Goal: Transaction & Acquisition: Purchase product/service

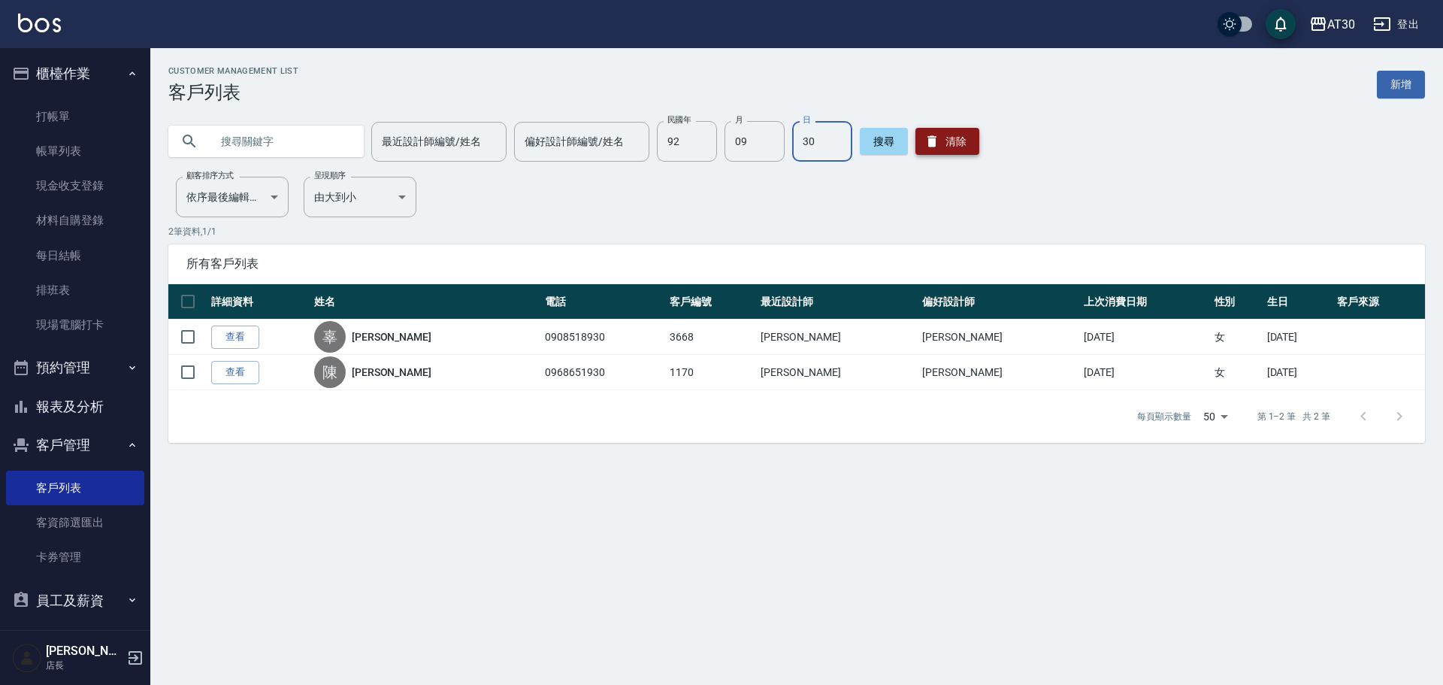
click at [959, 154] on button "清除" at bounding box center [948, 141] width 64 height 27
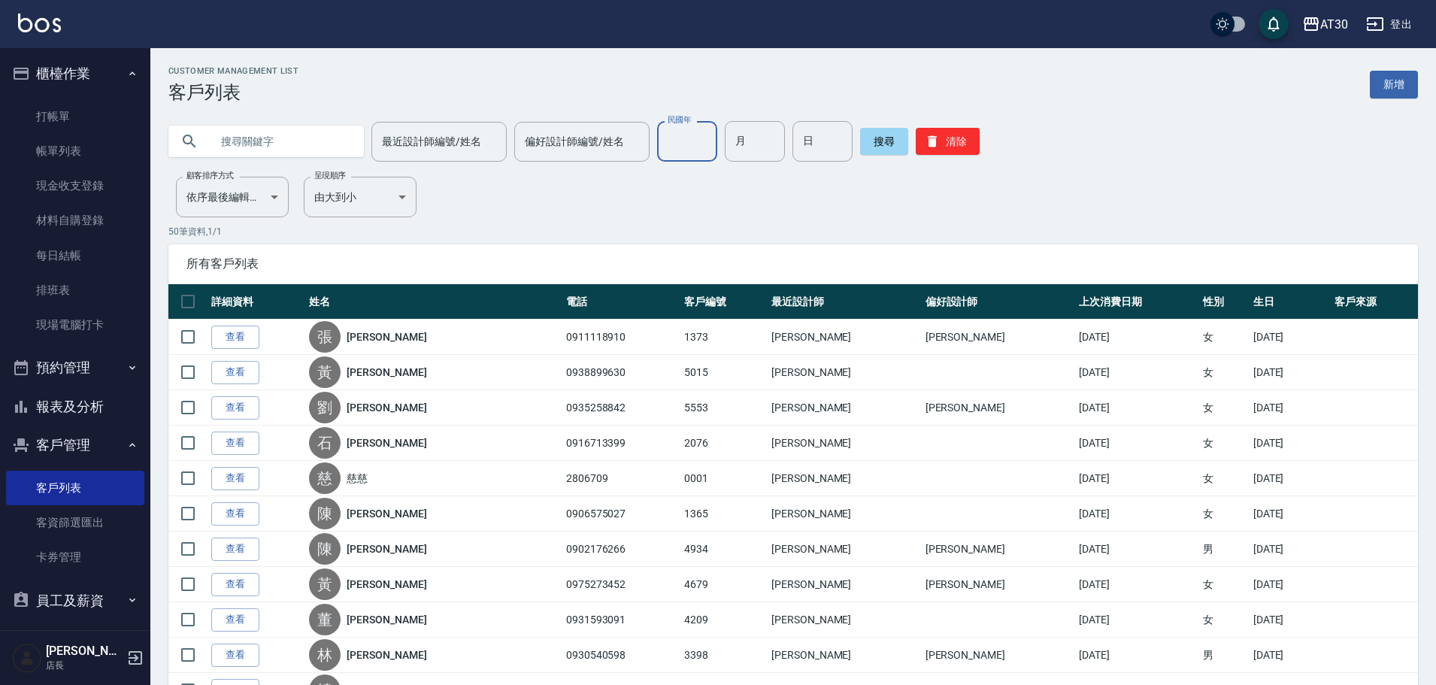
click at [699, 156] on input "民國年" at bounding box center [687, 141] width 60 height 41
type input "86"
type input "01"
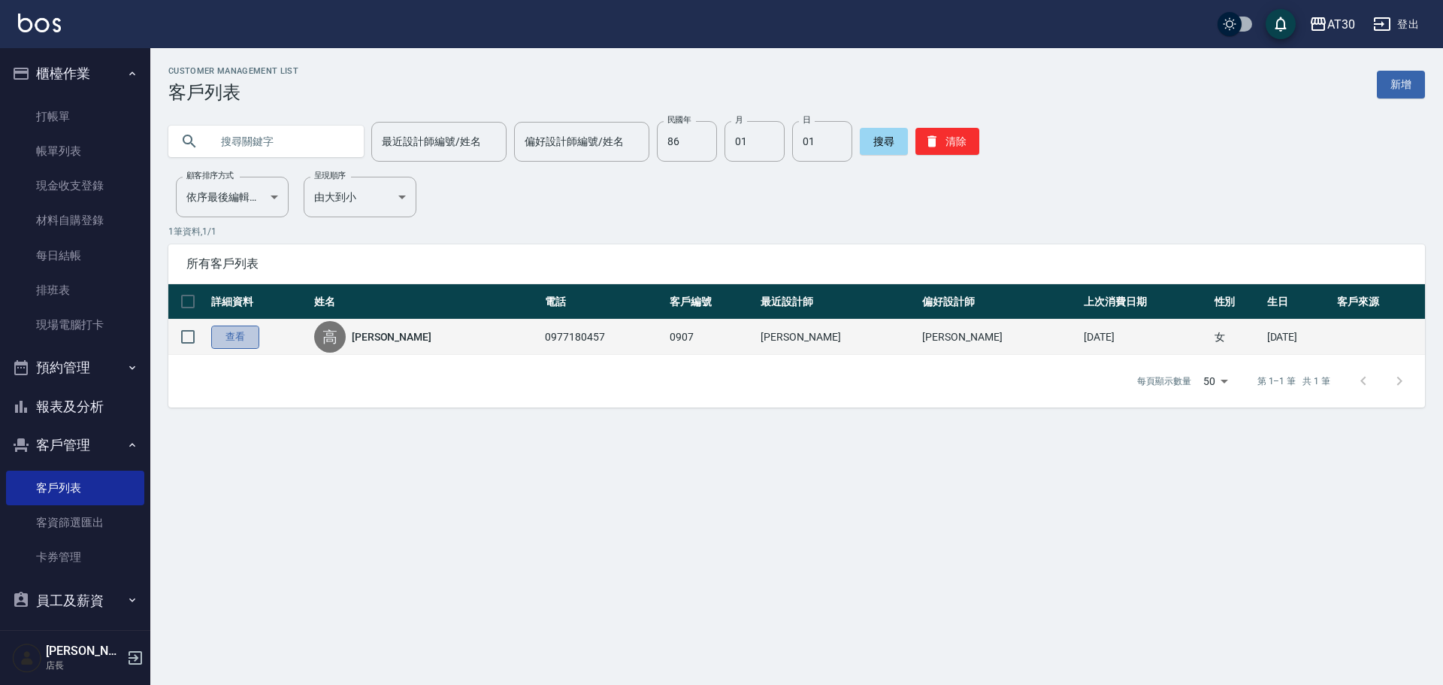
click at [228, 347] on link "查看" at bounding box center [235, 337] width 48 height 23
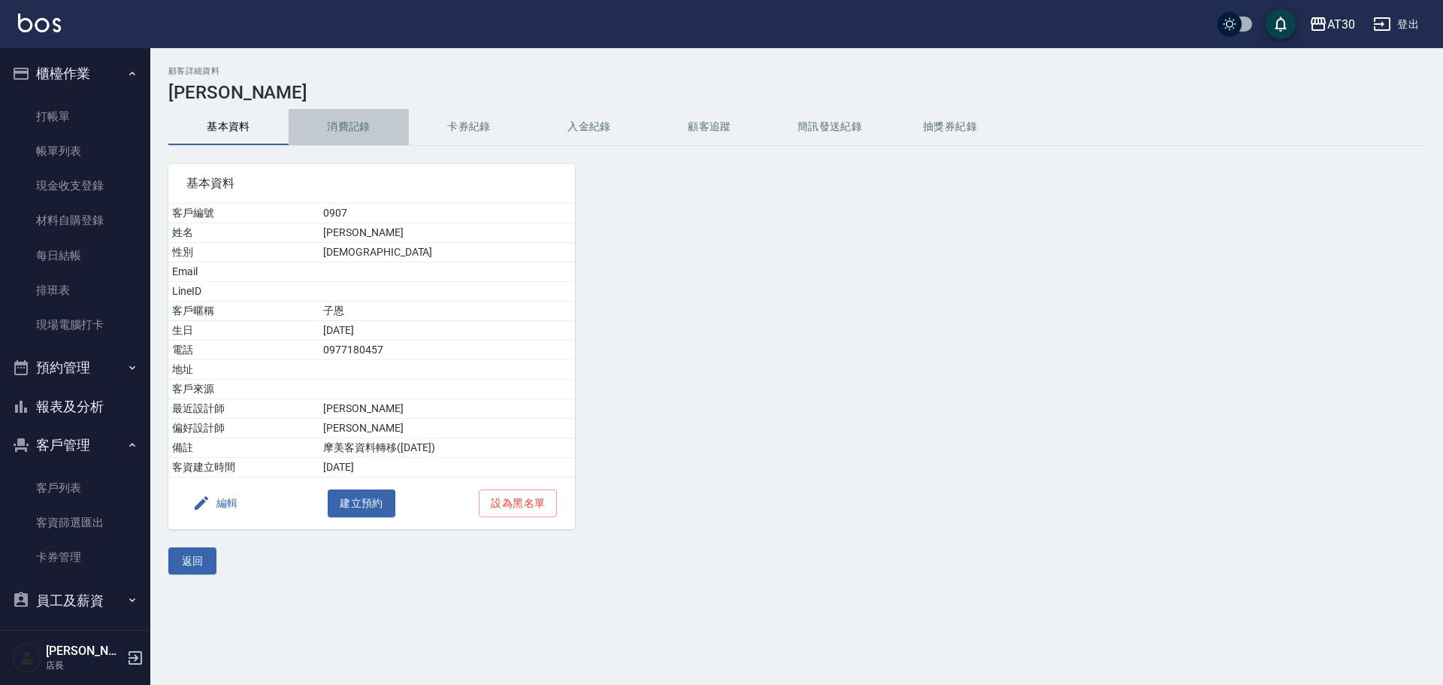
click at [361, 124] on button "消費記錄" at bounding box center [349, 127] width 120 height 36
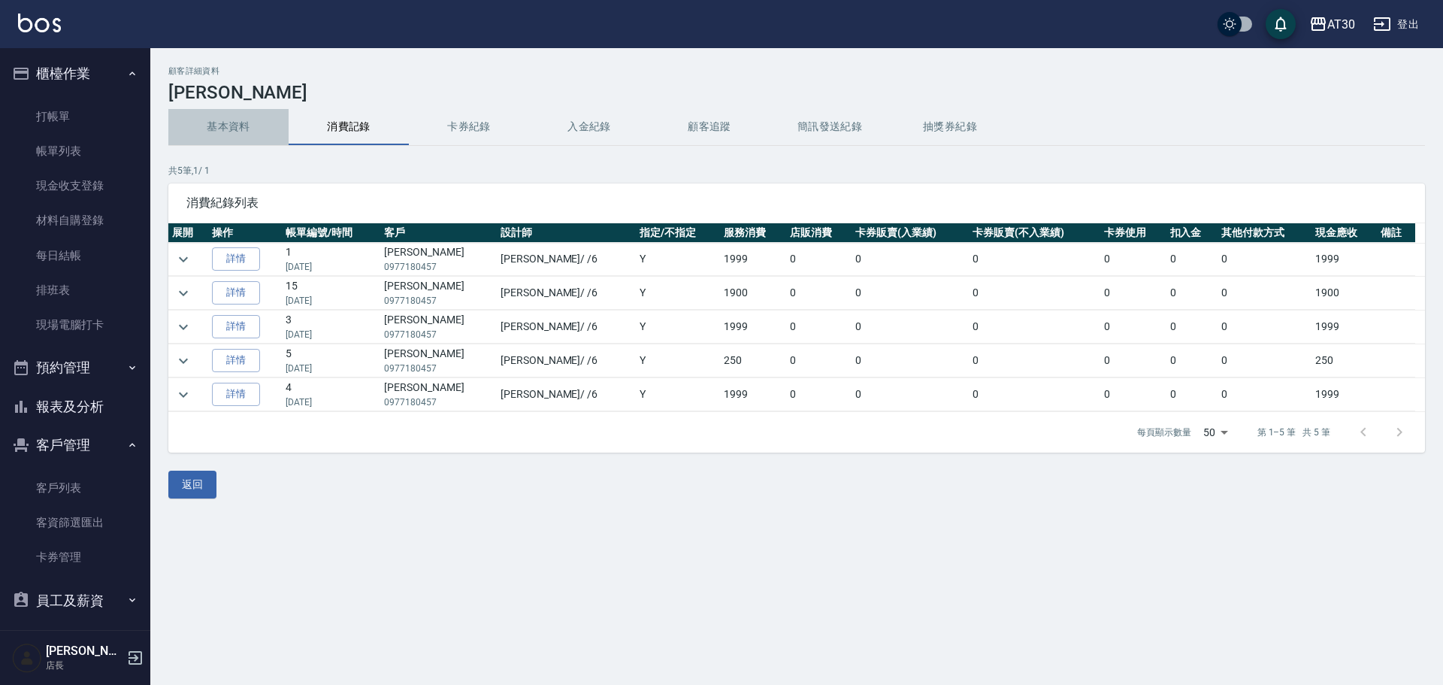
click at [247, 131] on button "基本資料" at bounding box center [228, 127] width 120 height 36
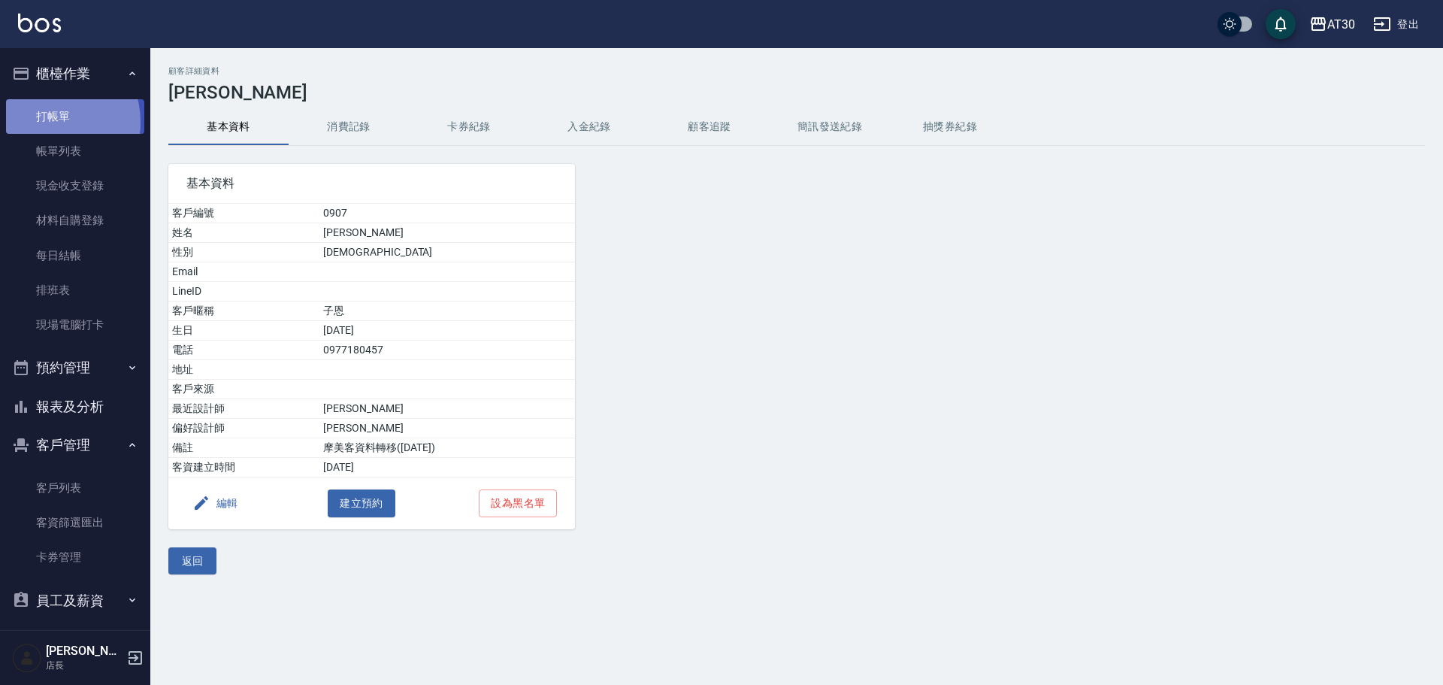
click at [44, 122] on link "打帳單" at bounding box center [75, 116] width 138 height 35
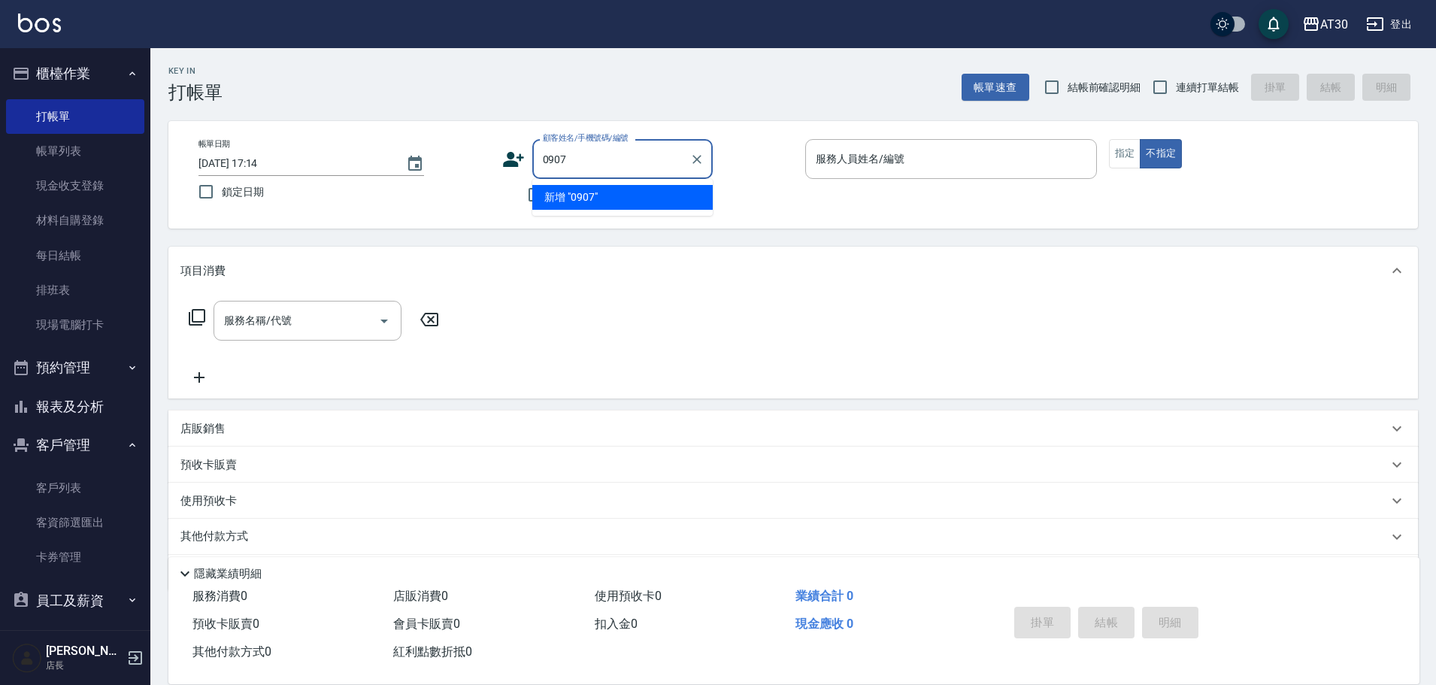
type input "0907"
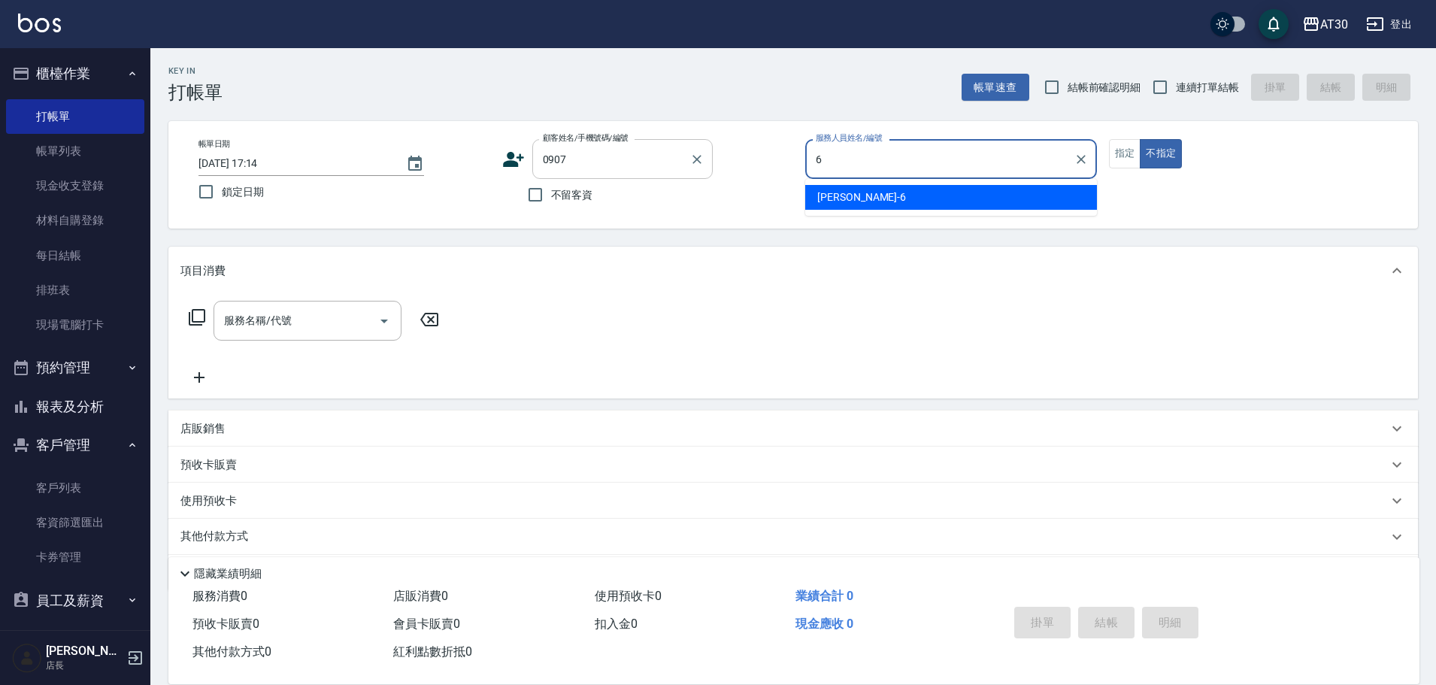
type input "[PERSON_NAME]-6"
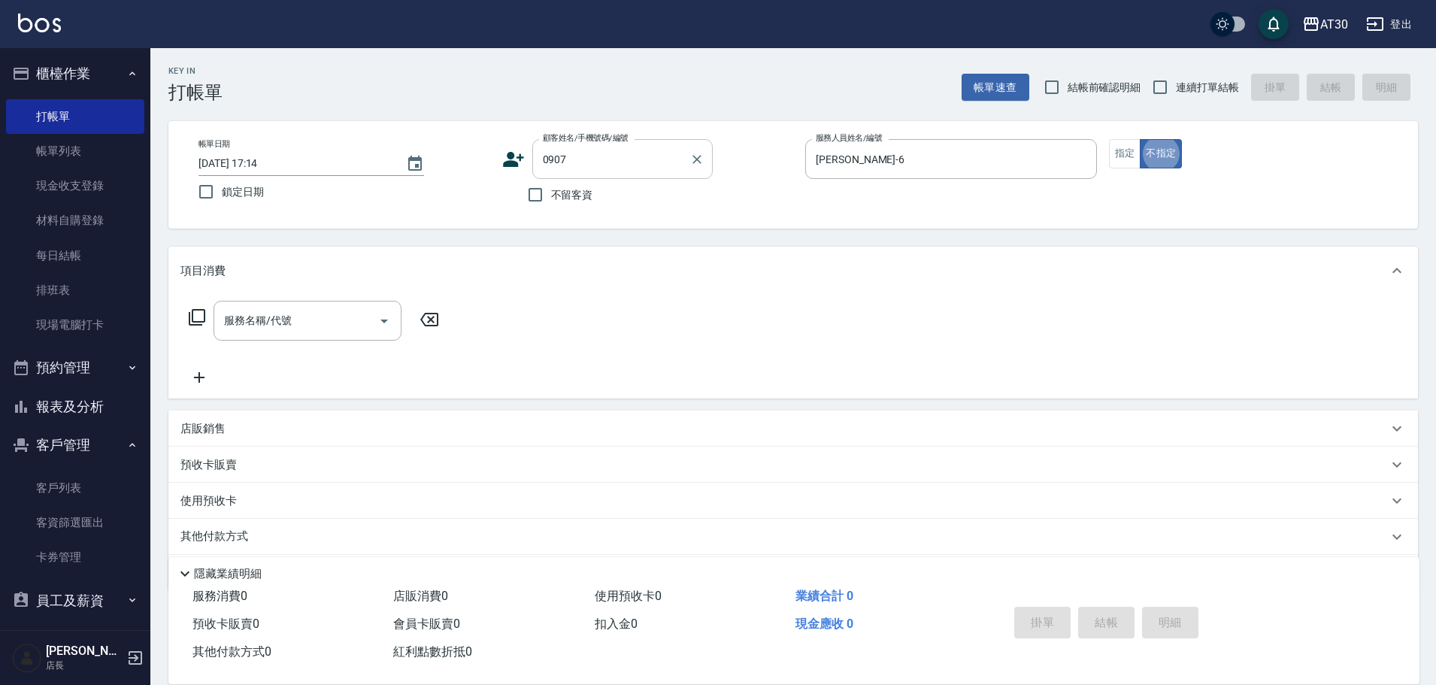
type button "false"
type input "[PERSON_NAME]/0977180457/0907"
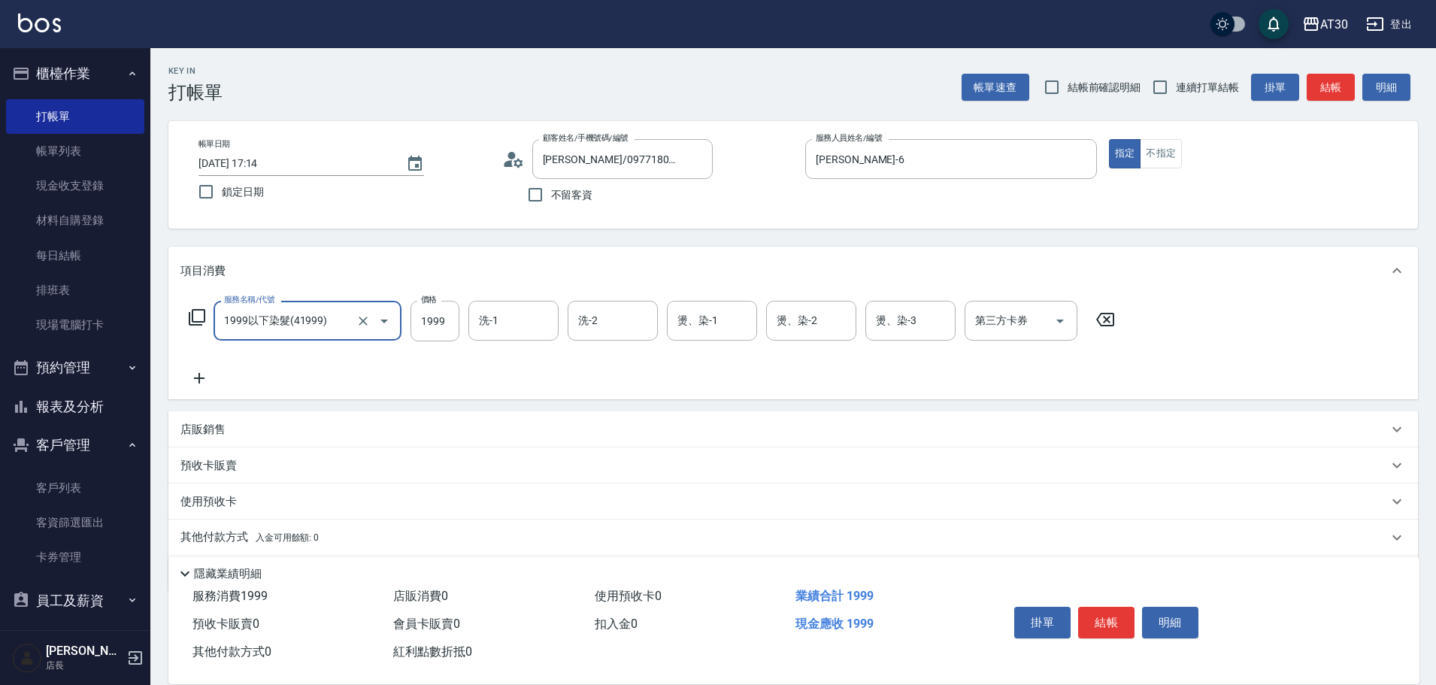
type input "1999以下染髮(41999)"
click at [1112, 320] on icon at bounding box center [1105, 319] width 38 height 18
type input "1999以下燙髮(31999)"
type input "[PERSON_NAME]育-23"
type input "[PERSON_NAME]1"
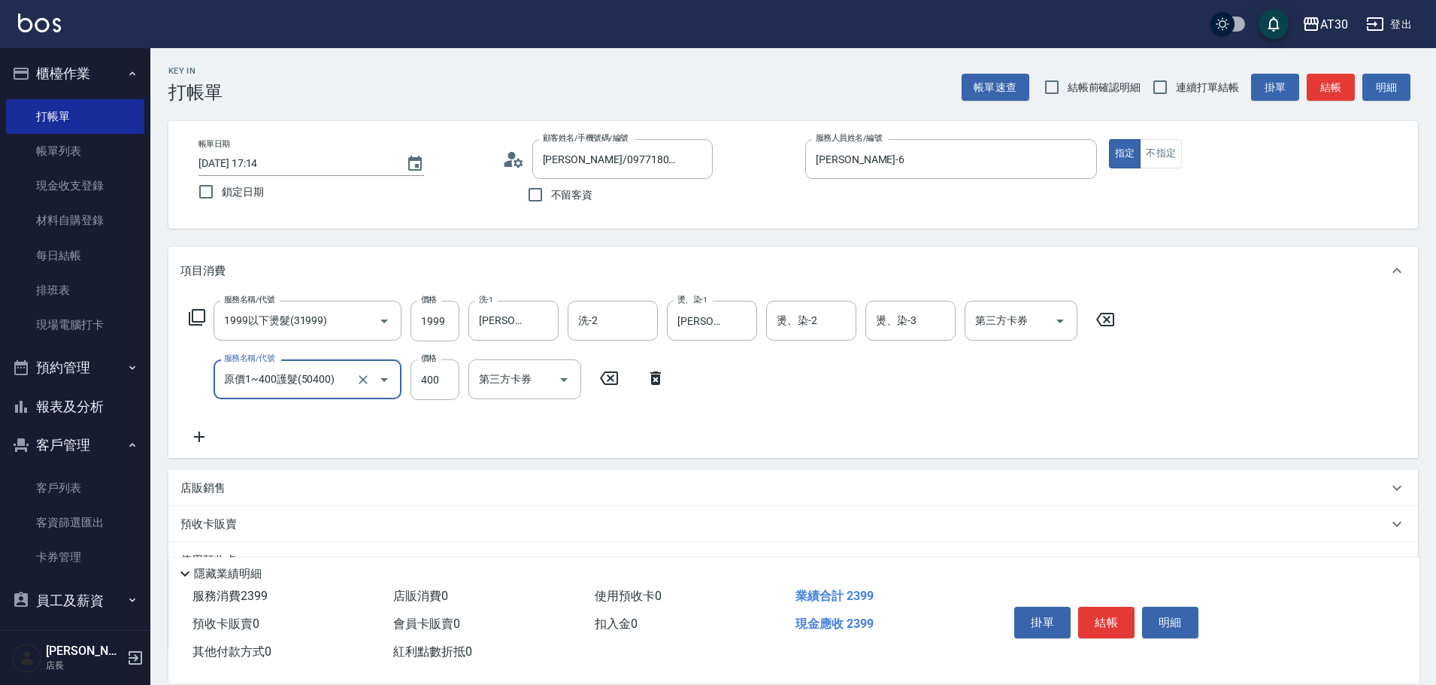
type input "原價1~400護髮(50400)"
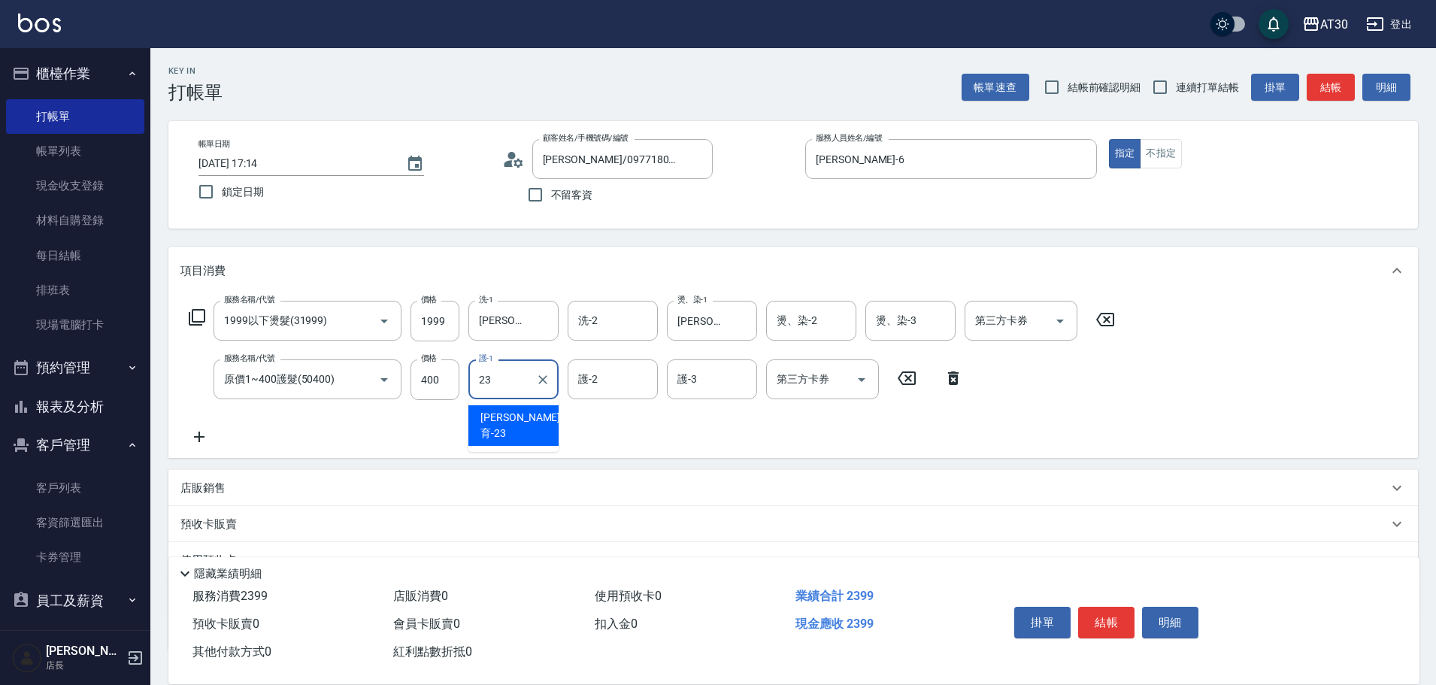
click at [519, 418] on span "[PERSON_NAME]育 -23" at bounding box center [520, 426] width 80 height 32
type input "[PERSON_NAME]育-23"
click at [431, 326] on input "1999" at bounding box center [434, 321] width 49 height 41
click at [431, 313] on input "1999" at bounding box center [434, 321] width 49 height 41
type input "1599"
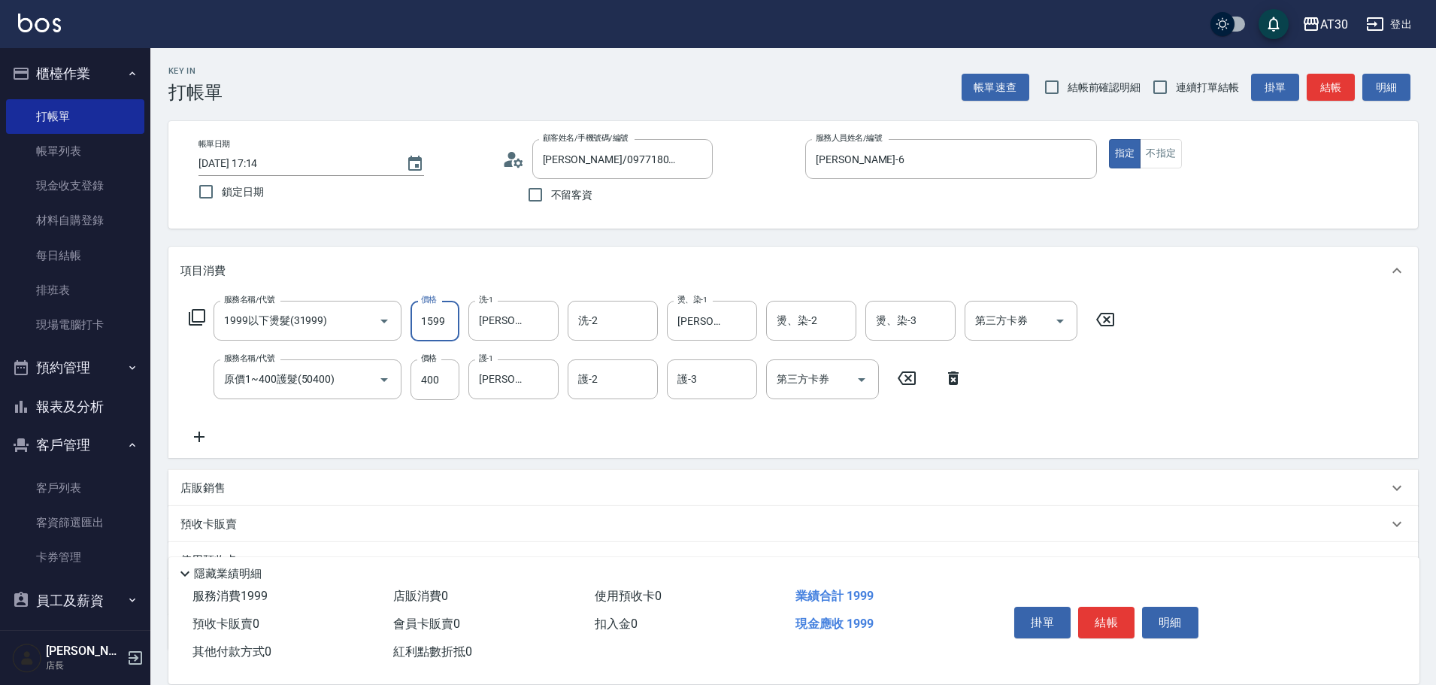
click at [1072, 388] on div "服務名稱/代號 1999以下燙髮(31999) 服務名稱/代號 價格 1599 價格 洗-1 [PERSON_NAME]育-23 洗-1 洗-2 洗-2 燙、…" at bounding box center [651, 373] width 943 height 145
click at [746, 325] on icon "Clear" at bounding box center [741, 320] width 15 height 15
type input "[PERSON_NAME]-6"
click at [1121, 619] on button "結帳" at bounding box center [1106, 623] width 56 height 32
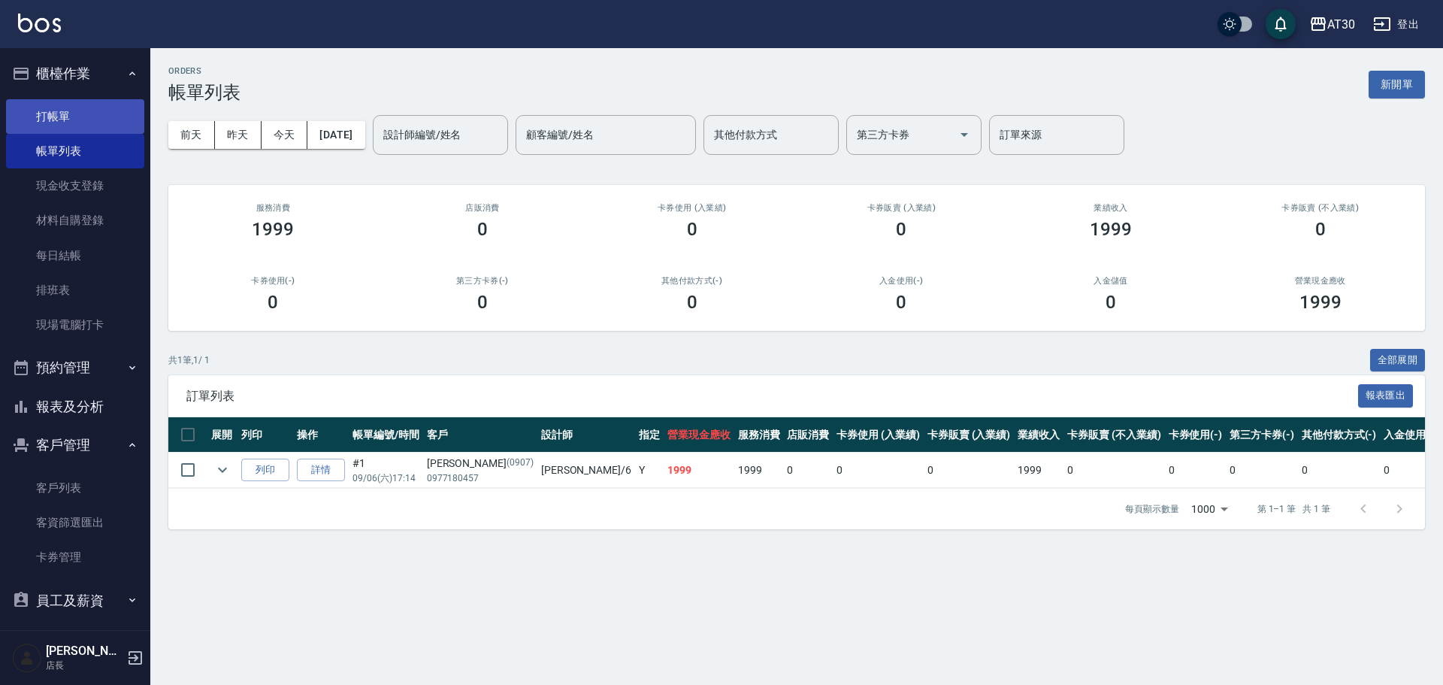
click at [65, 111] on link "打帳單" at bounding box center [75, 116] width 138 height 35
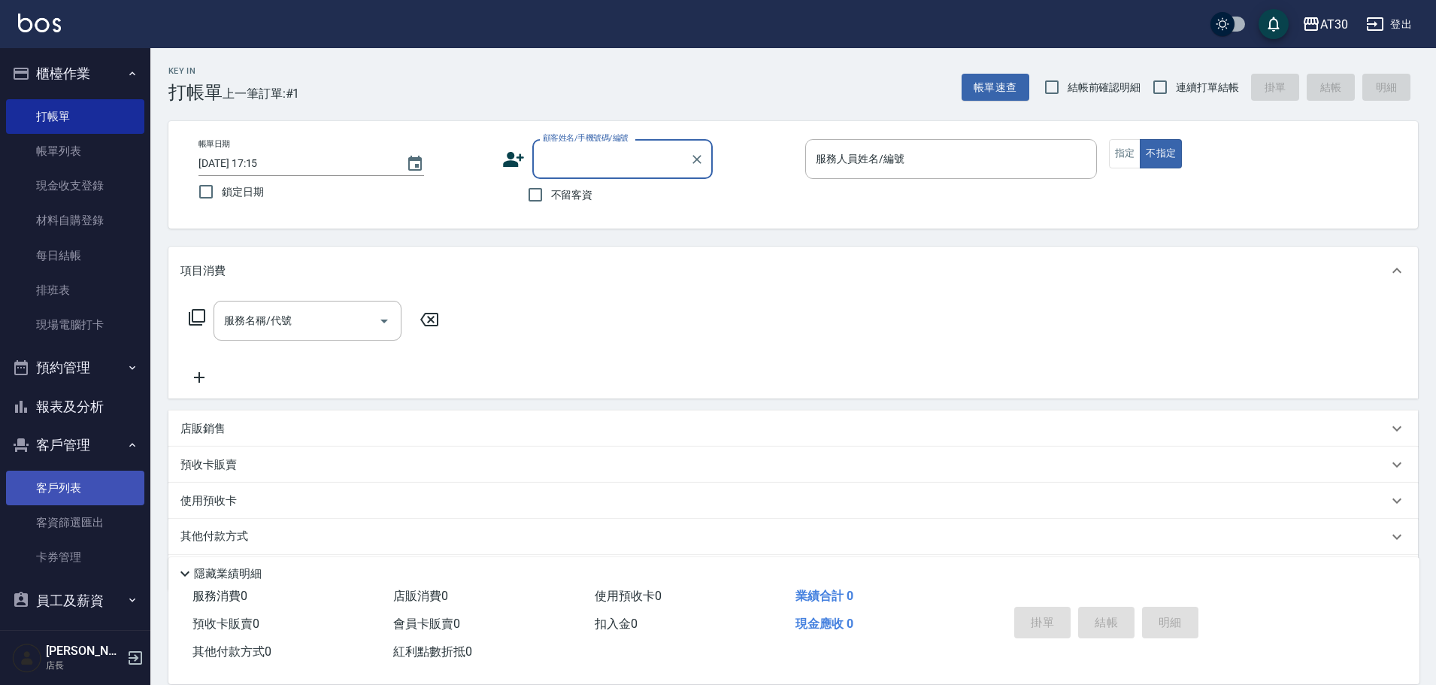
click at [73, 489] on link "客戶列表" at bounding box center [75, 488] width 138 height 35
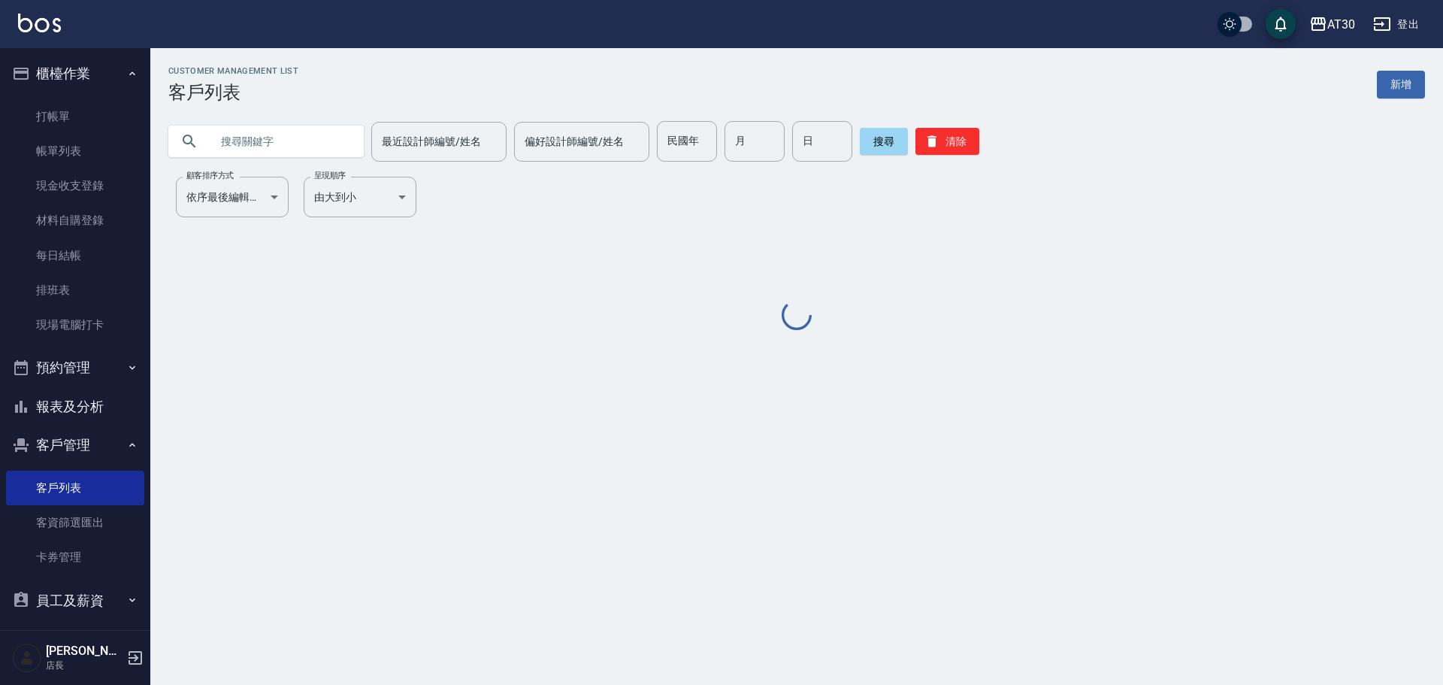
click at [256, 141] on input "text" at bounding box center [280, 141] width 141 height 41
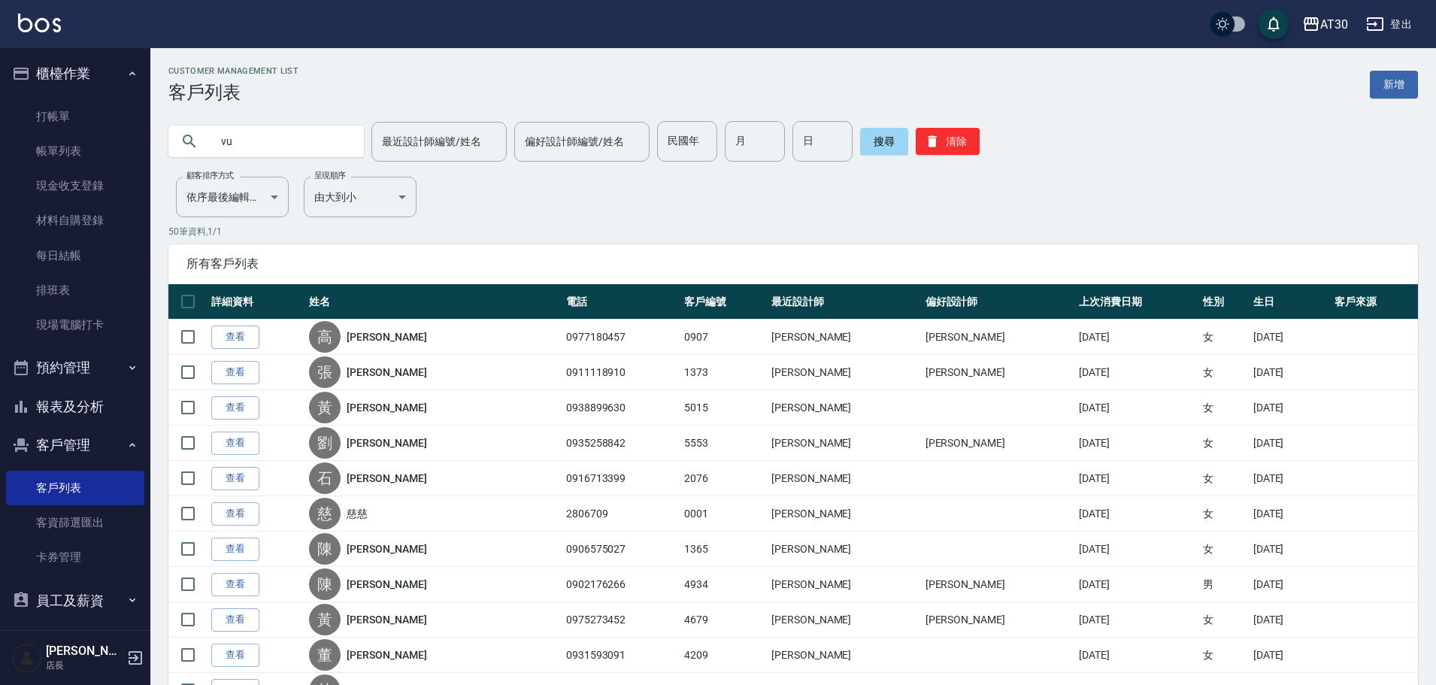
type input "v"
type input "修"
type input "琇"
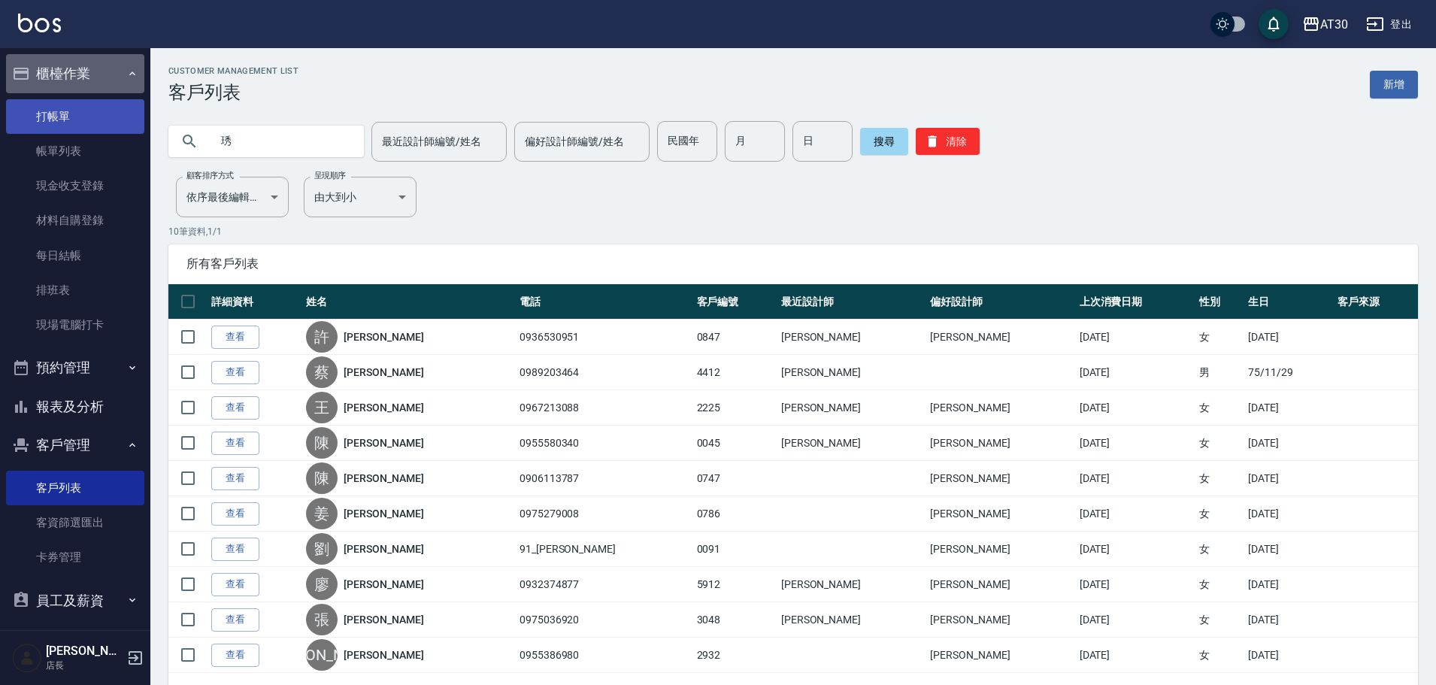
drag, startPoint x: 84, startPoint y: 92, endPoint x: 89, endPoint y: 101, distance: 10.1
click at [86, 101] on li "櫃檯作業 打帳單 帳單列表 現金收支登錄 材料自購登錄 每日結帳 排班表 現場電腦打卡" at bounding box center [75, 201] width 138 height 294
click at [85, 123] on link "打帳單" at bounding box center [75, 116] width 138 height 35
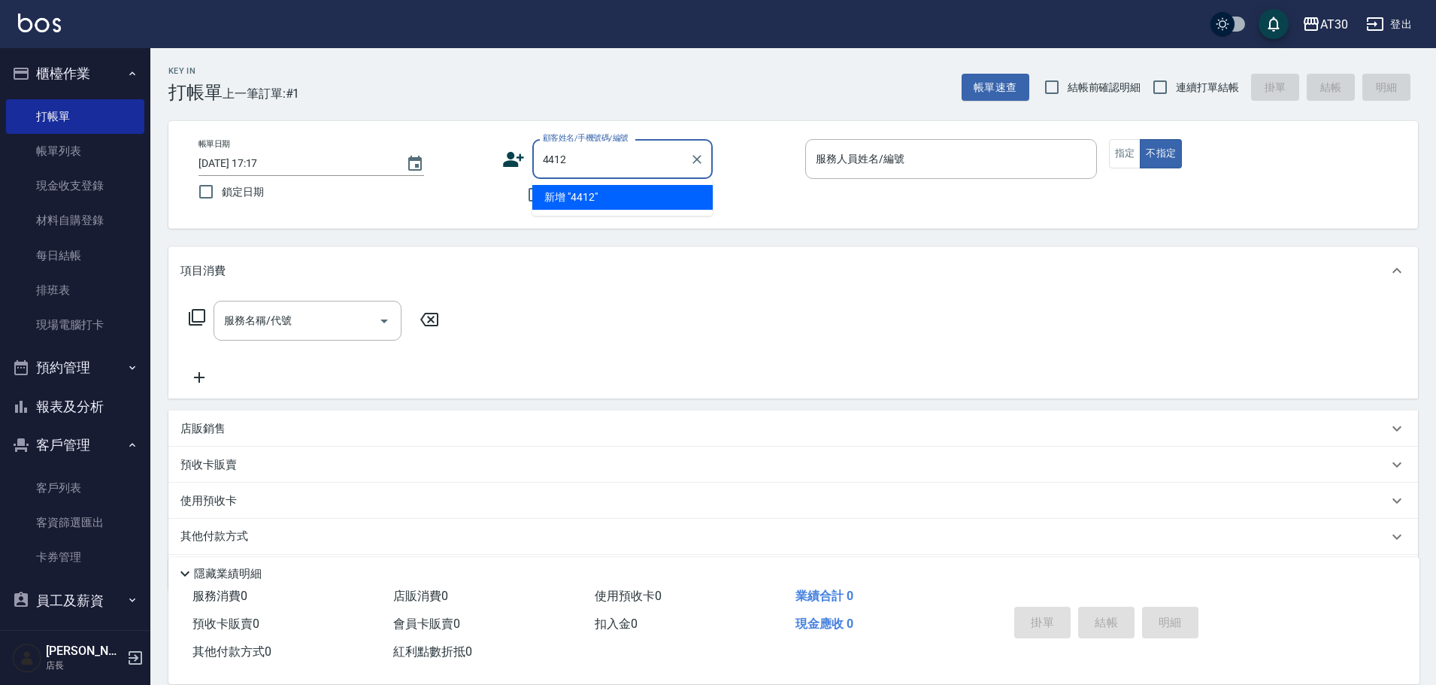
type input "4412"
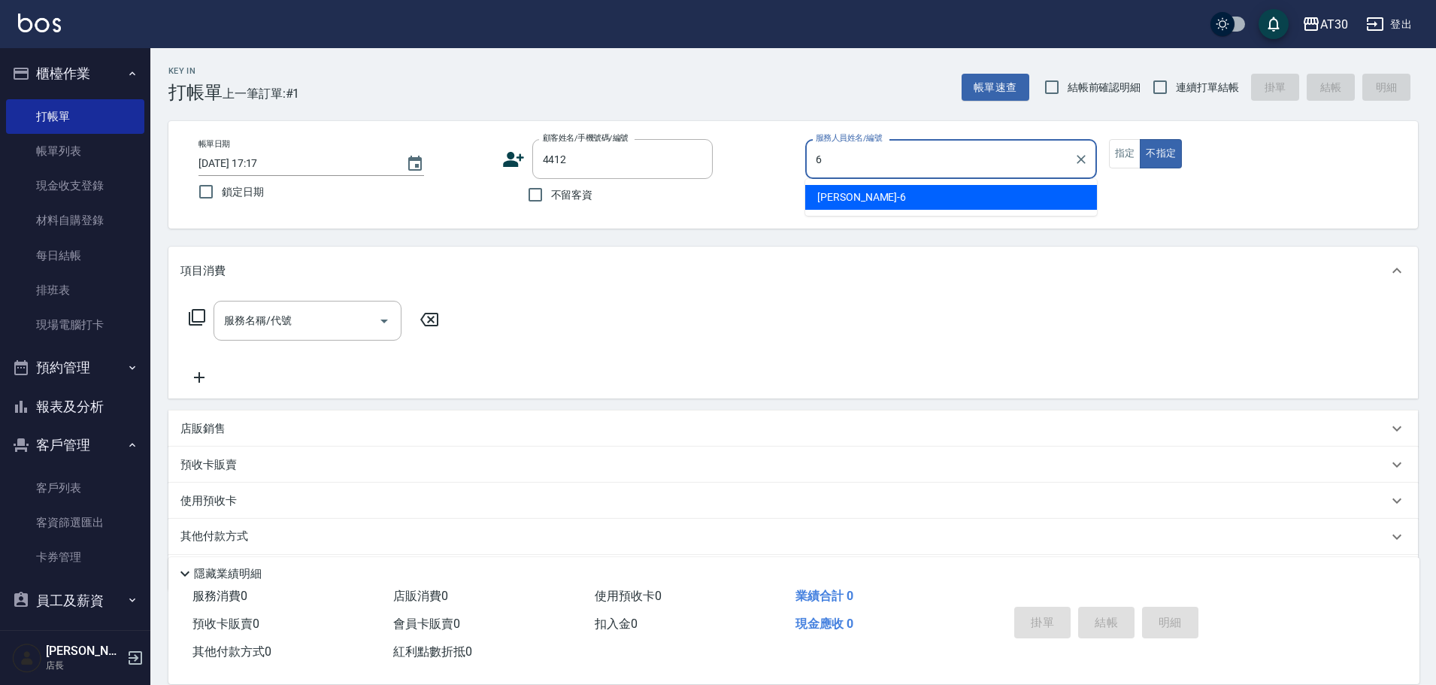
type input "[PERSON_NAME]-6"
type button "false"
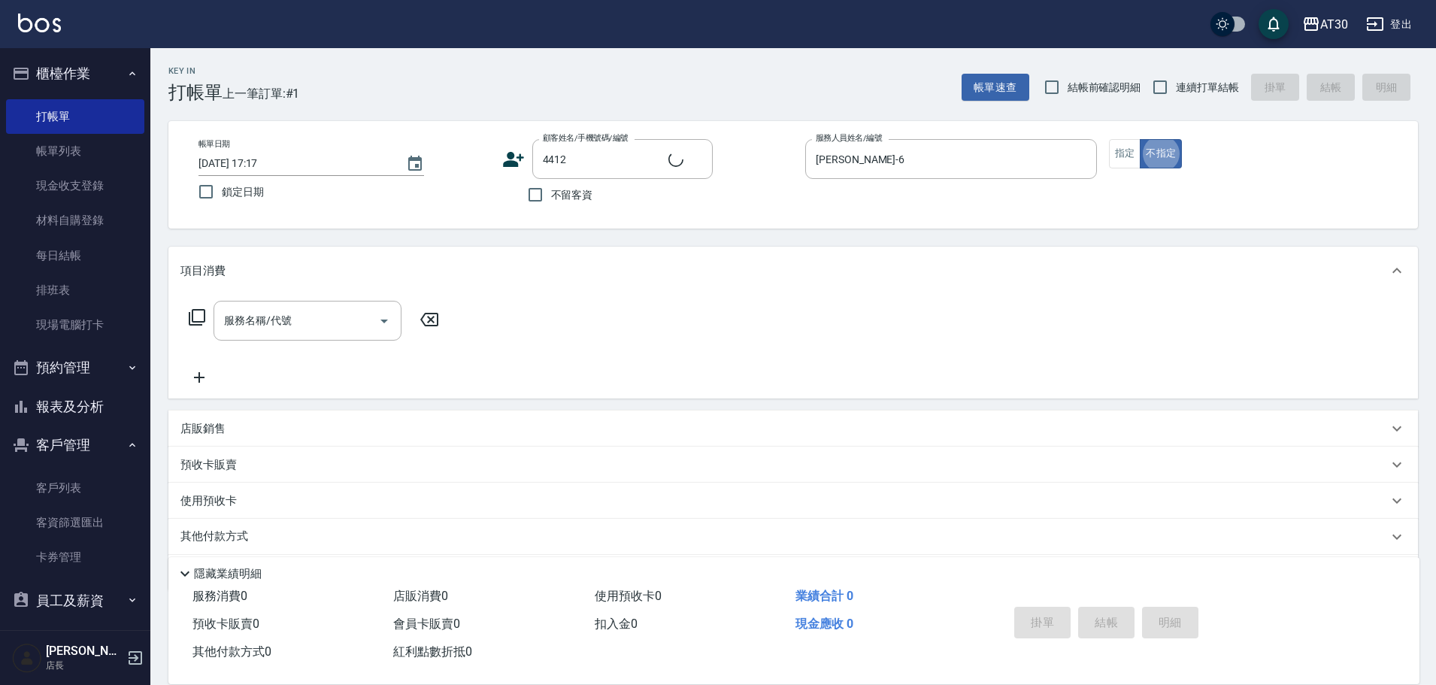
type input "[PERSON_NAME]/0989203464/4412"
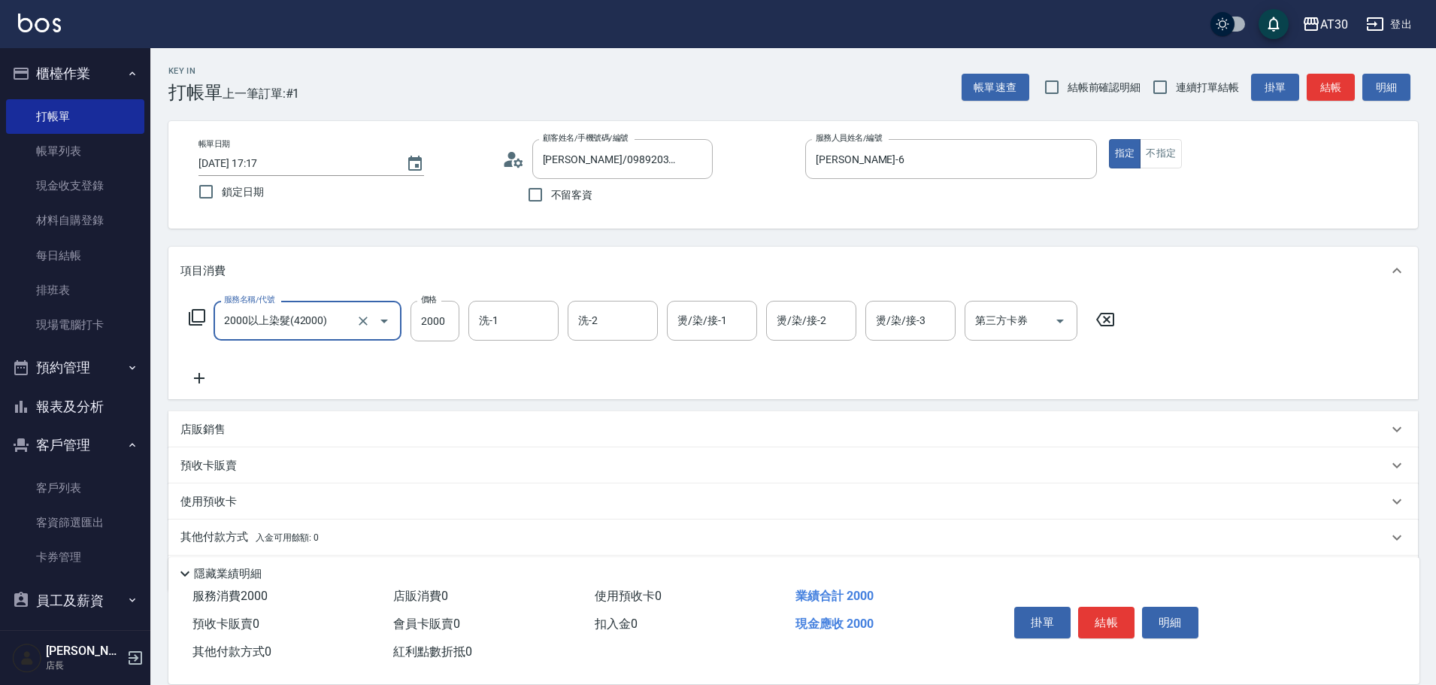
type input "2000以上染髮(42000)"
type input "3000"
type input "[PERSON_NAME]1"
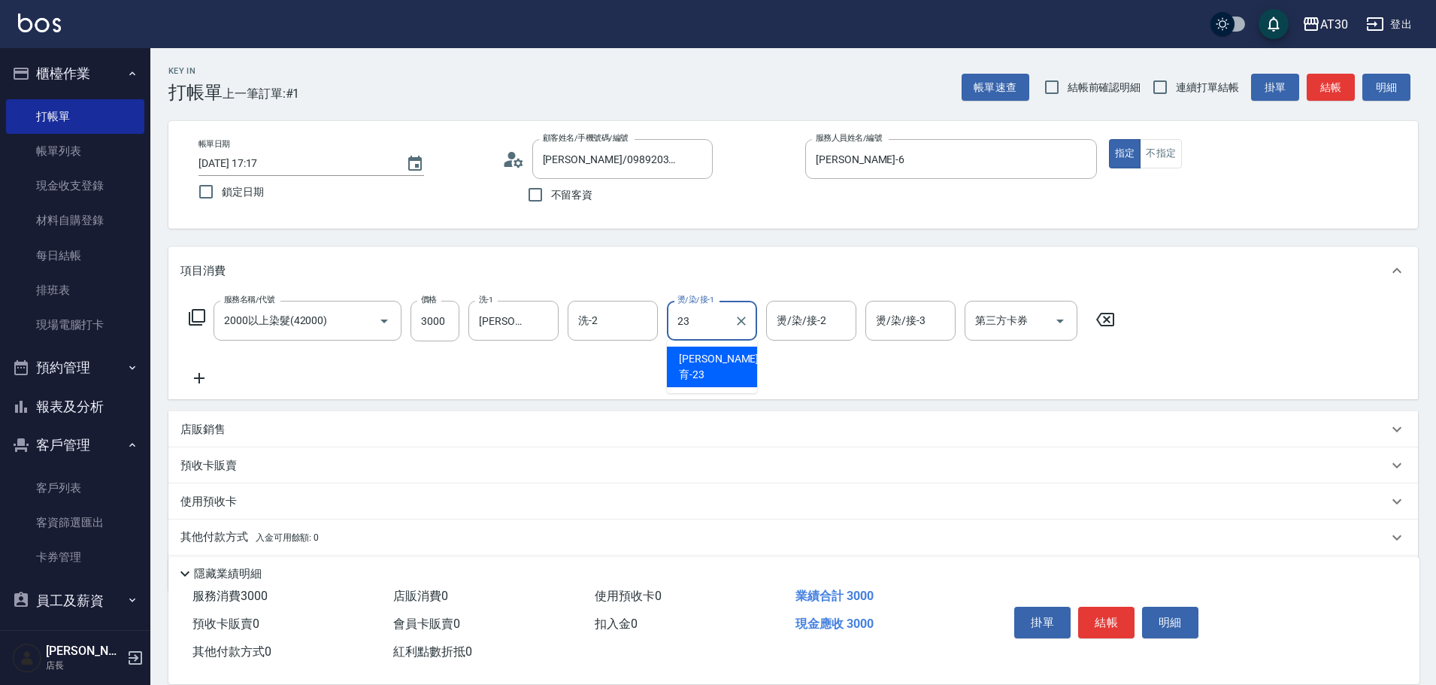
type input "[PERSON_NAME]育-23"
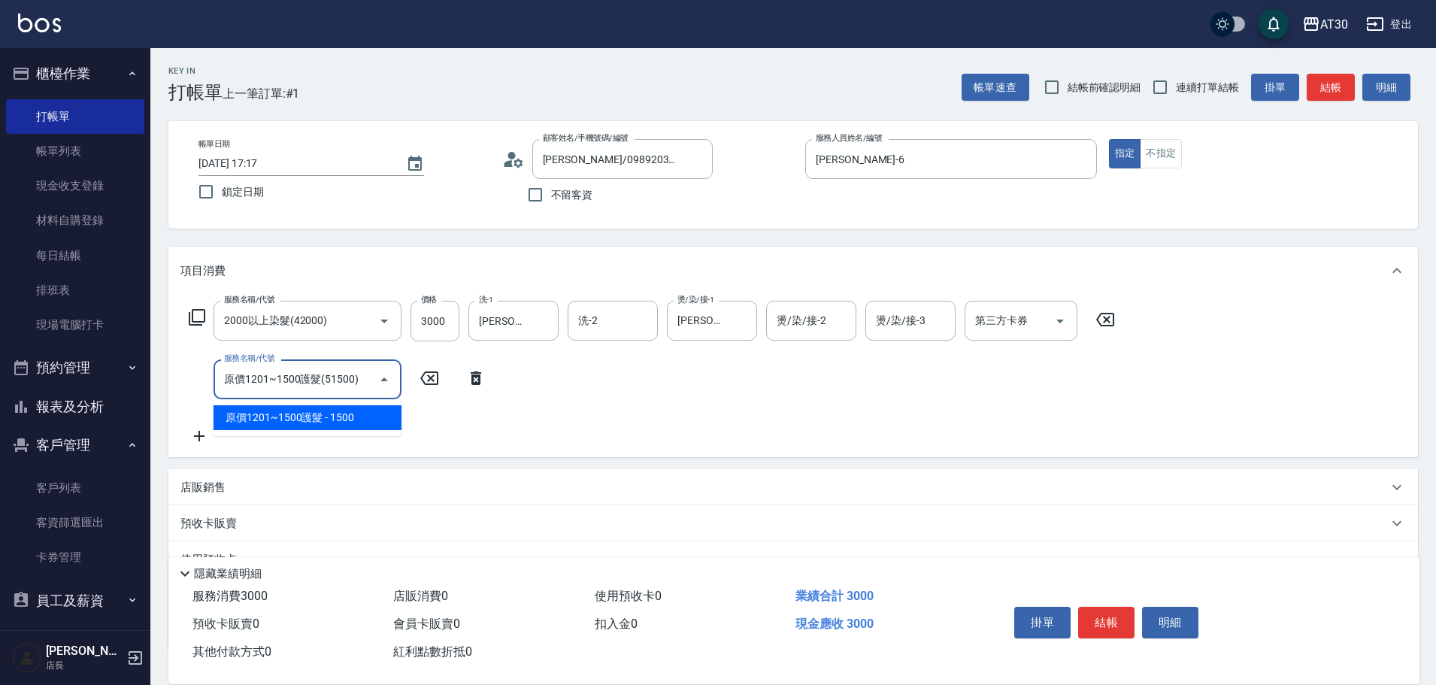
type input "原價1201~1500護髮(51500)"
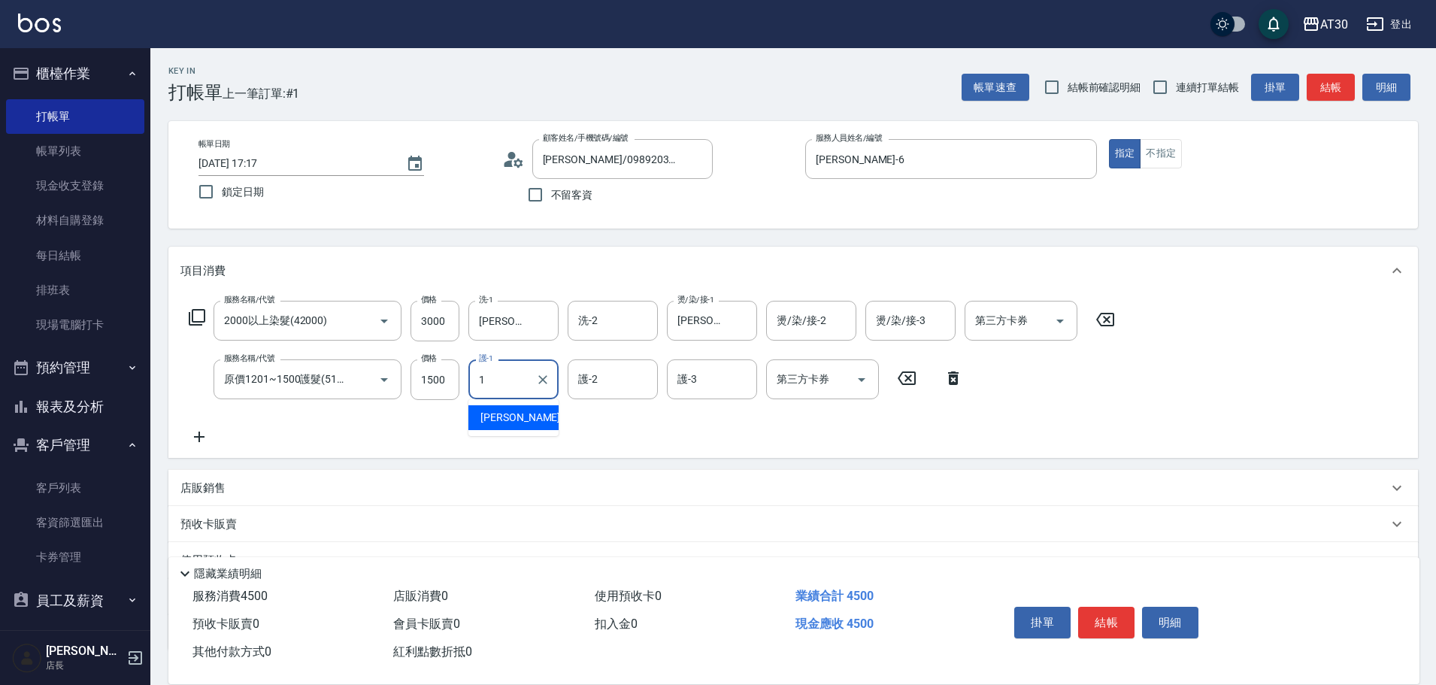
type input "[PERSON_NAME]1"
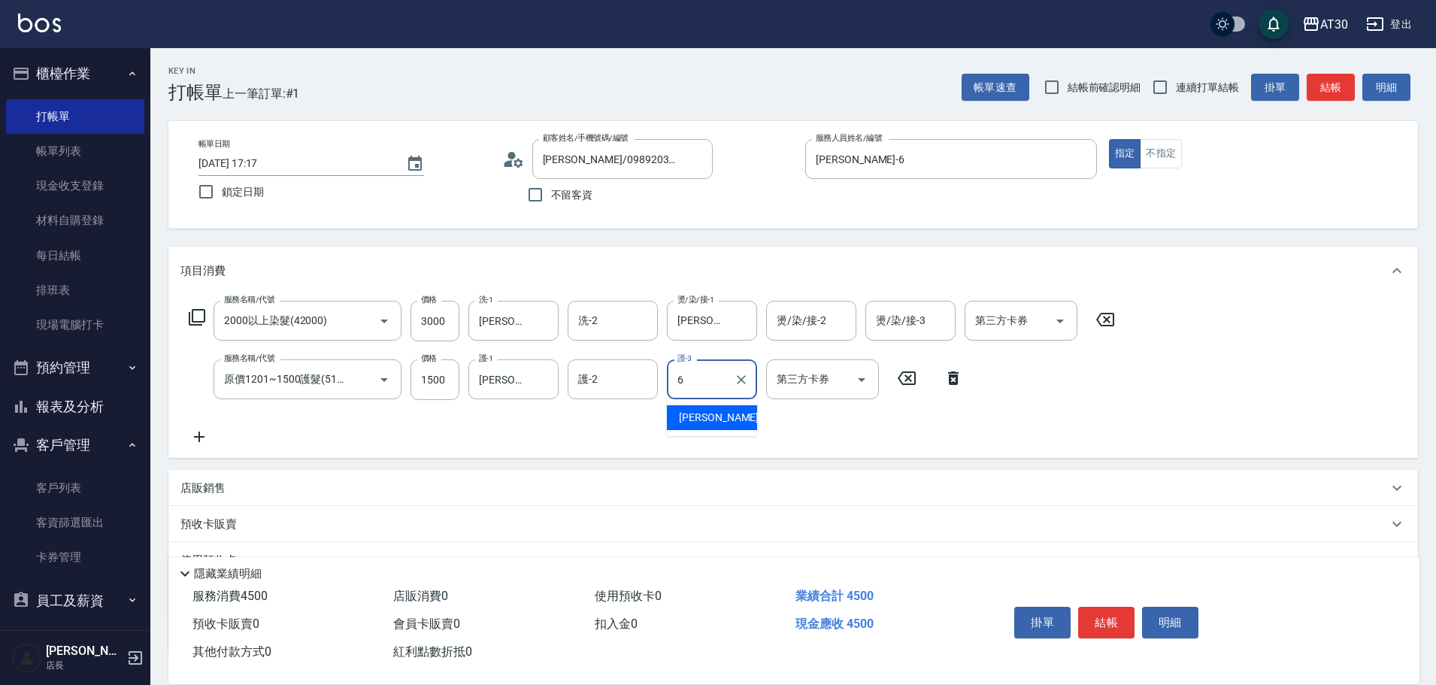
type input "[PERSON_NAME]-6"
click at [1103, 619] on button "結帳" at bounding box center [1106, 623] width 56 height 32
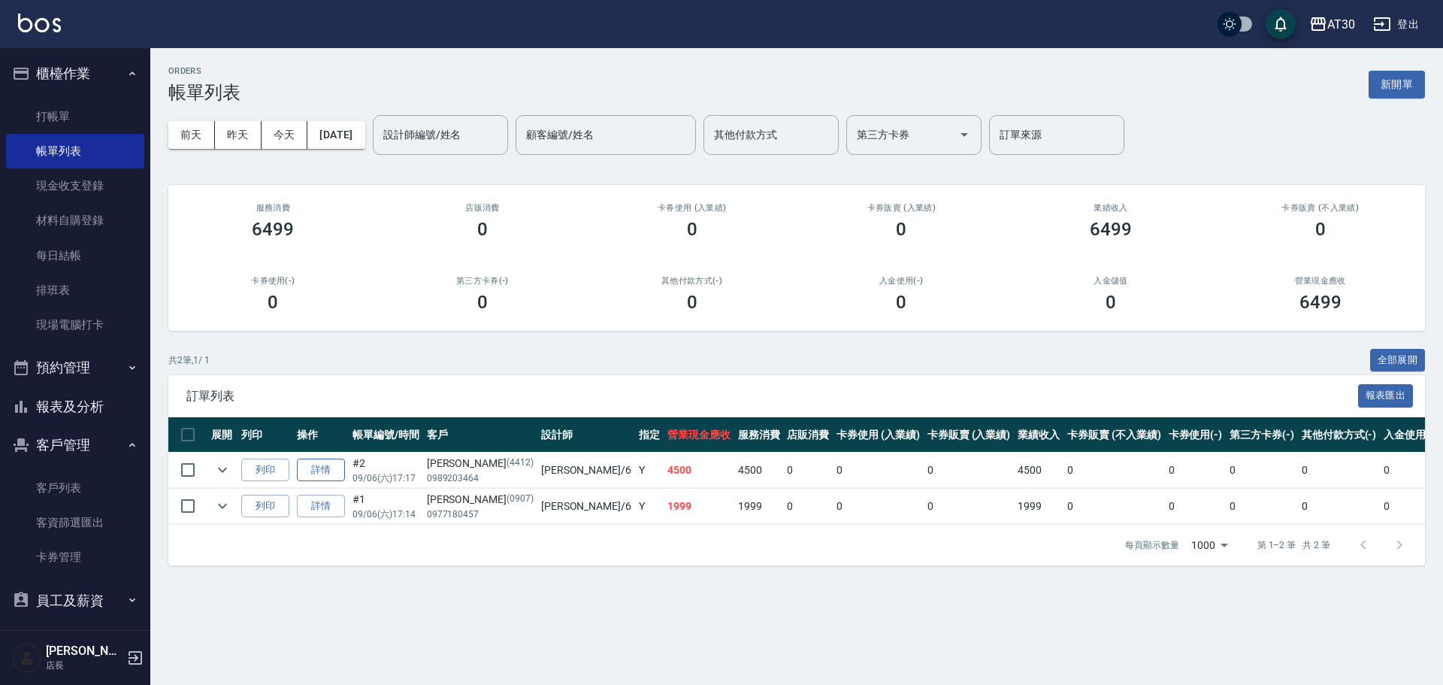
click at [344, 472] on td "詳情" at bounding box center [321, 470] width 56 height 35
click at [320, 465] on link "詳情" at bounding box center [321, 470] width 48 height 23
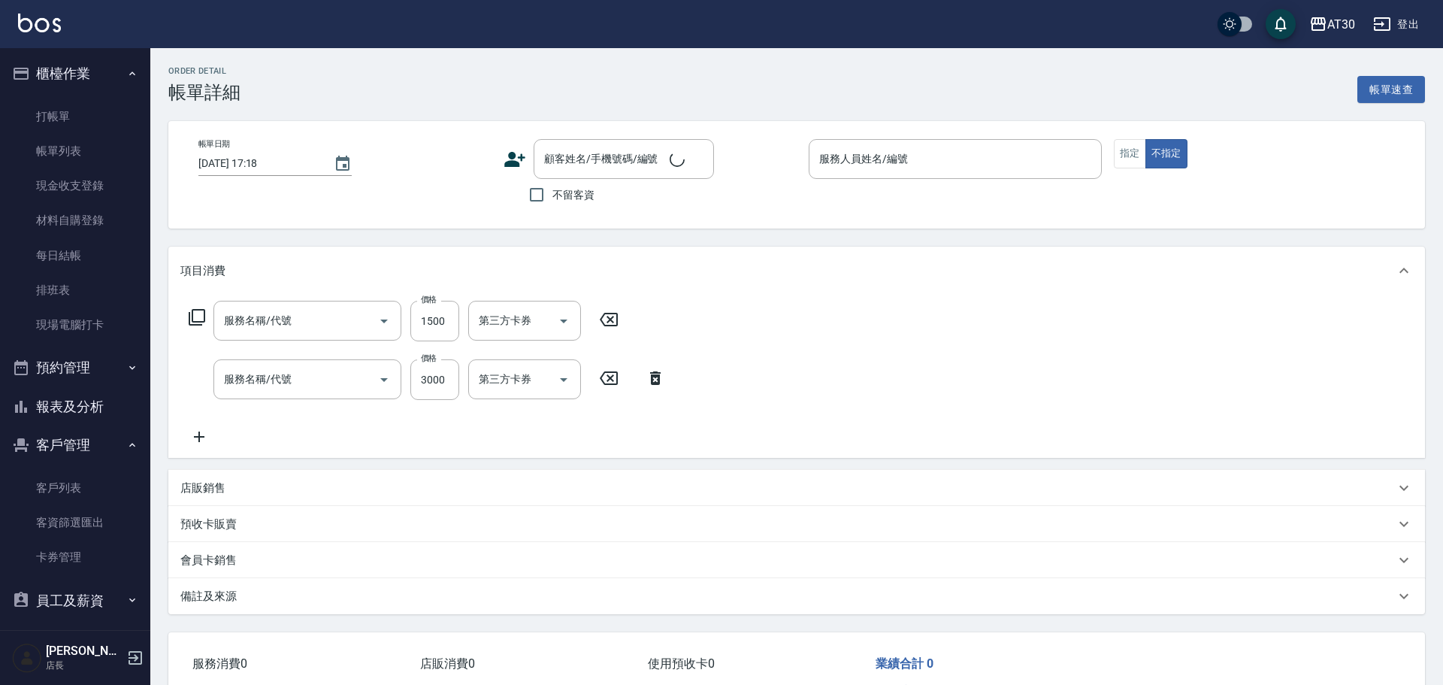
type input "[DATE] 17:17"
type input "[PERSON_NAME]-6"
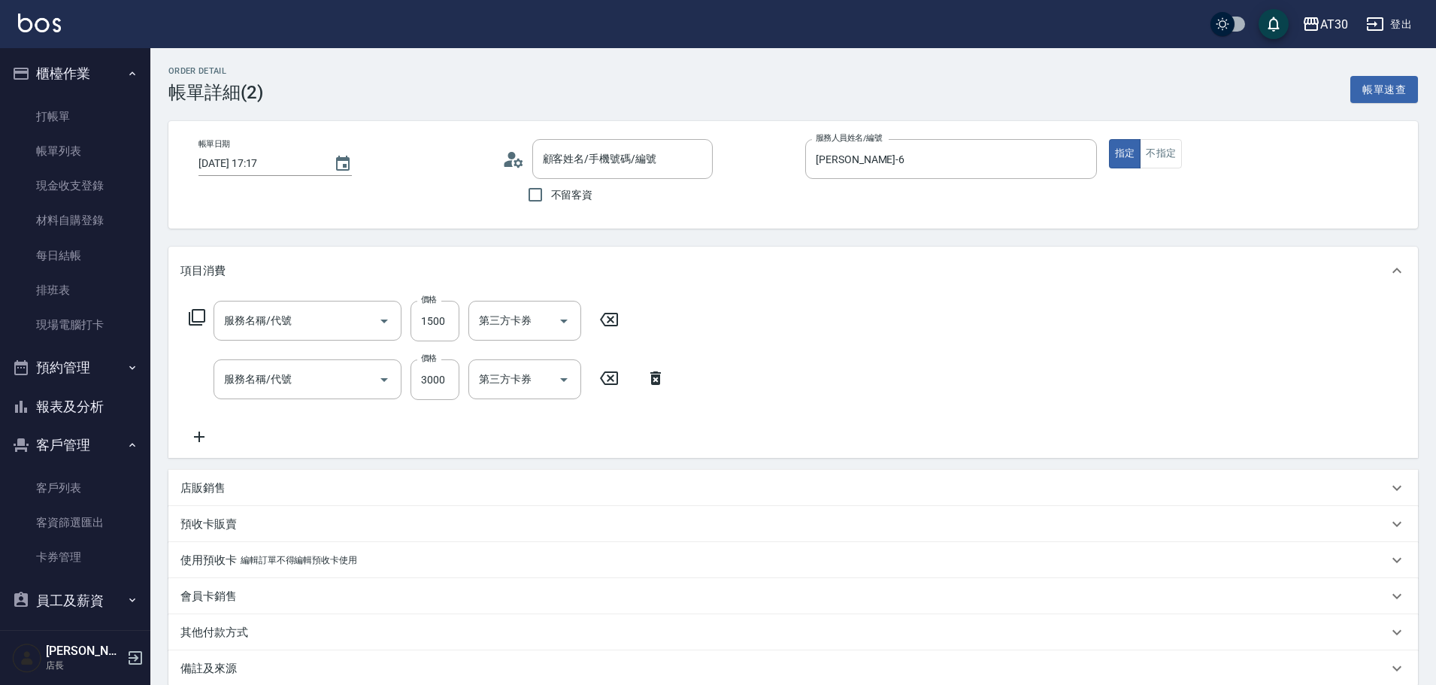
type input "原價1201~1500護髮(51500)"
type input "2000以上染髮(42000)"
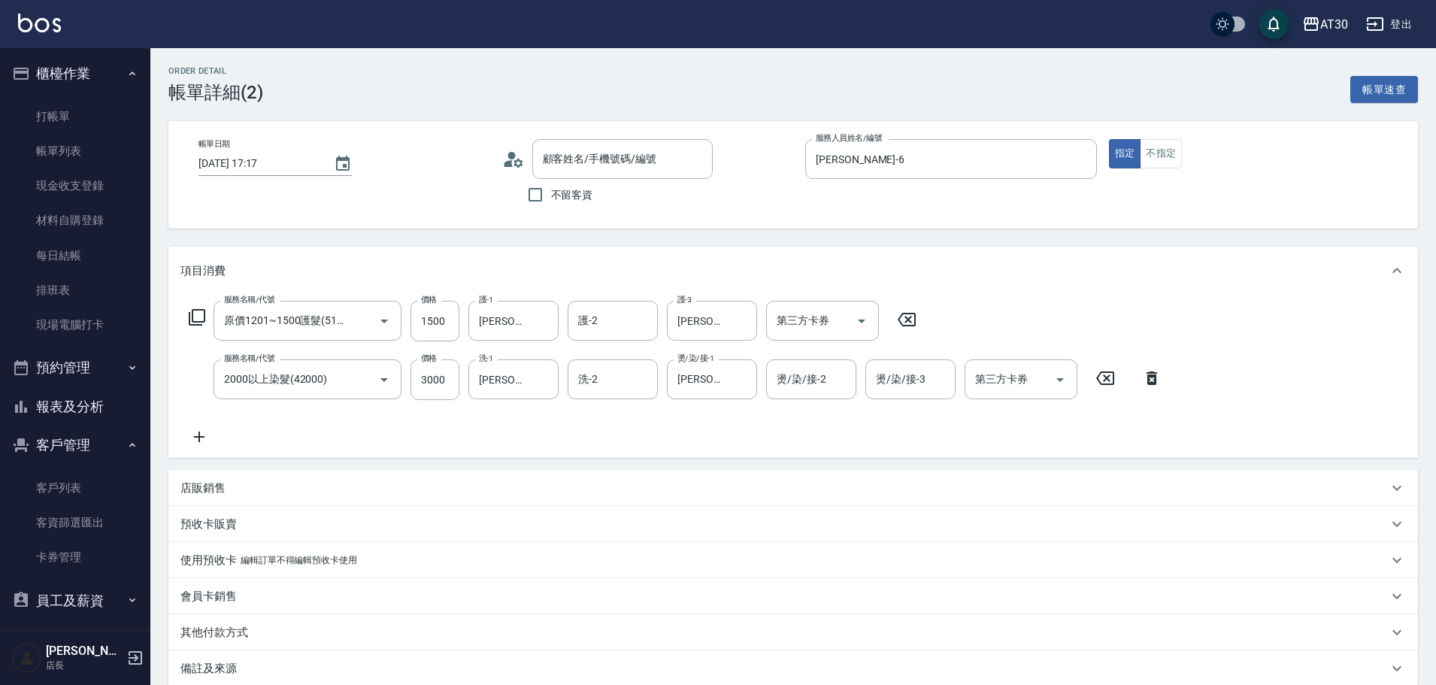
type input "[PERSON_NAME]/0989203464/4412"
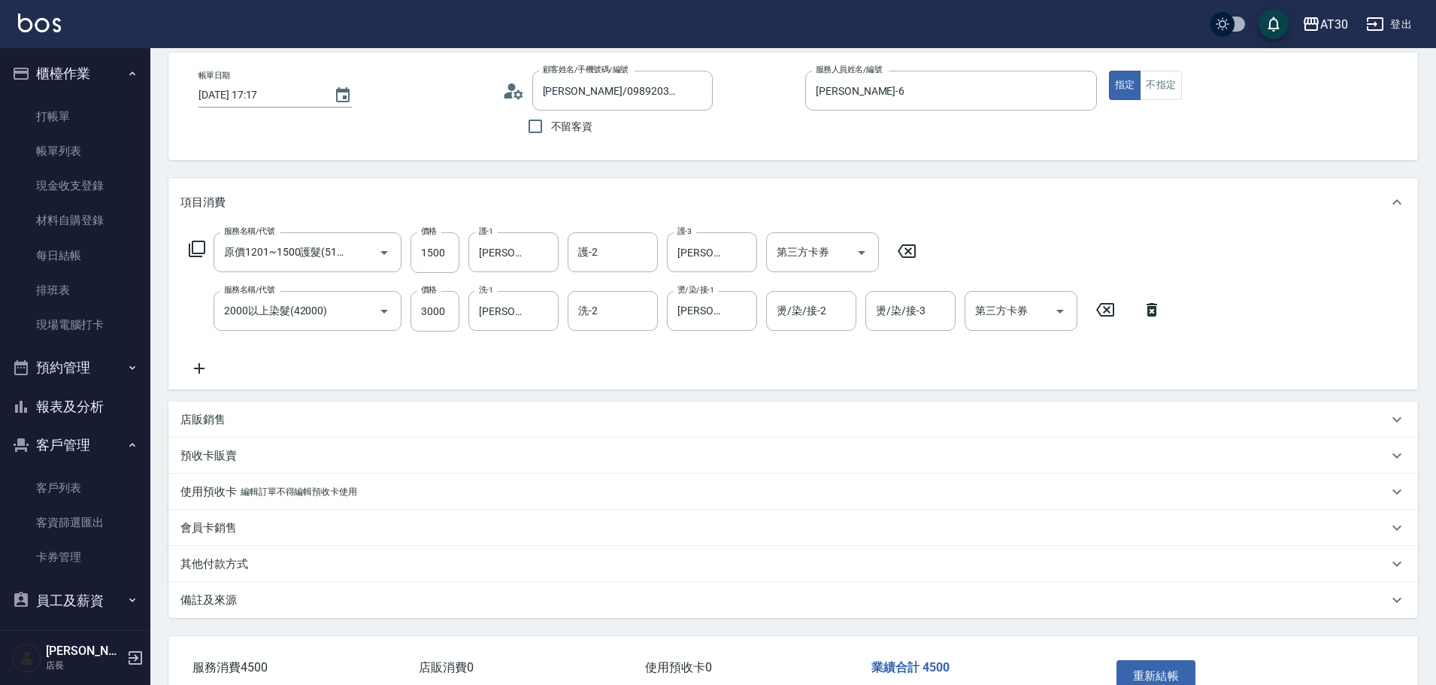
scroll to position [164, 0]
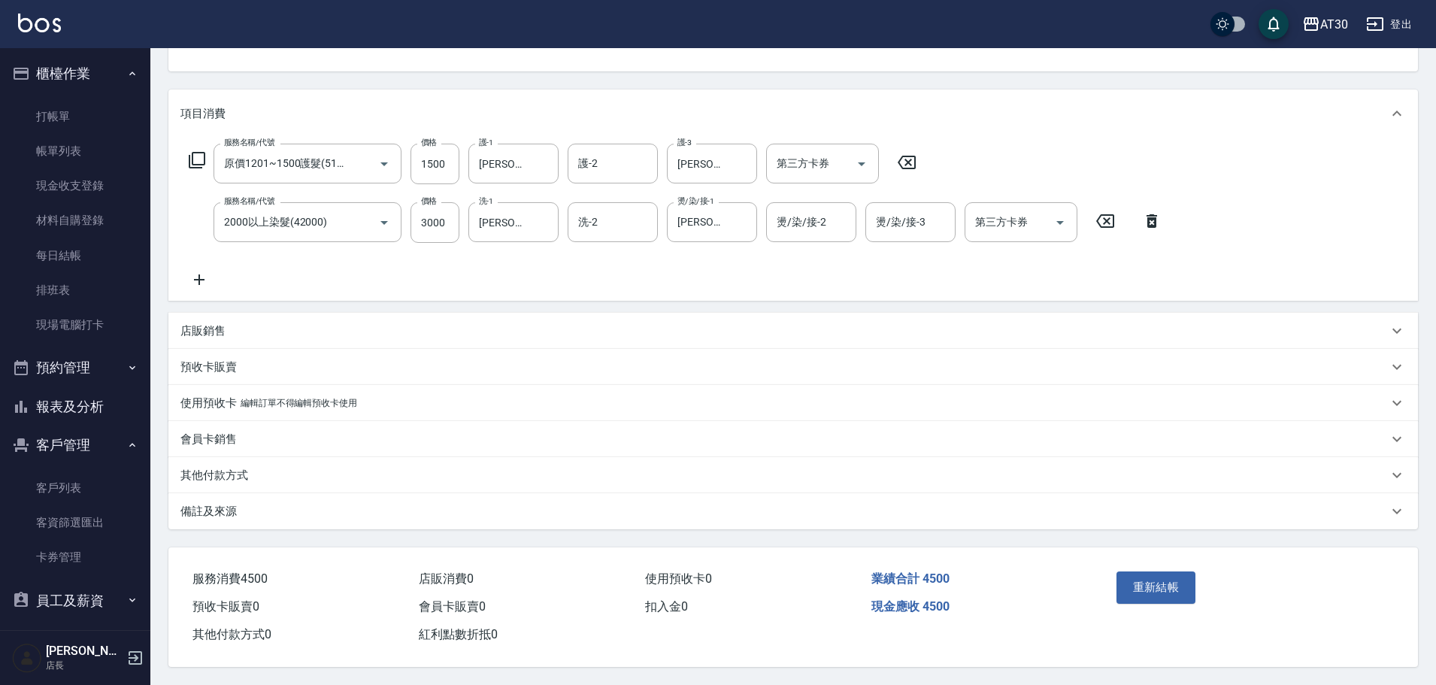
click at [235, 474] on p "其他付款方式" at bounding box center [214, 476] width 68 height 16
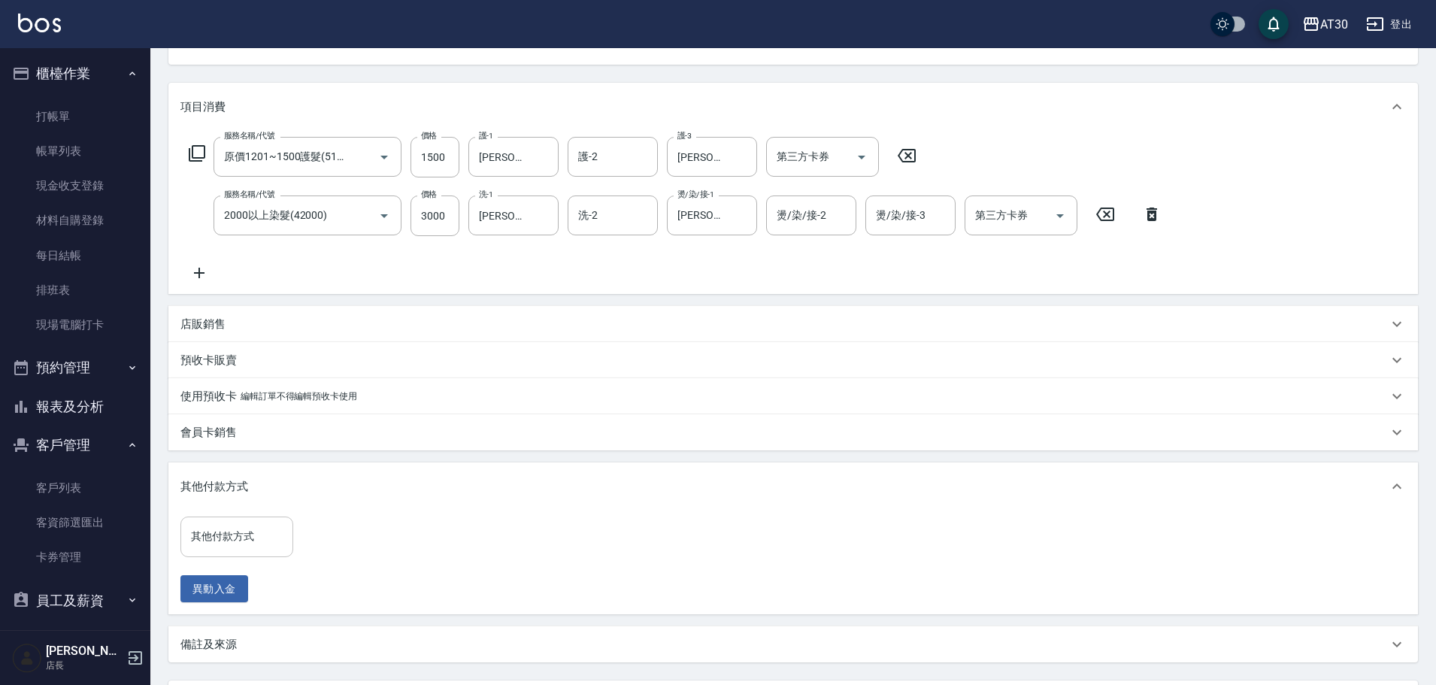
click at [231, 550] on div "其他付款方式" at bounding box center [236, 536] width 113 height 40
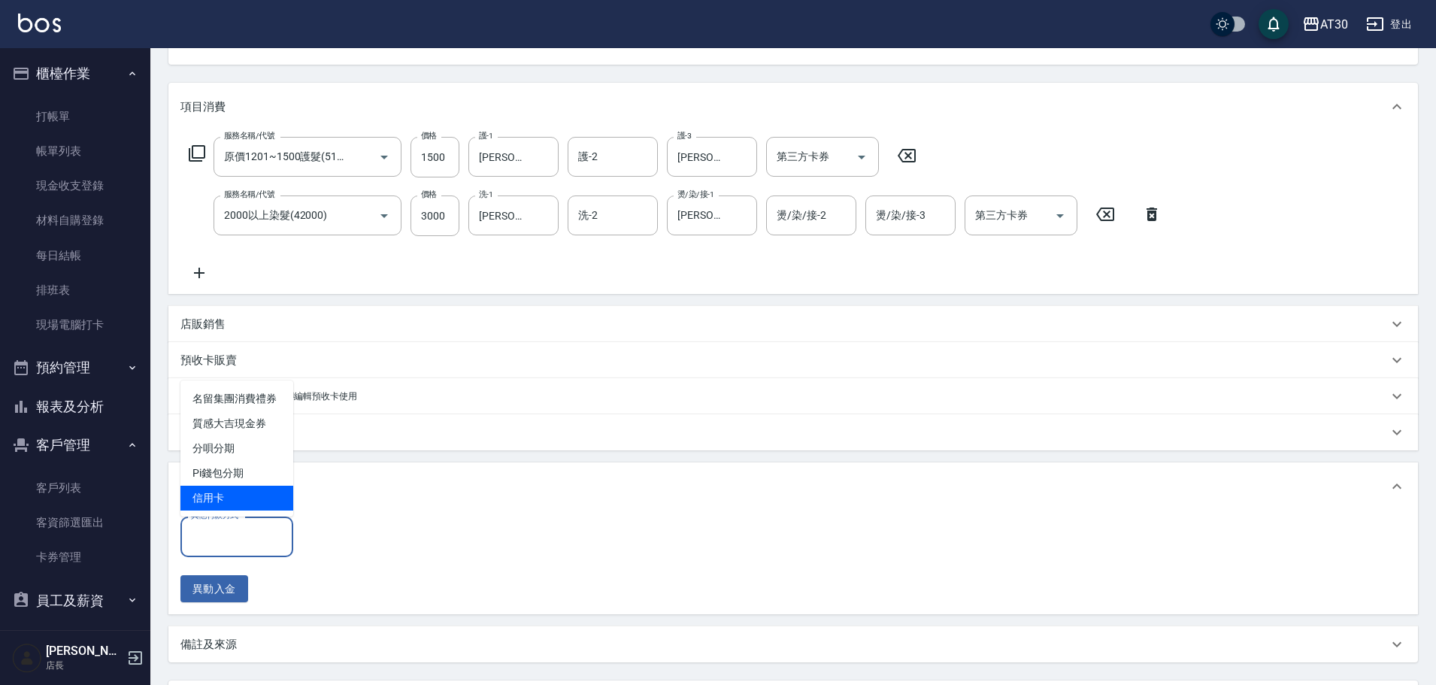
click at [207, 495] on span "信用卡" at bounding box center [236, 498] width 113 height 25
type input "信用卡"
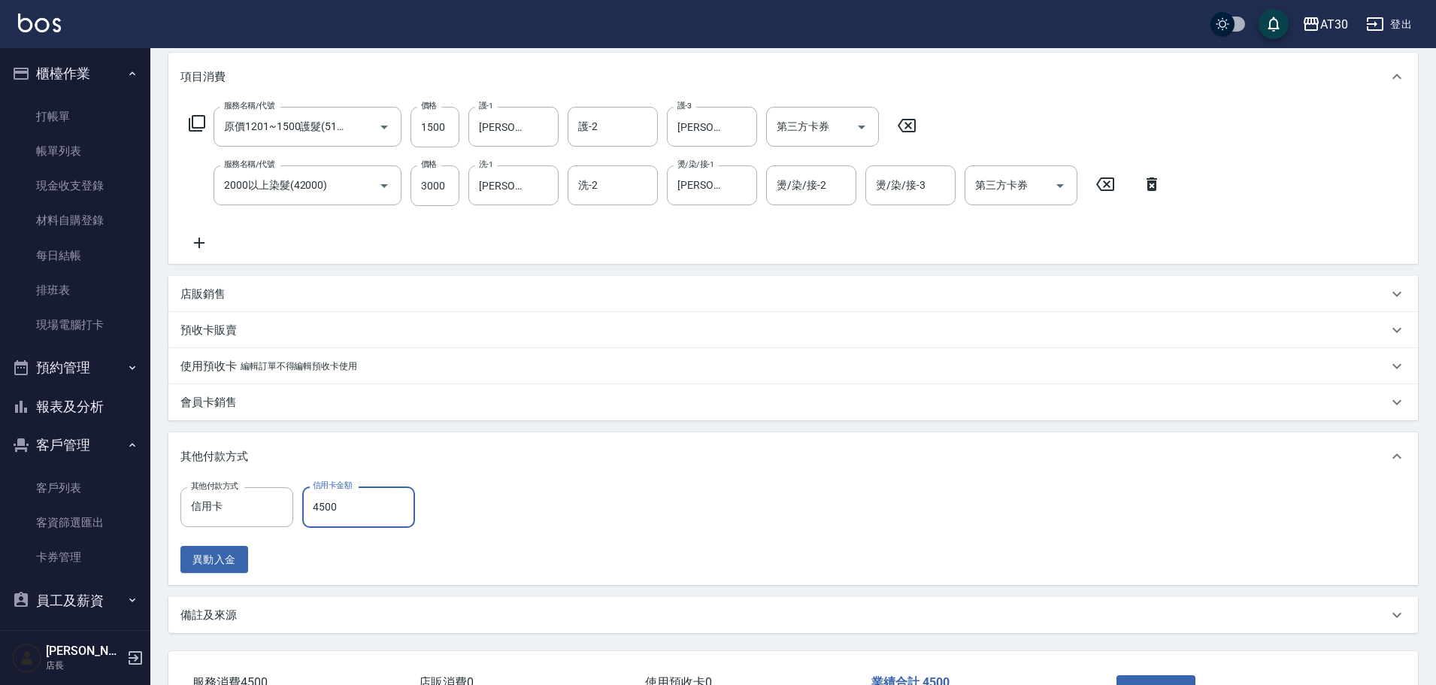
scroll to position [304, 0]
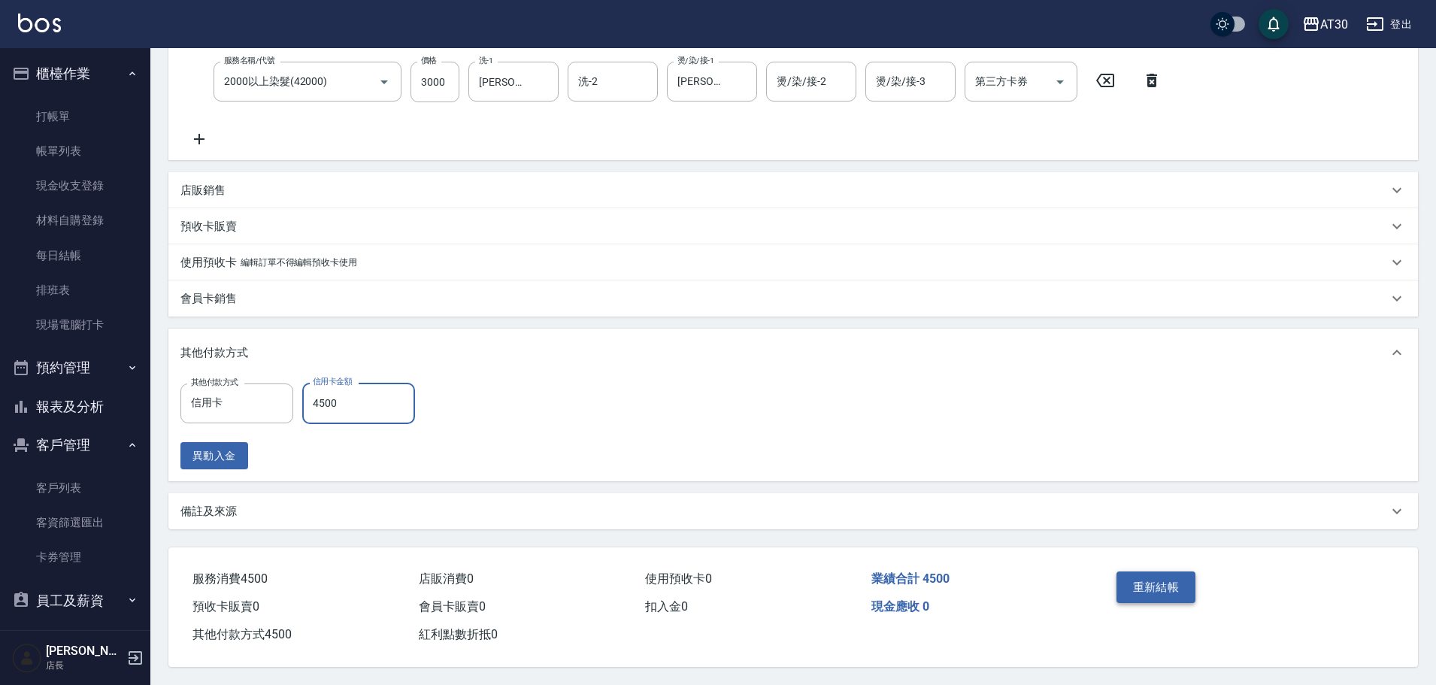
type input "4500"
click at [1156, 583] on button "重新結帳" at bounding box center [1156, 587] width 80 height 32
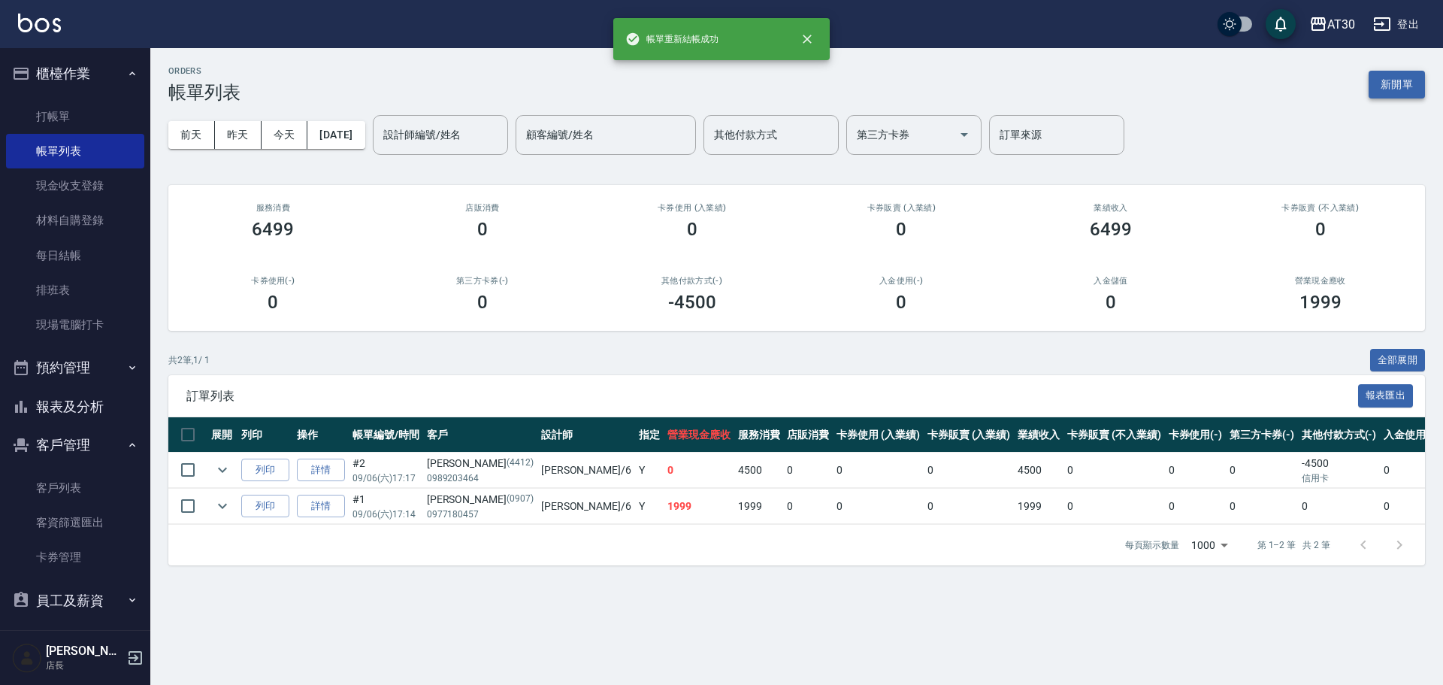
click at [1396, 86] on button "新開單" at bounding box center [1397, 85] width 56 height 28
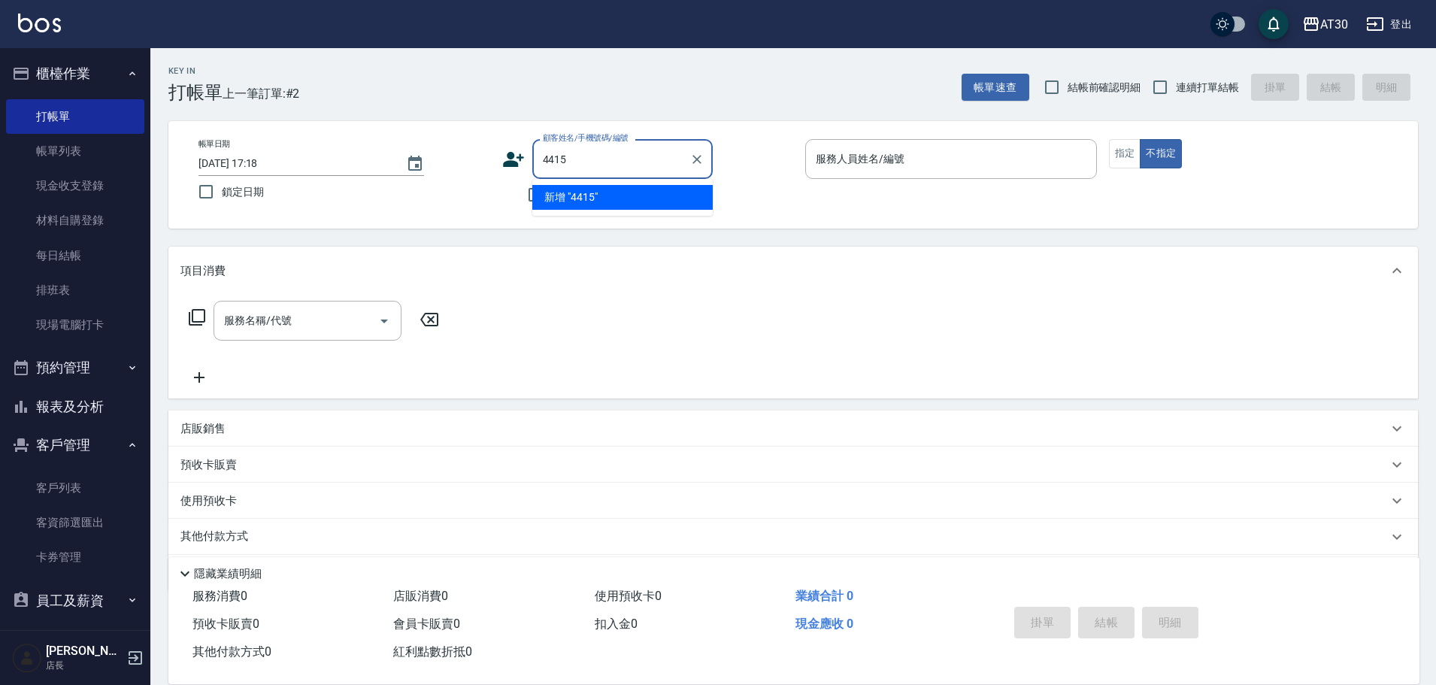
type input "4415"
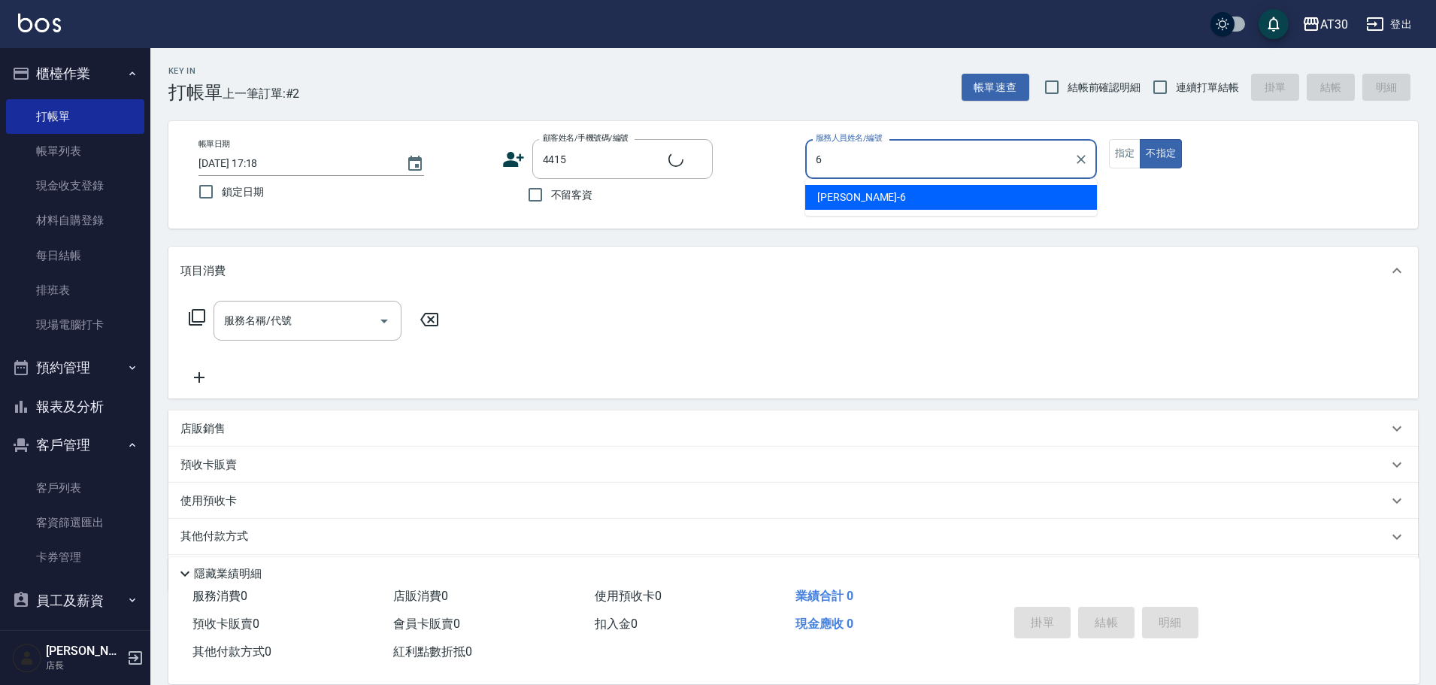
type input "[PERSON_NAME]-6"
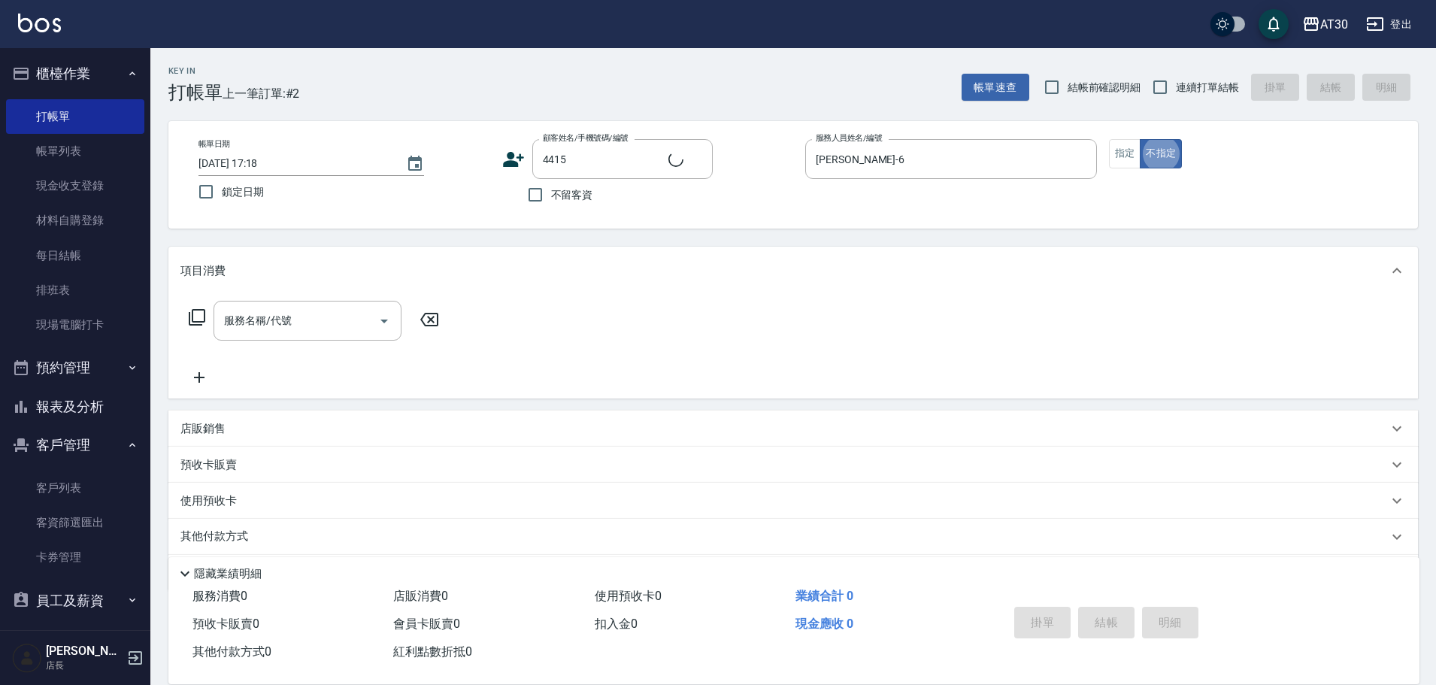
type button "false"
type input "[PERSON_NAME]/0913513520/4415"
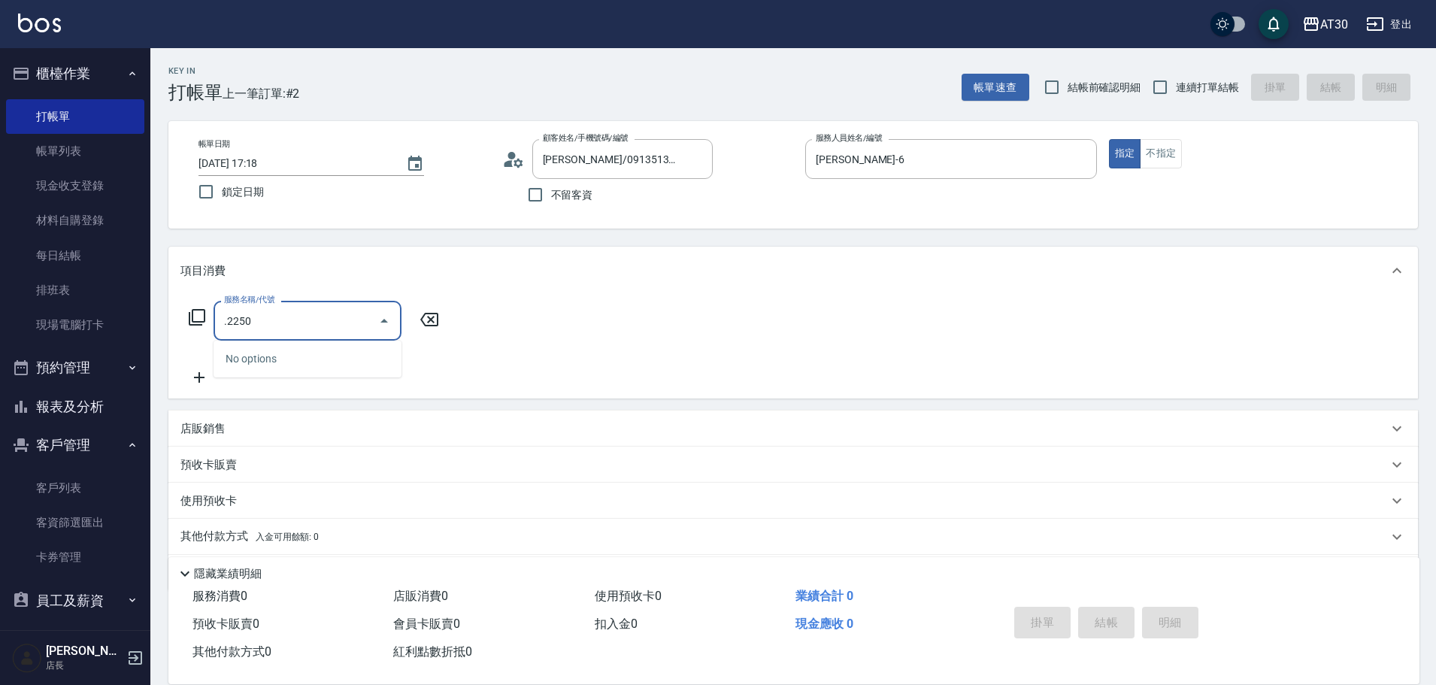
drag, startPoint x: 322, startPoint y: 329, endPoint x: 98, endPoint y: 346, distance: 224.6
click at [98, 346] on div "AT30 登出 櫃檯作業 打帳單 帳單列表 現金收支登錄 材料自購登錄 每日結帳 排班表 現場電腦打卡 預約管理 預約管理 單日預約紀錄 單週預約紀錄 報表及…" at bounding box center [718, 367] width 1436 height 735
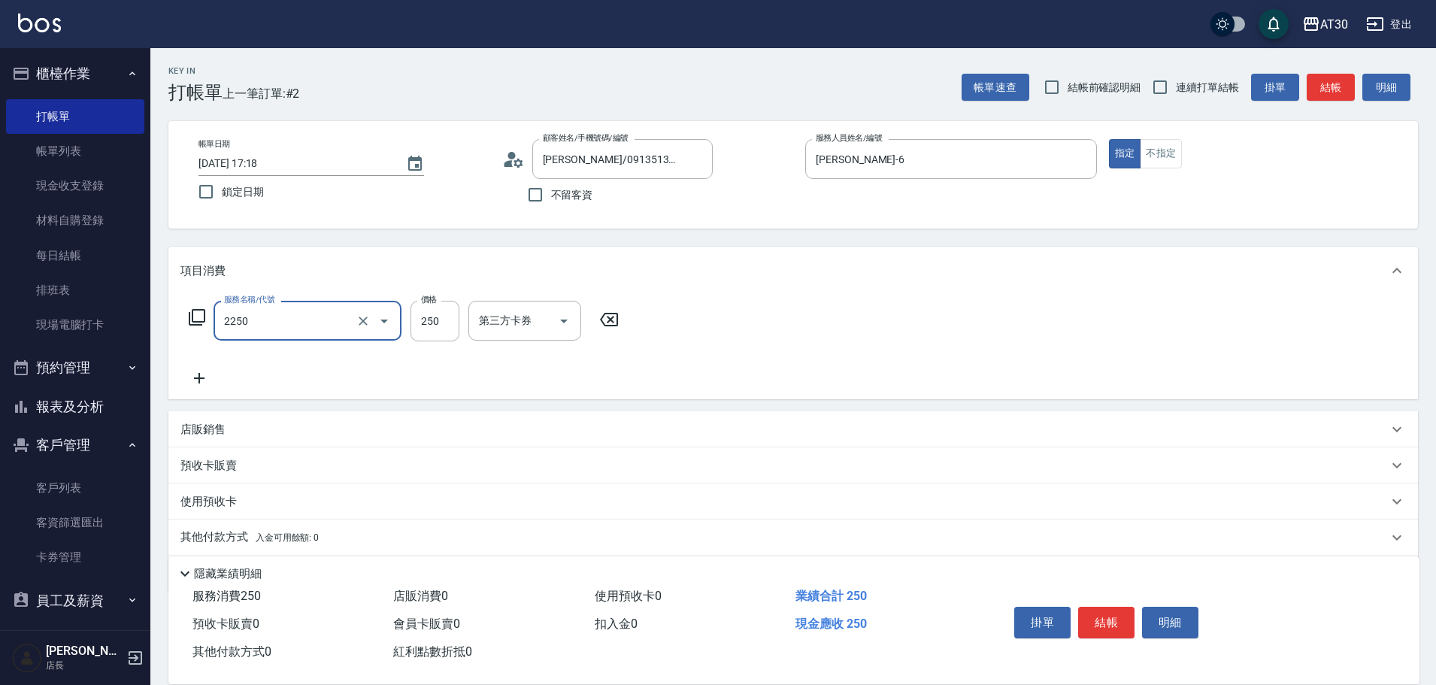
type input "剪髮(2250)"
type input "300"
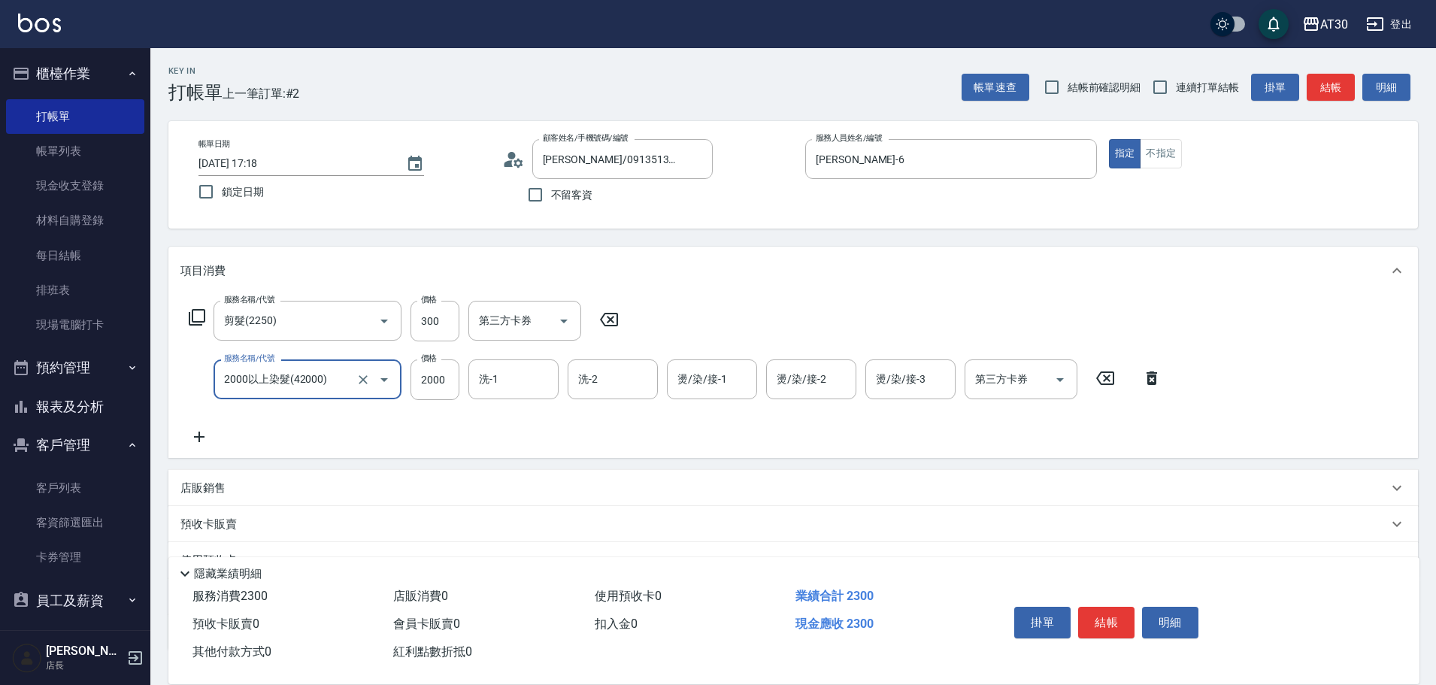
type input "2000以上染髮(42000)"
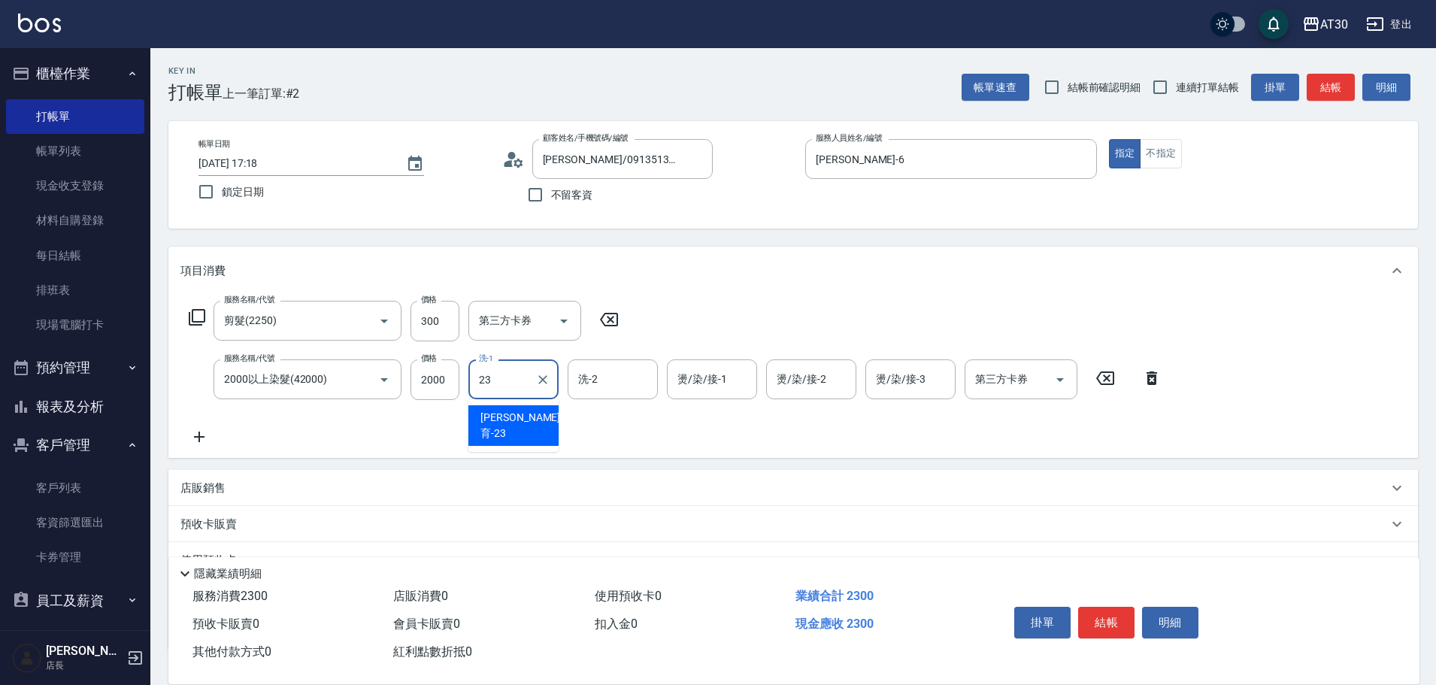
type input "[PERSON_NAME]育-23"
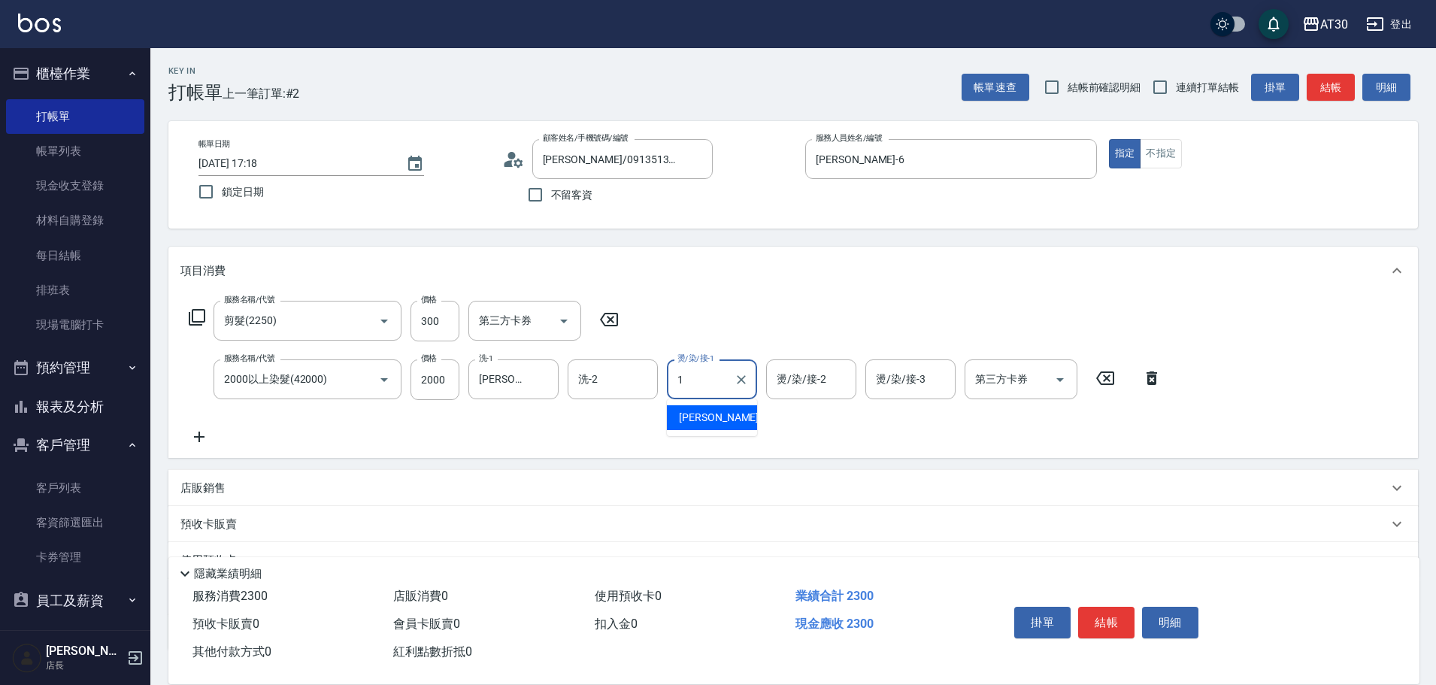
type input "[PERSON_NAME]1"
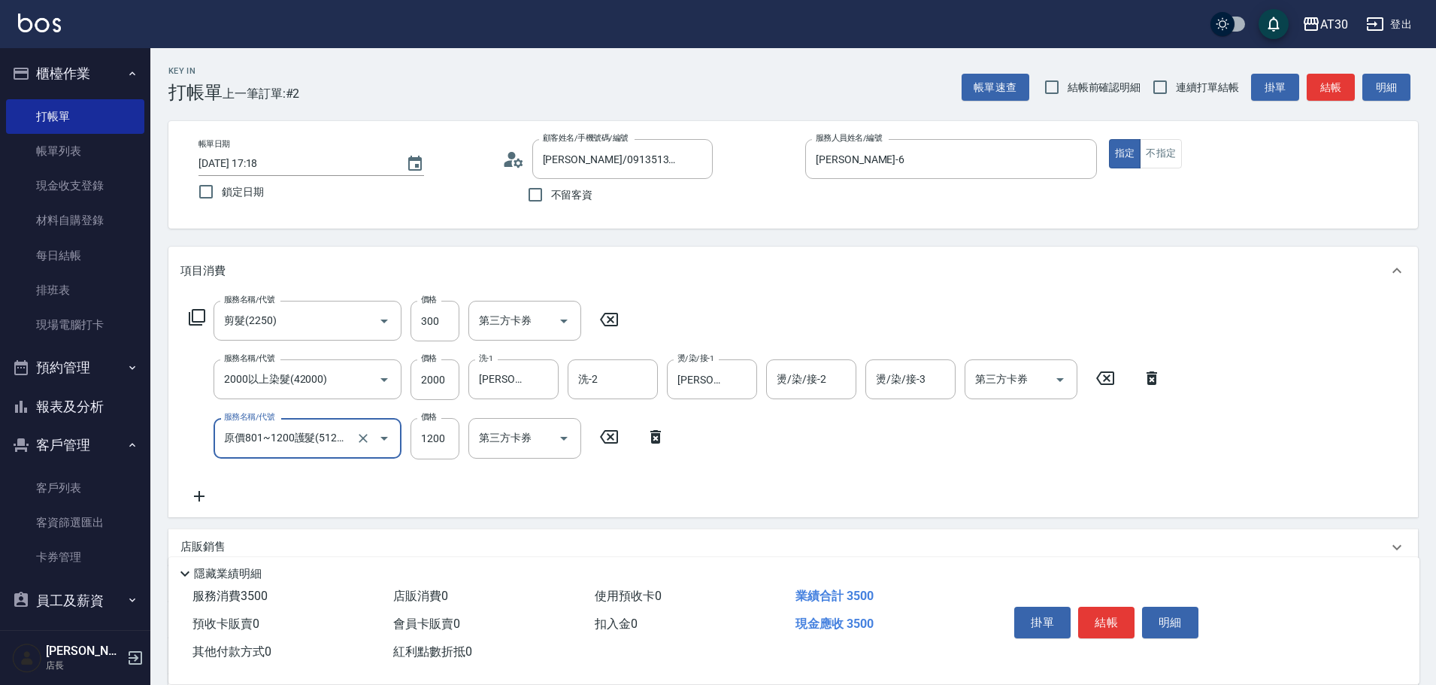
type input "原價801~1200護髮(51200)"
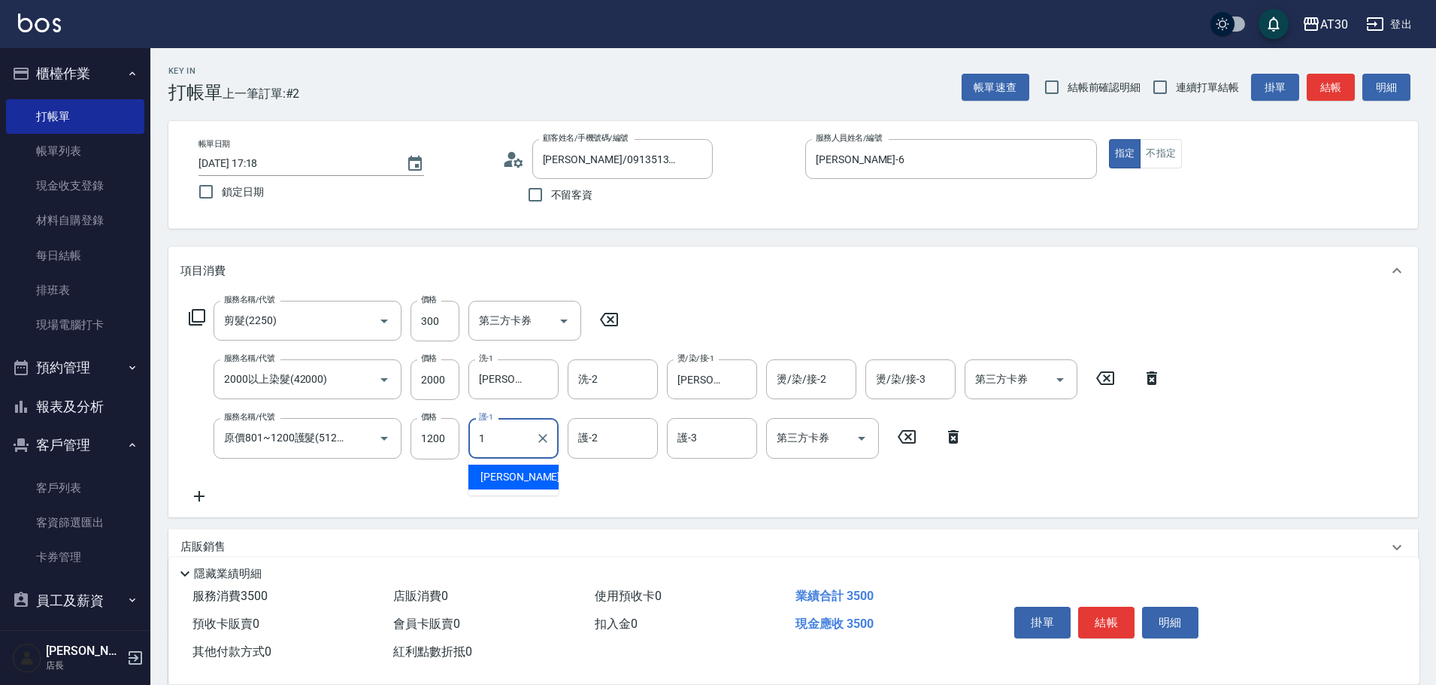
type input "[PERSON_NAME]1"
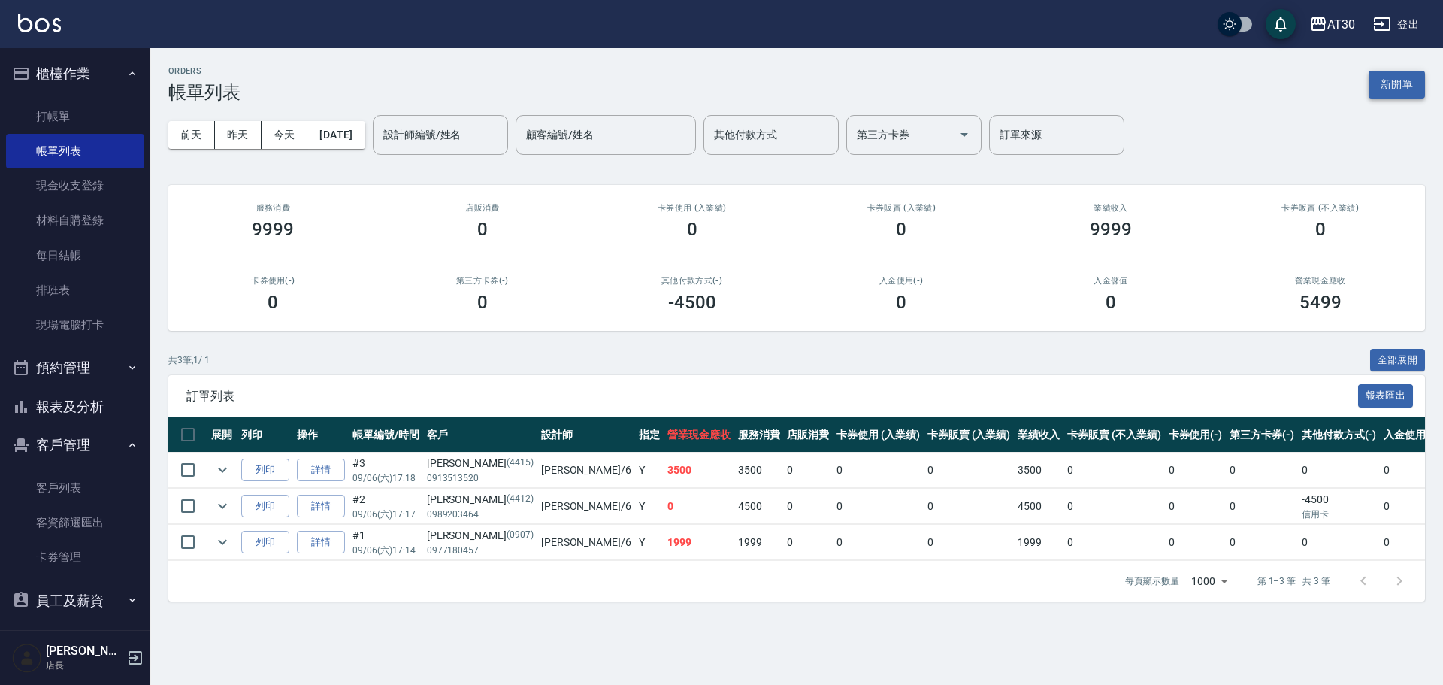
click at [1385, 85] on button "新開單" at bounding box center [1397, 85] width 56 height 28
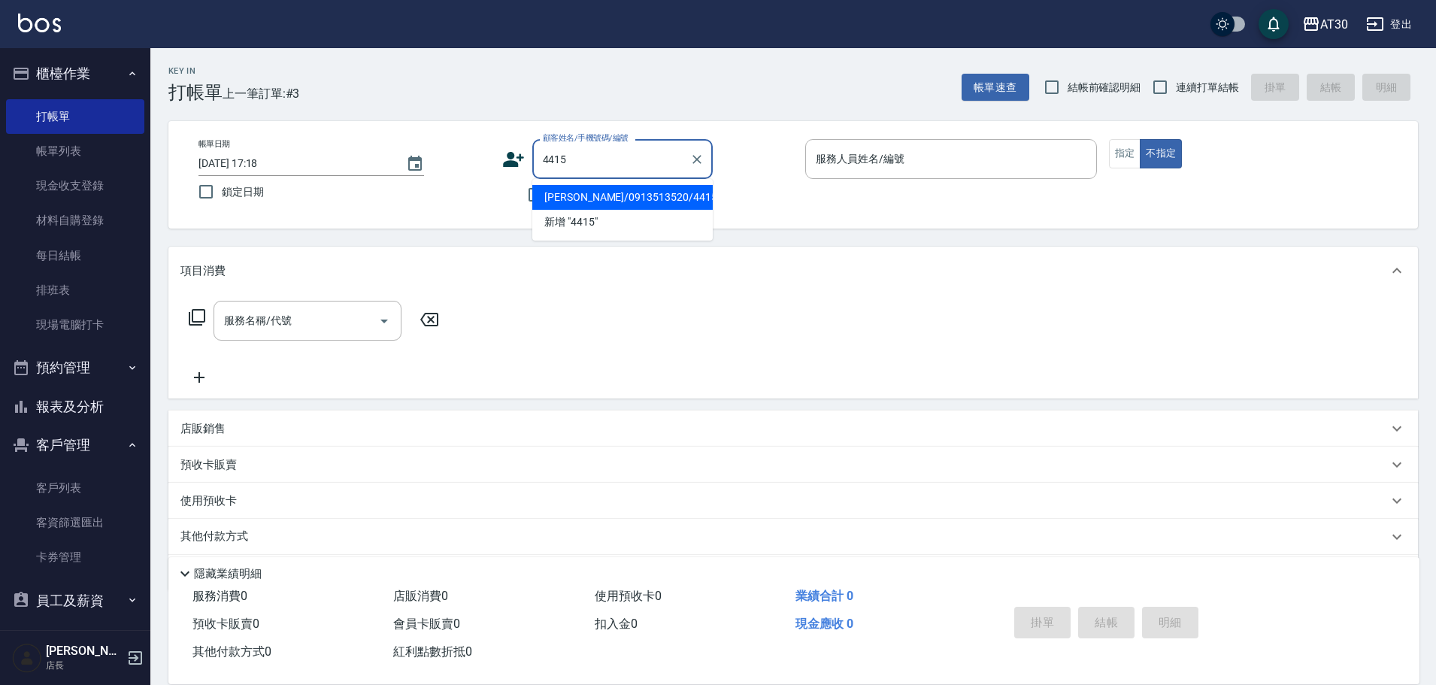
type input "[PERSON_NAME]/0913513520/4415"
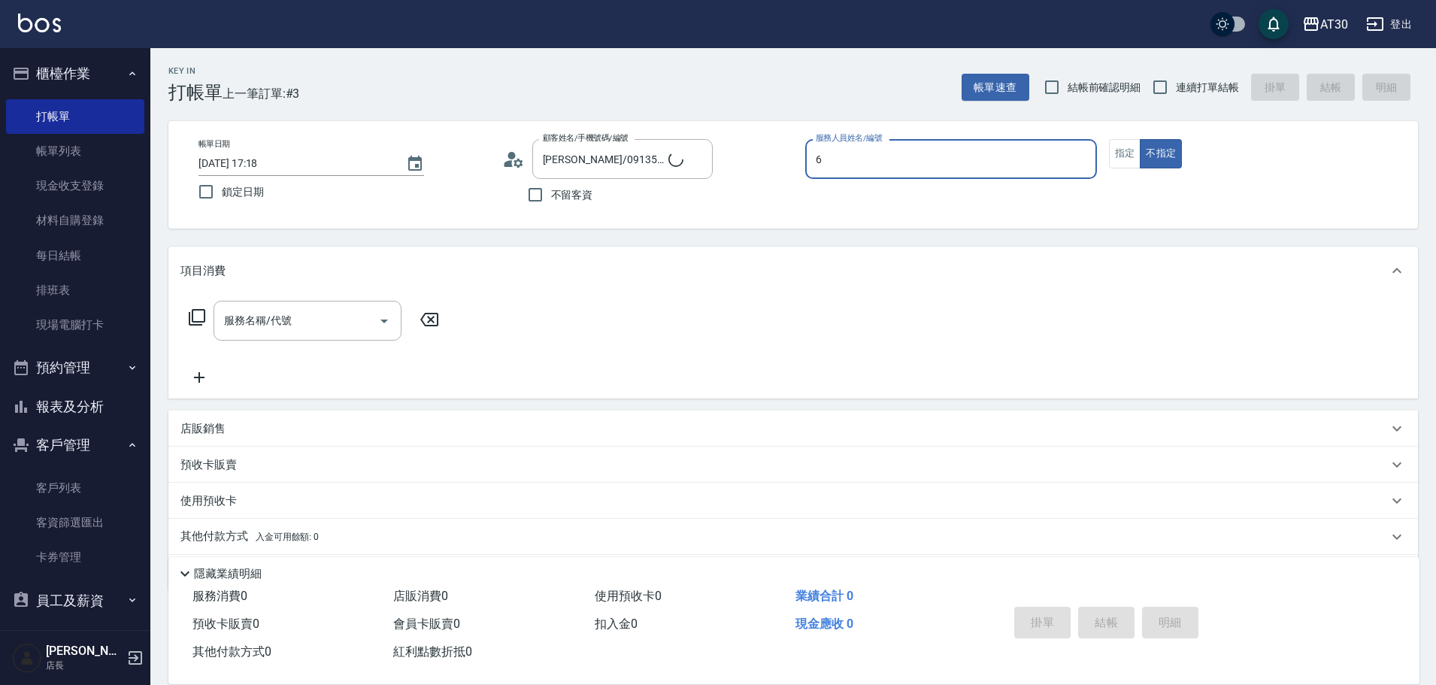
type input "[PERSON_NAME]-6"
type button "false"
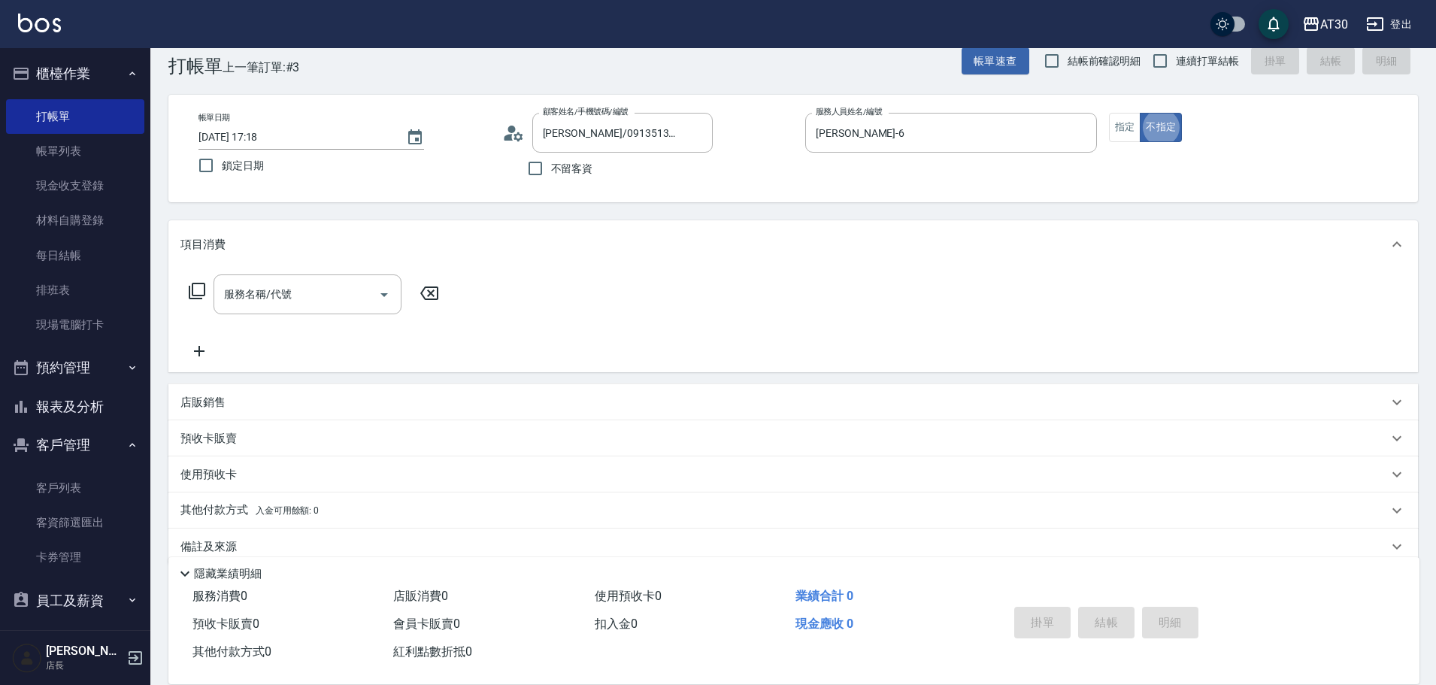
scroll to position [30, 0]
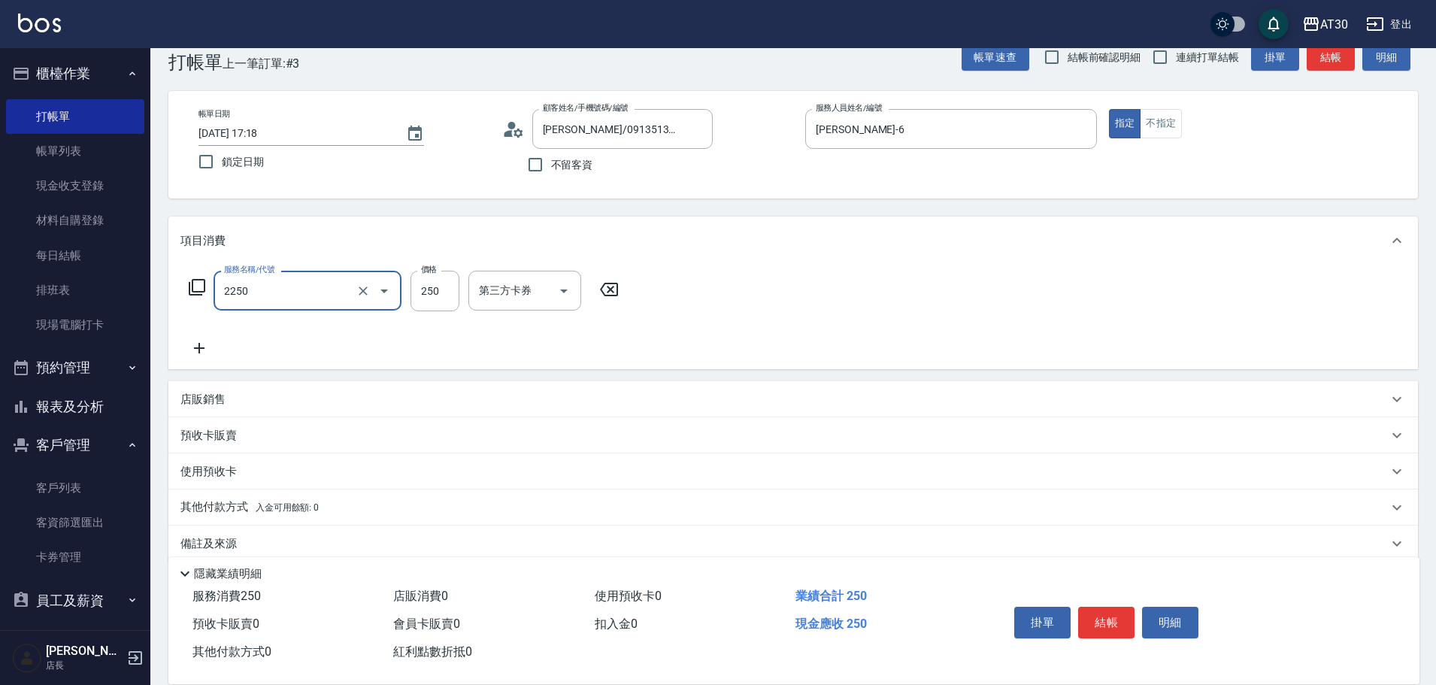
type input "剪髮(2250)"
type input "300"
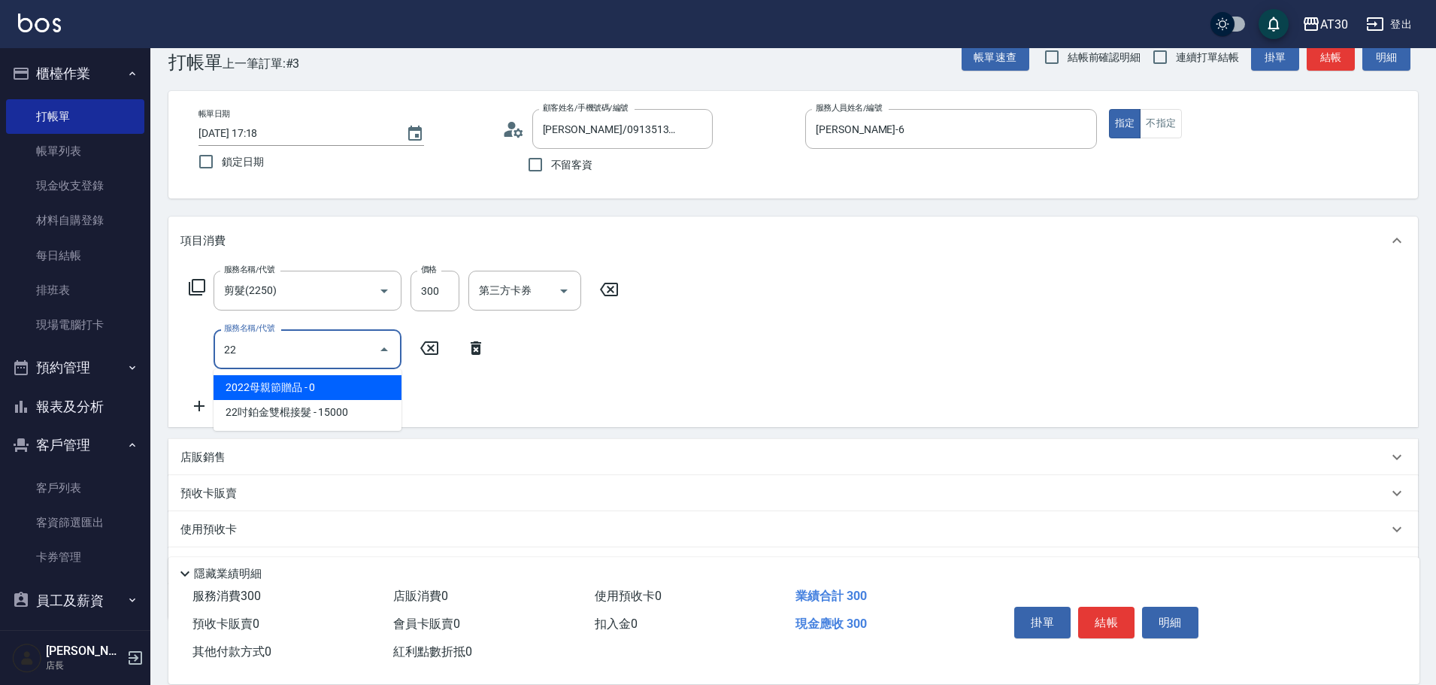
type input "2"
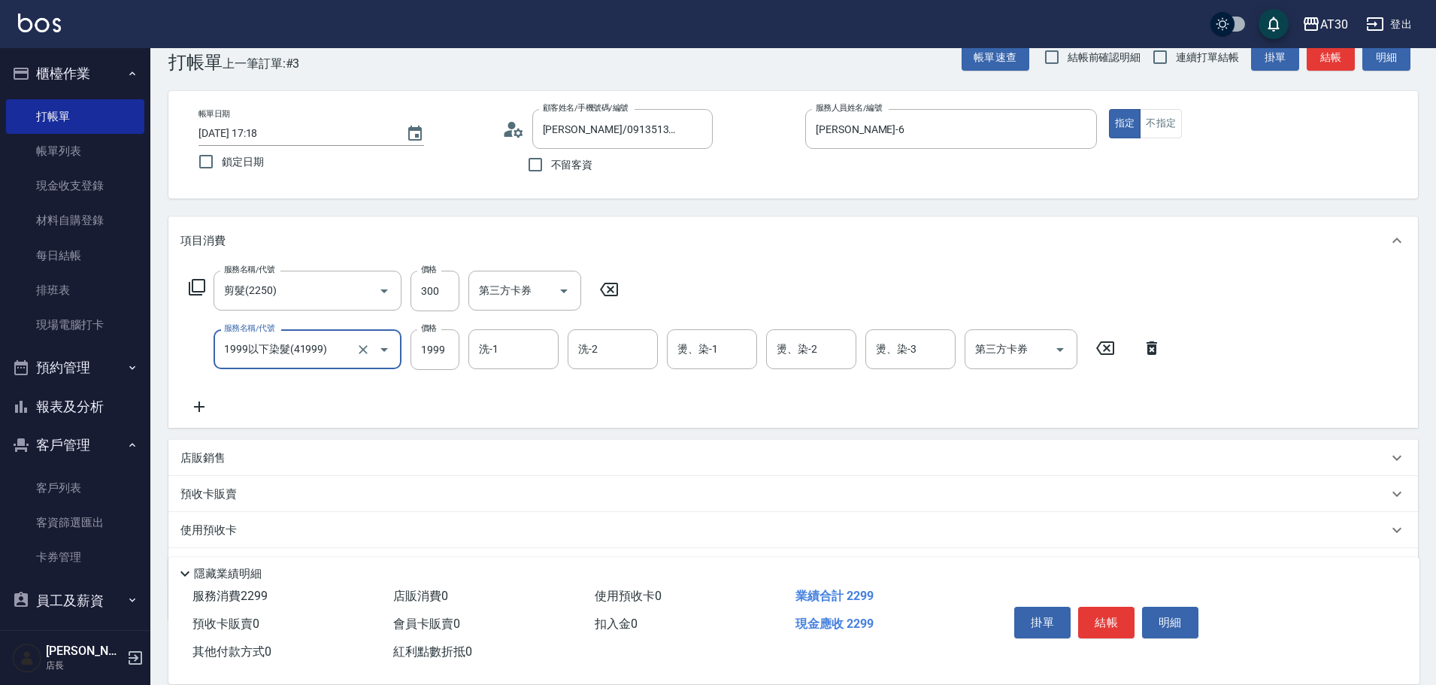
type input "1999以下染髮(41999)"
type input "1000"
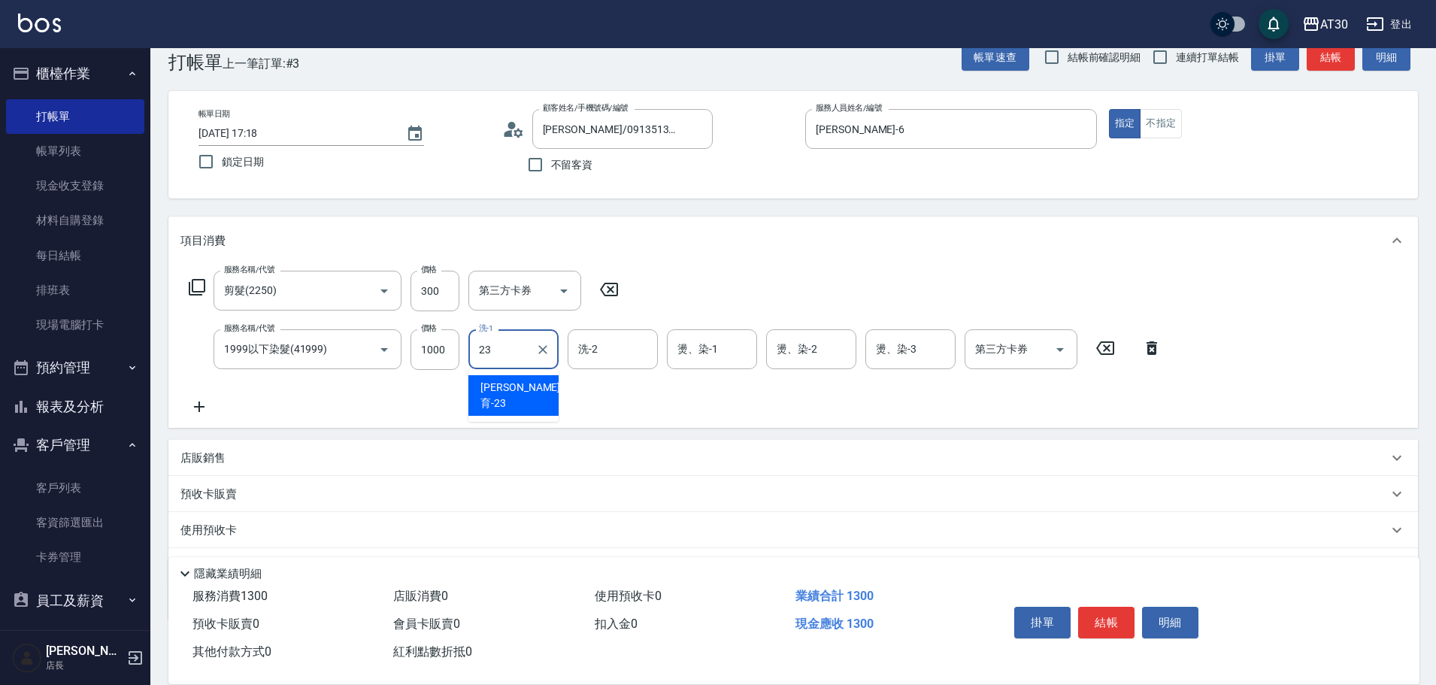
type input "[PERSON_NAME]育-23"
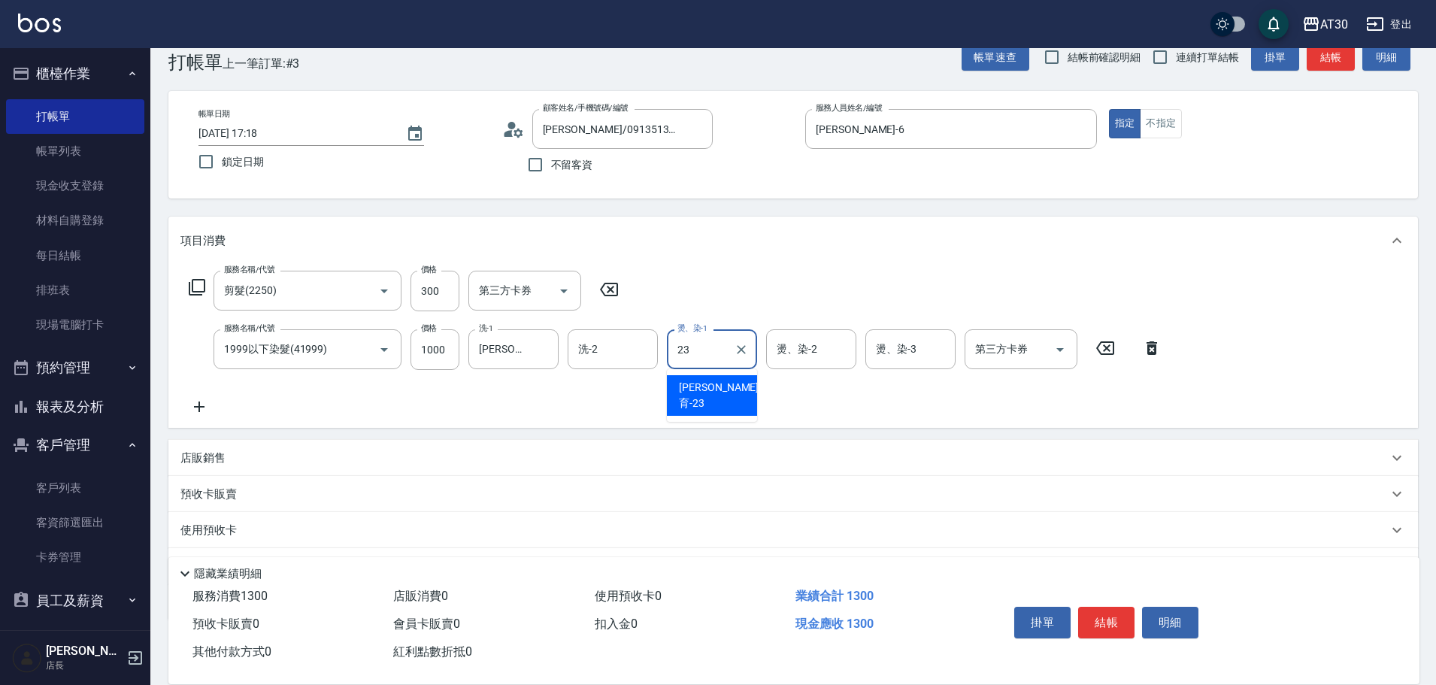
type input "[PERSON_NAME]育-23"
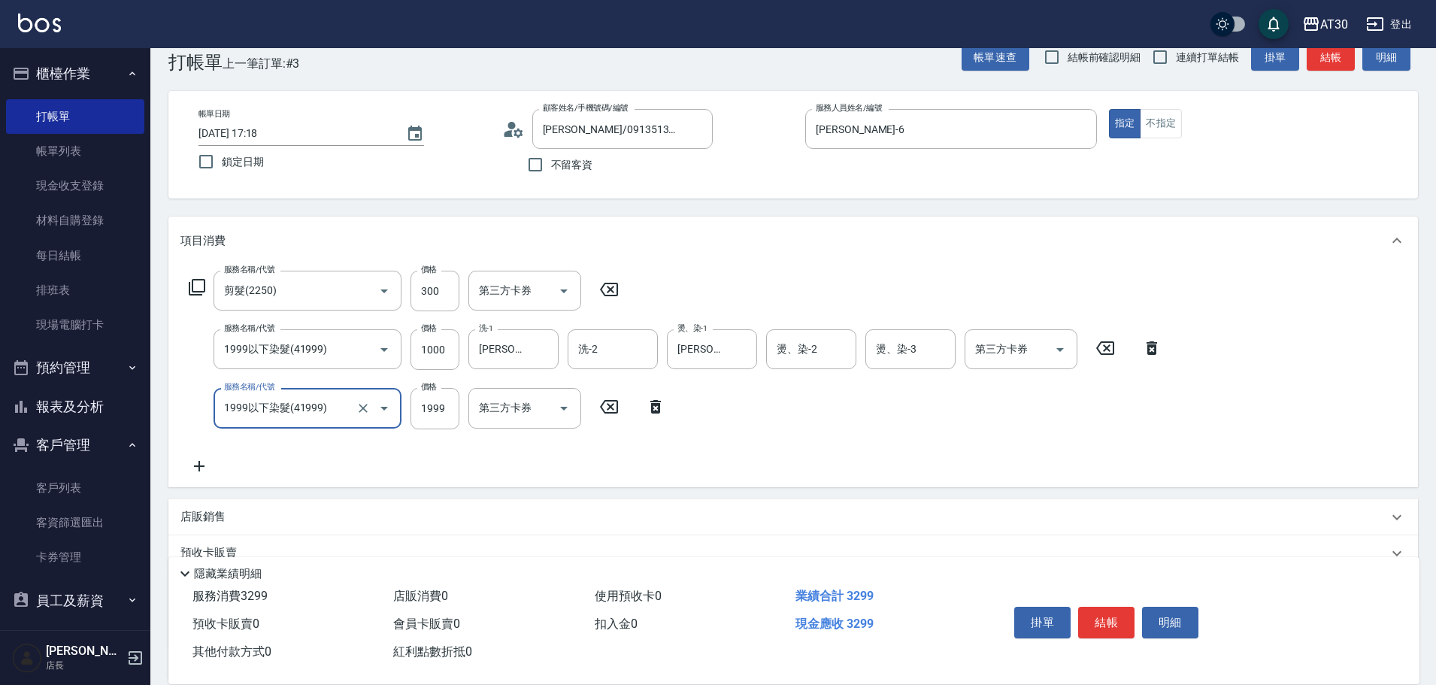
type input "1999以下染髮(41999)"
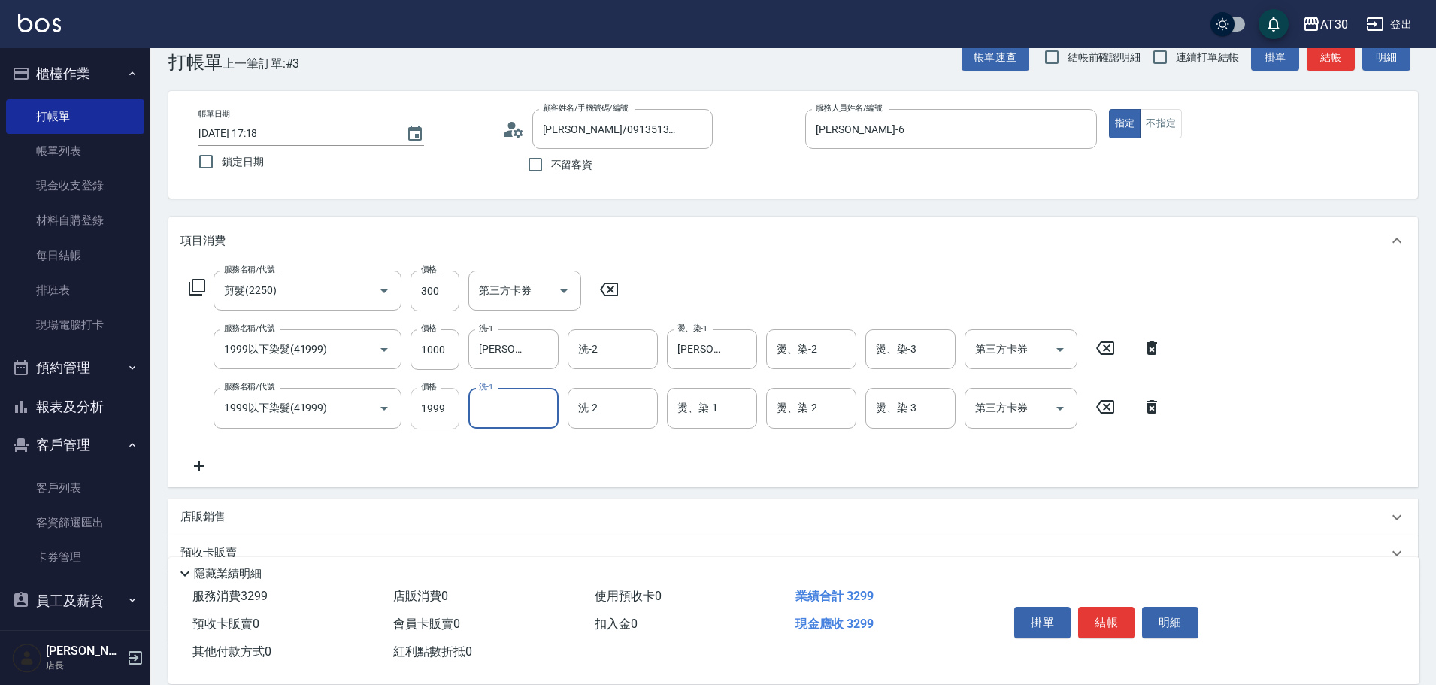
click at [444, 407] on input "1999" at bounding box center [434, 408] width 49 height 41
type input "1000"
type input "[PERSON_NAME]育-23"
type input "[PERSON_NAME]1"
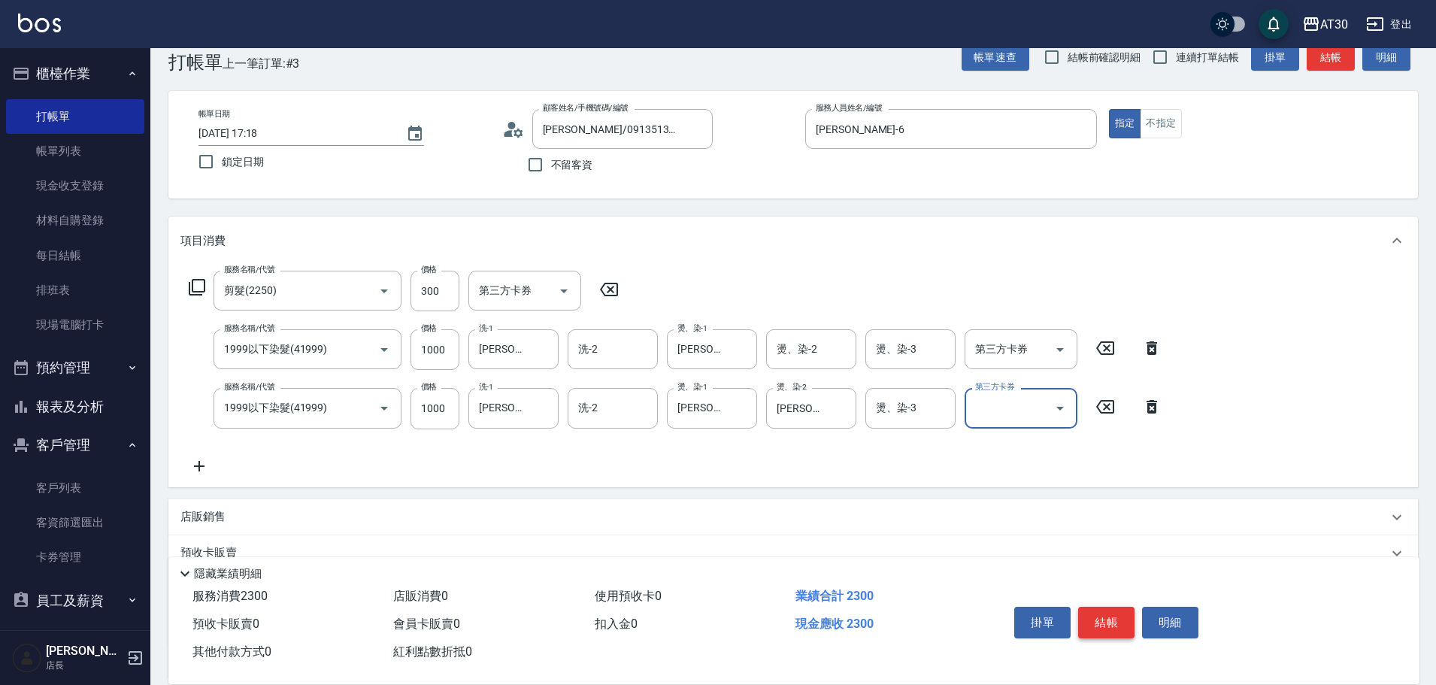
click at [1114, 614] on button "結帳" at bounding box center [1106, 623] width 56 height 32
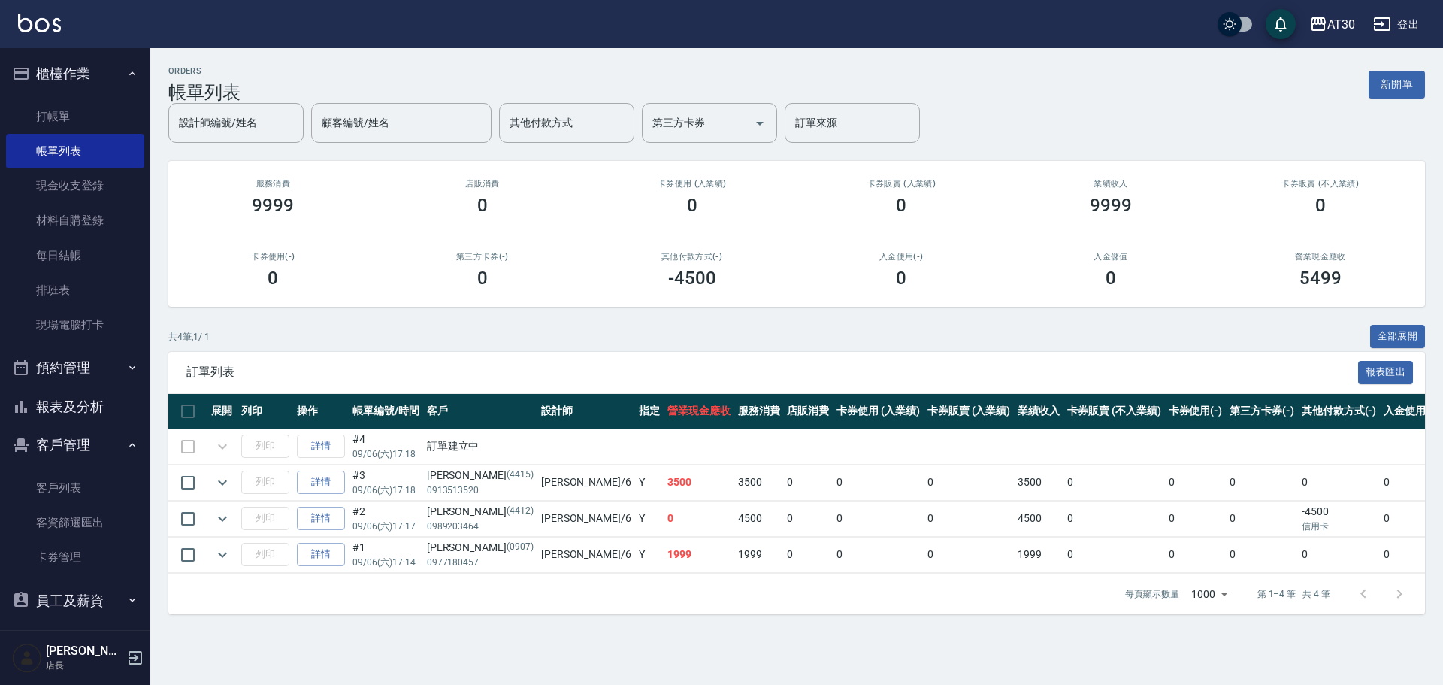
click at [86, 410] on button "報表及分析" at bounding box center [75, 406] width 138 height 39
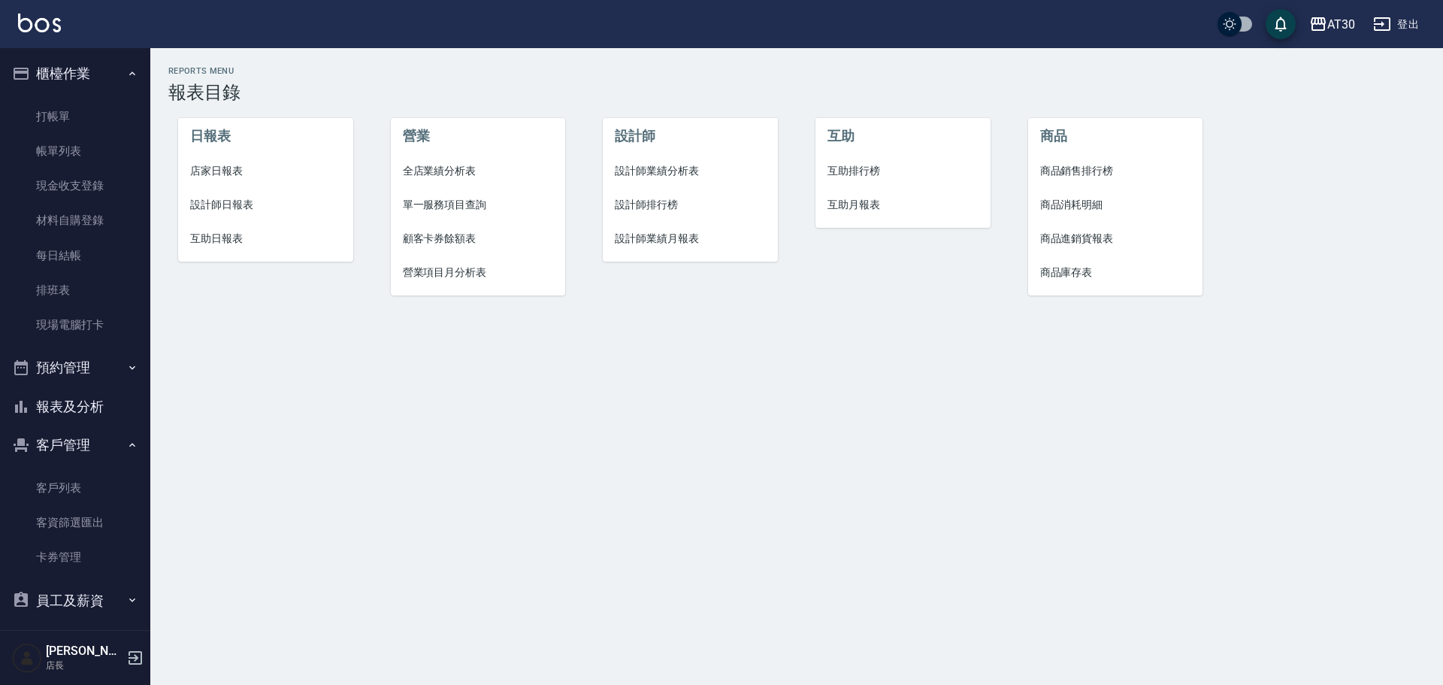
click at [865, 175] on span "互助排行榜" at bounding box center [903, 171] width 151 height 16
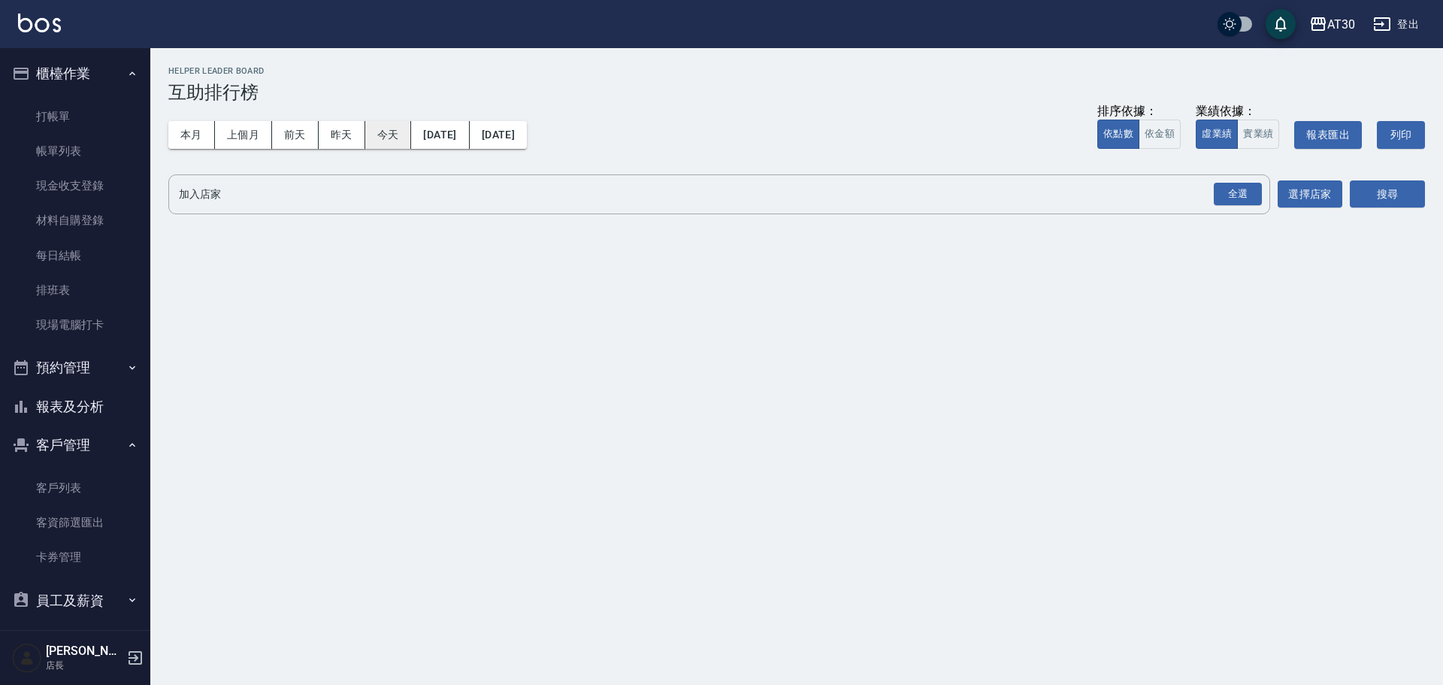
click at [375, 137] on button "今天" at bounding box center [388, 135] width 47 height 28
drag, startPoint x: 1227, startPoint y: 202, endPoint x: 1213, endPoint y: 202, distance: 13.5
click at [1217, 202] on div "全選" at bounding box center [1238, 194] width 48 height 23
click at [1386, 190] on button "搜尋" at bounding box center [1387, 195] width 75 height 28
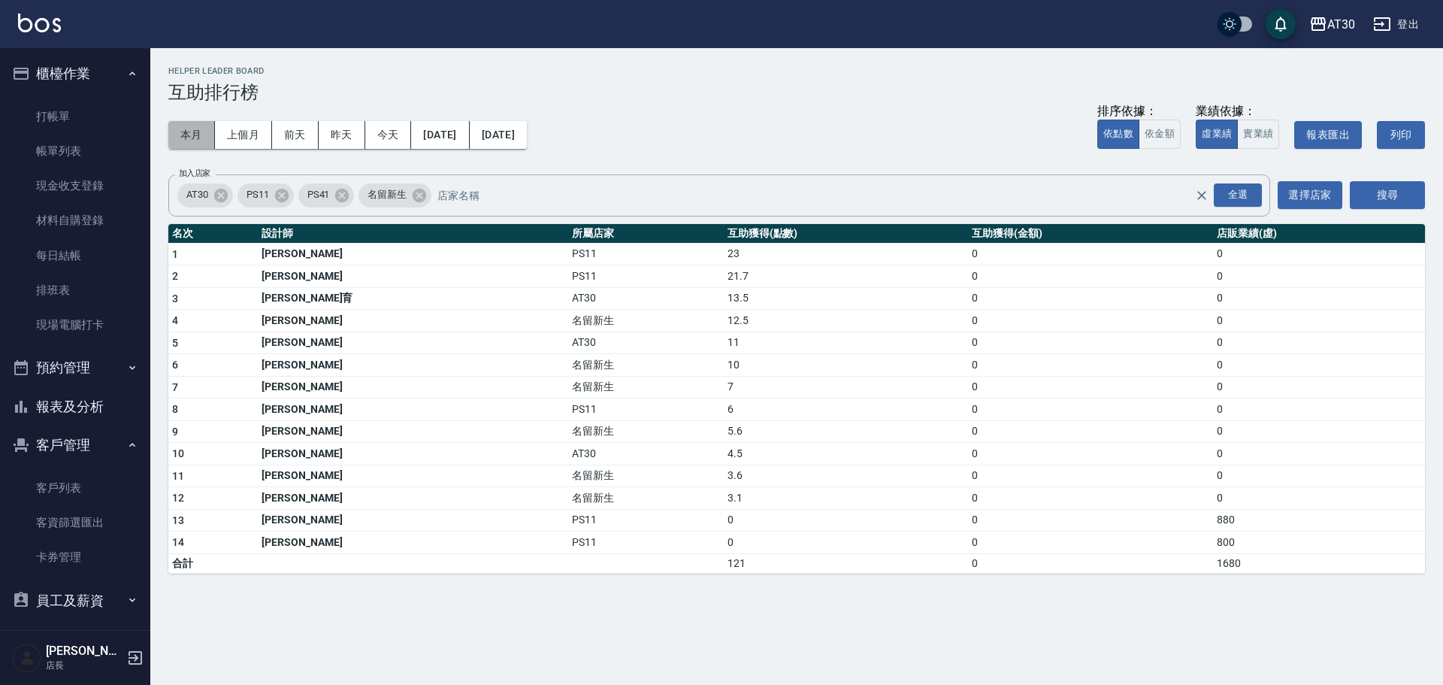
click at [196, 132] on button "本月" at bounding box center [191, 135] width 47 height 28
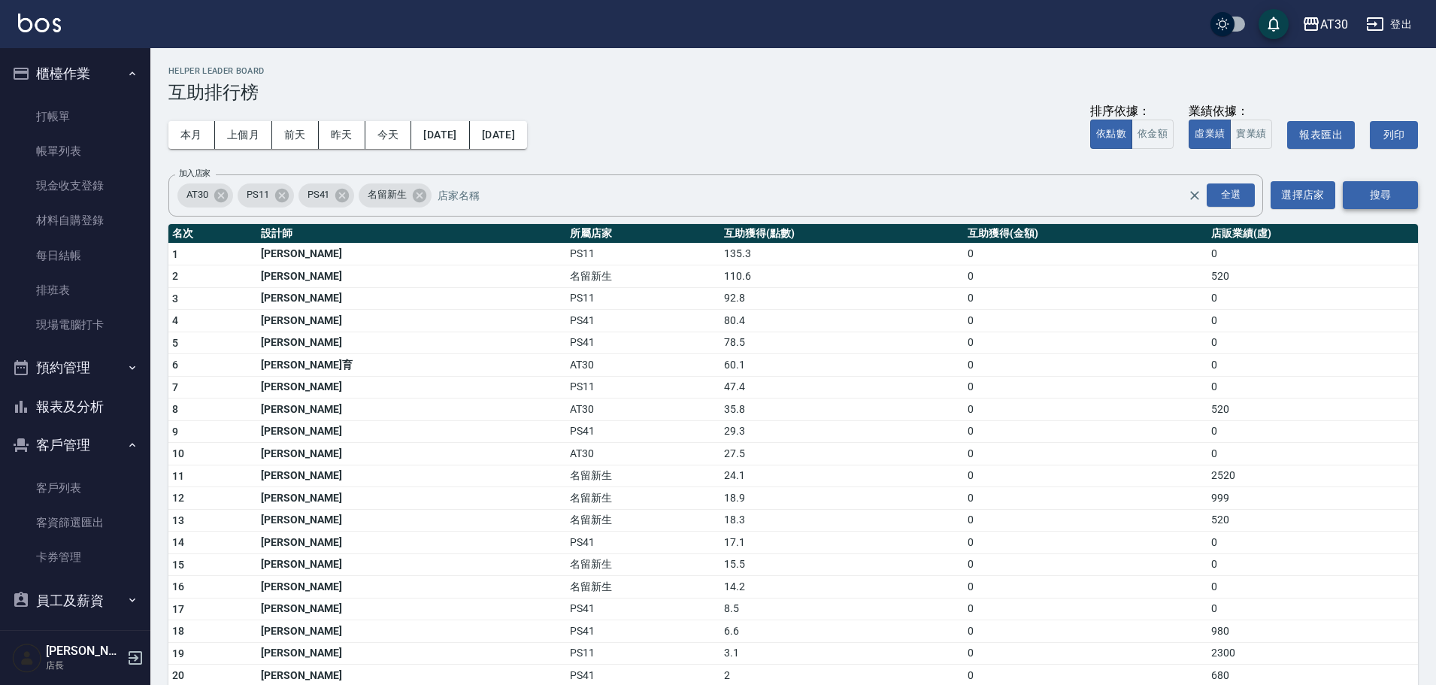
click at [1377, 189] on button "搜尋" at bounding box center [1380, 195] width 75 height 28
click at [87, 392] on button "報表及分析" at bounding box center [75, 406] width 138 height 39
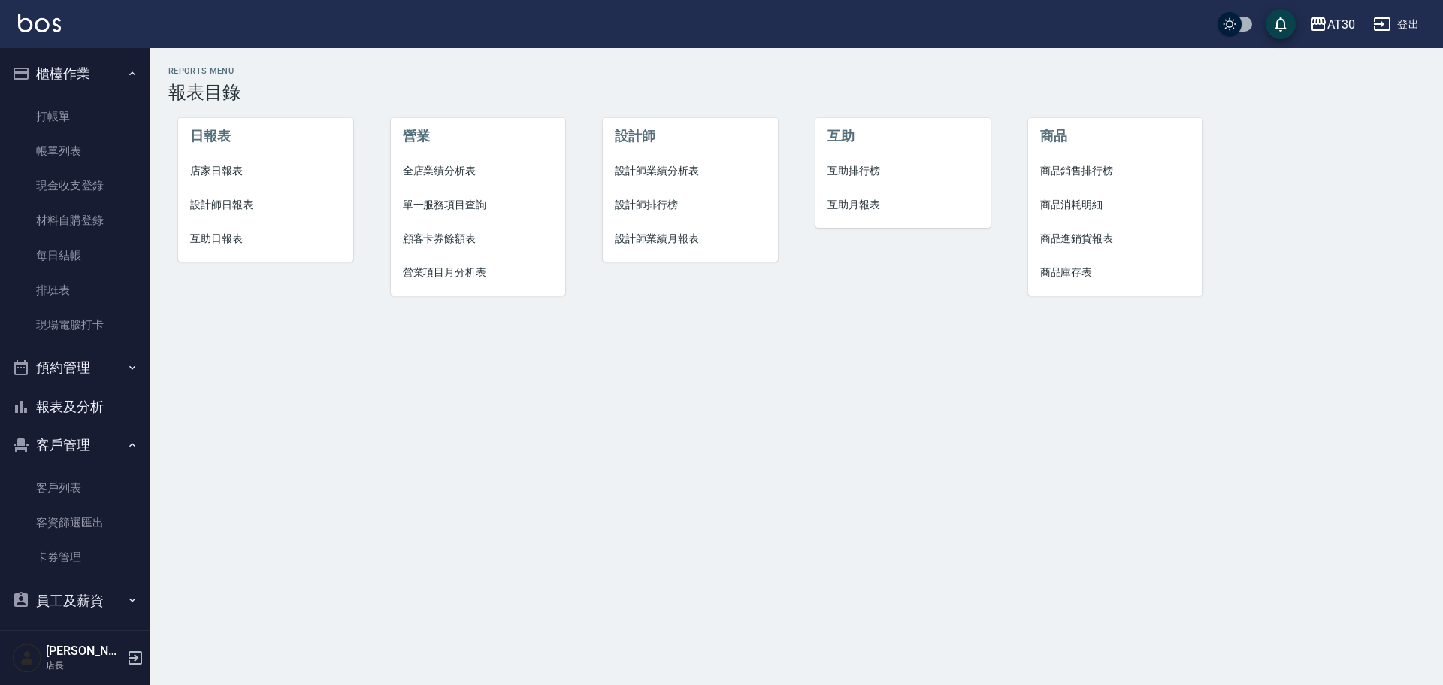
click at [644, 207] on span "設計師排行榜" at bounding box center [690, 205] width 151 height 16
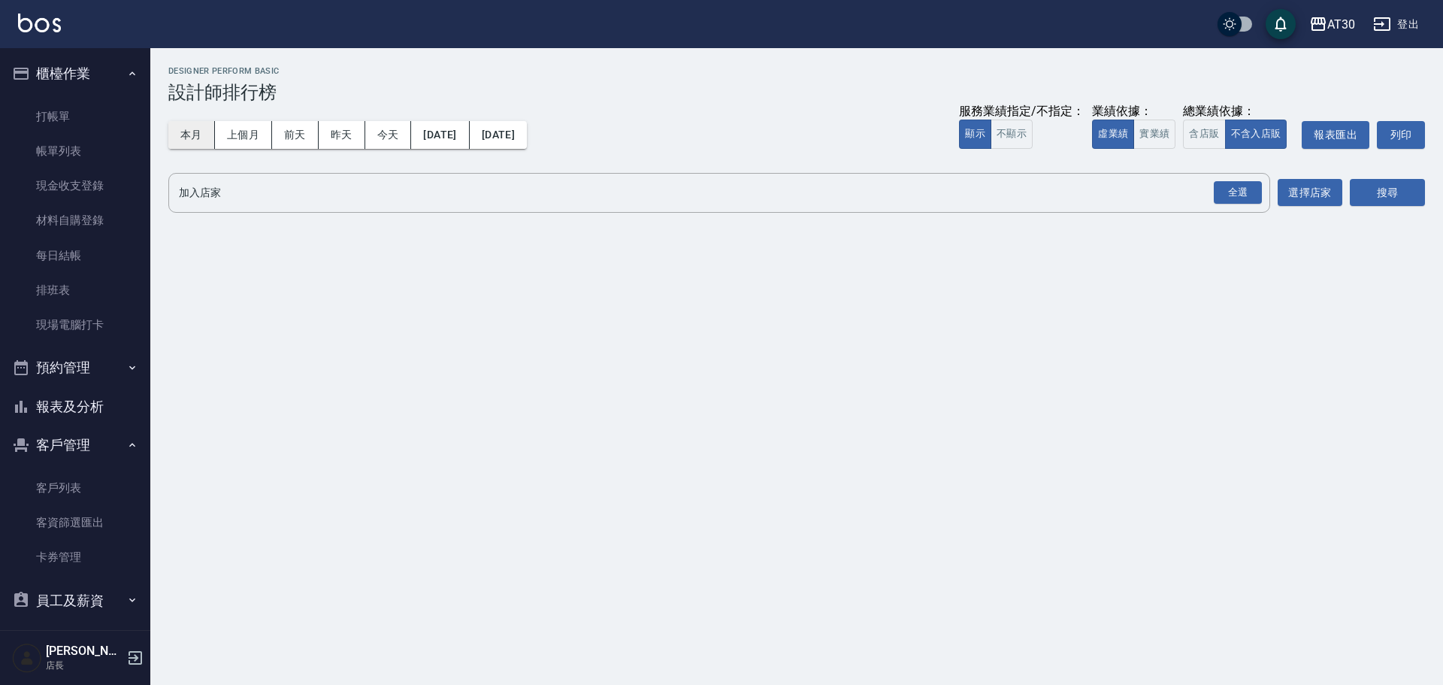
click at [198, 136] on button "本月" at bounding box center [191, 135] width 47 height 28
drag, startPoint x: 1230, startPoint y: 191, endPoint x: 1239, endPoint y: 190, distance: 9.1
click at [1234, 191] on div "全選" at bounding box center [1238, 192] width 48 height 23
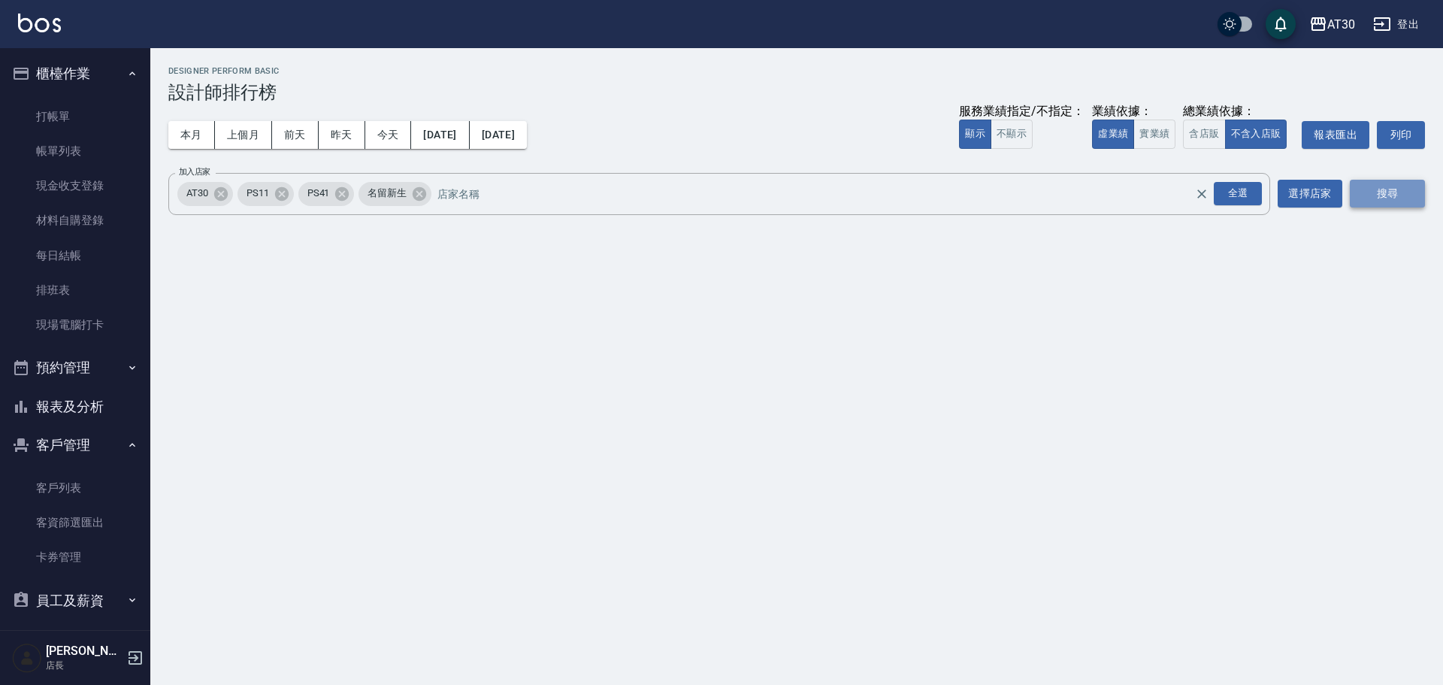
click at [1393, 183] on button "搜尋" at bounding box center [1387, 194] width 75 height 28
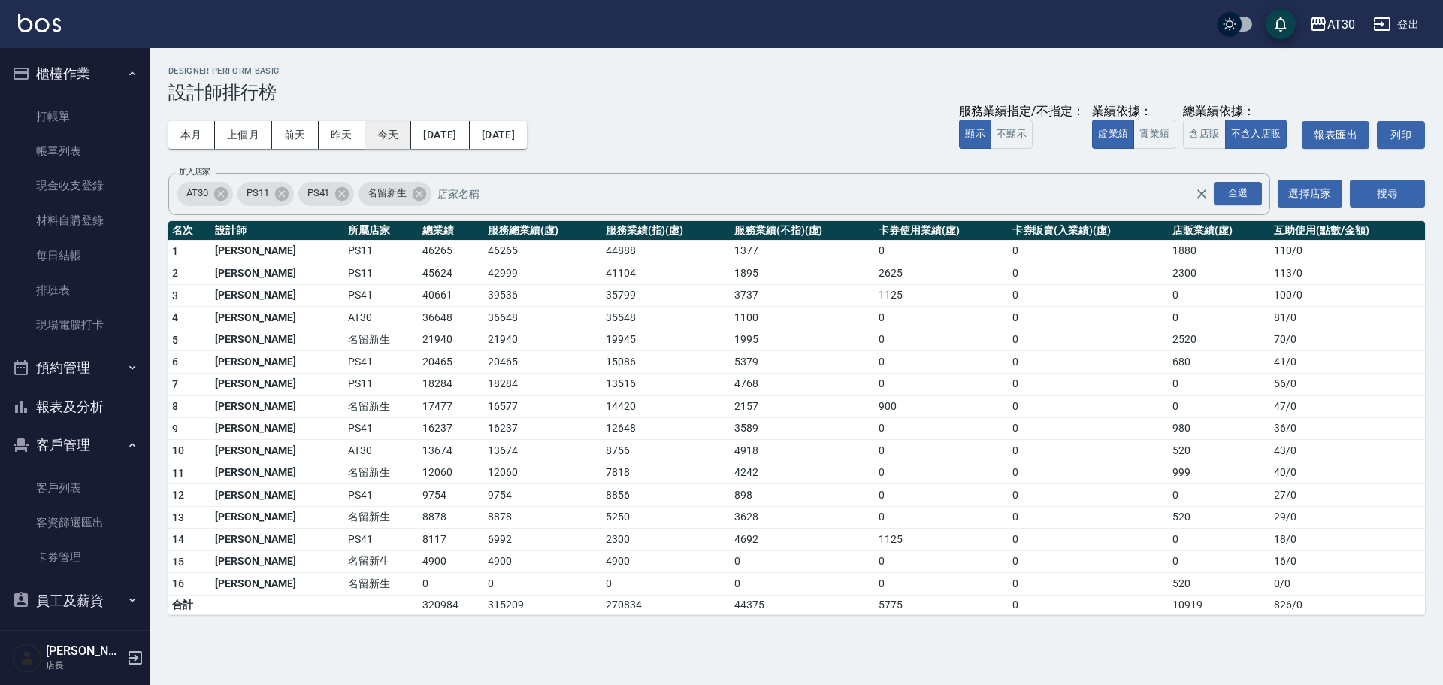
click at [388, 135] on button "今天" at bounding box center [388, 135] width 47 height 28
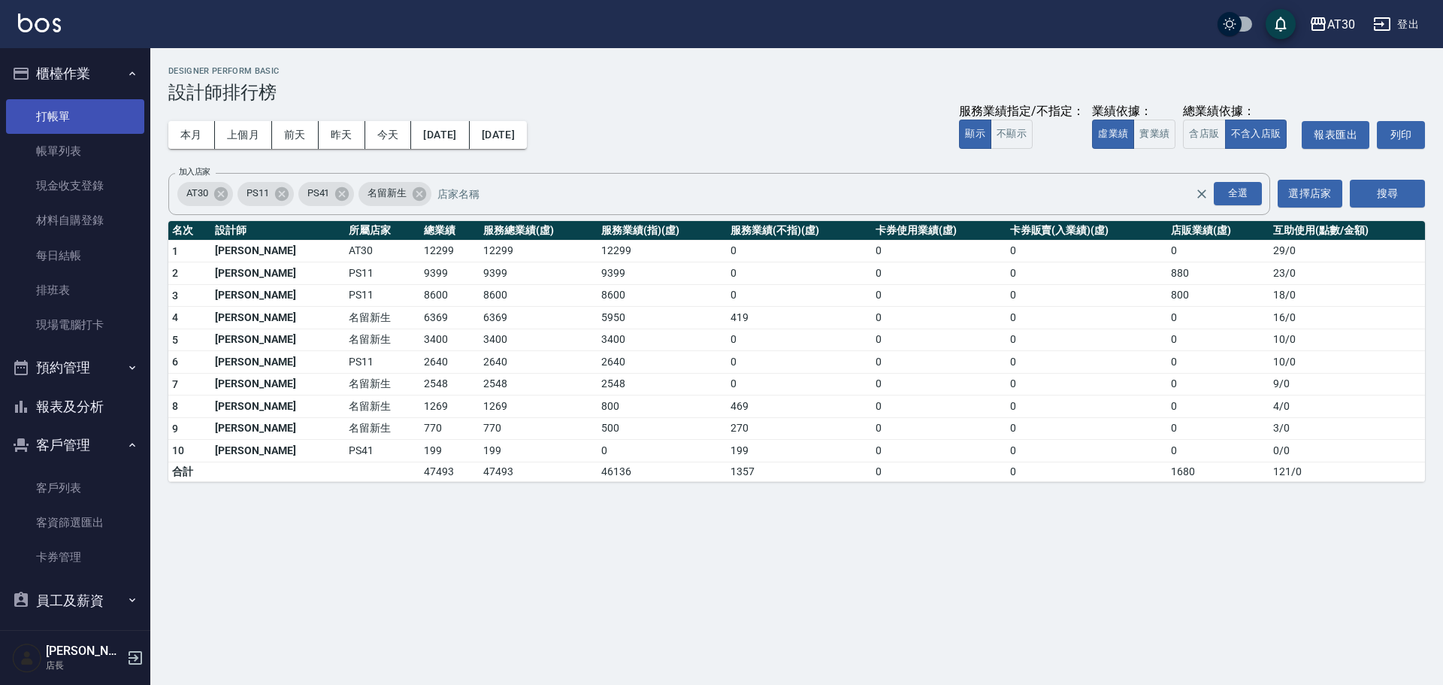
click at [77, 118] on link "打帳單" at bounding box center [75, 116] width 138 height 35
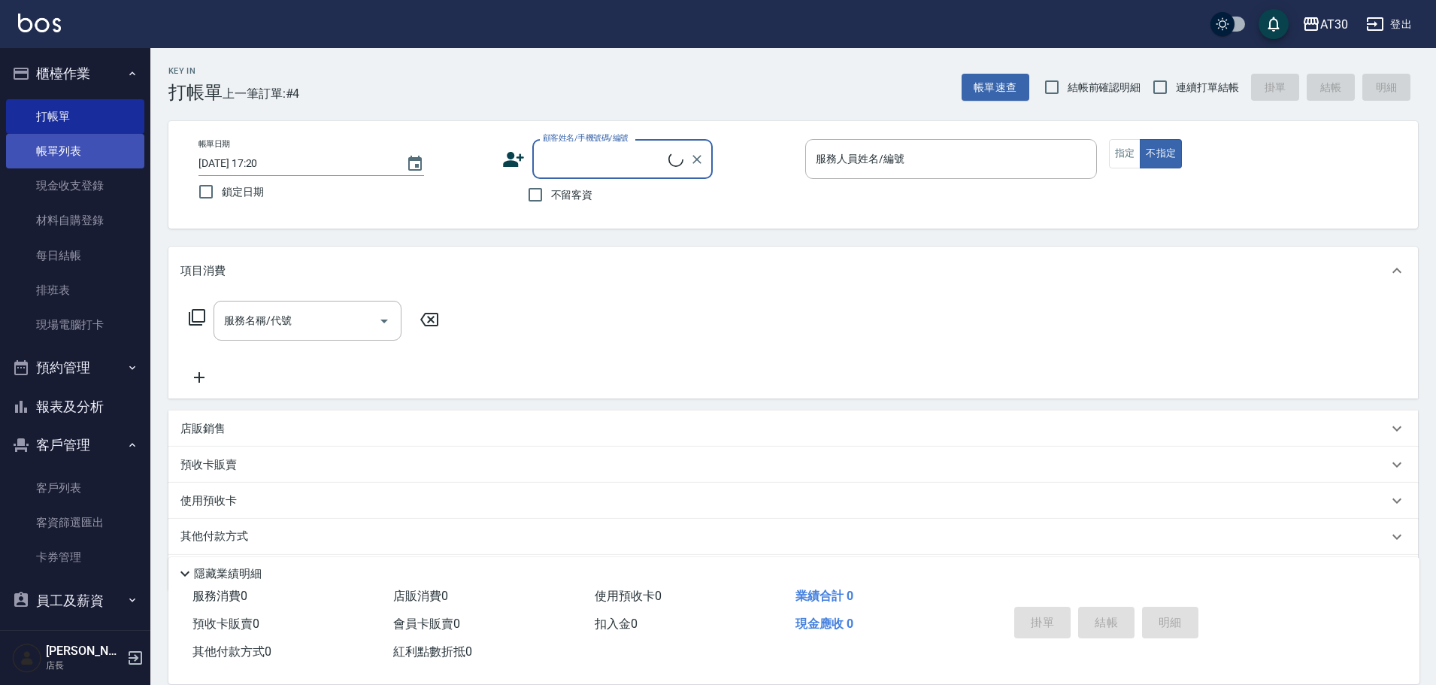
click at [83, 156] on link "帳單列表" at bounding box center [75, 151] width 138 height 35
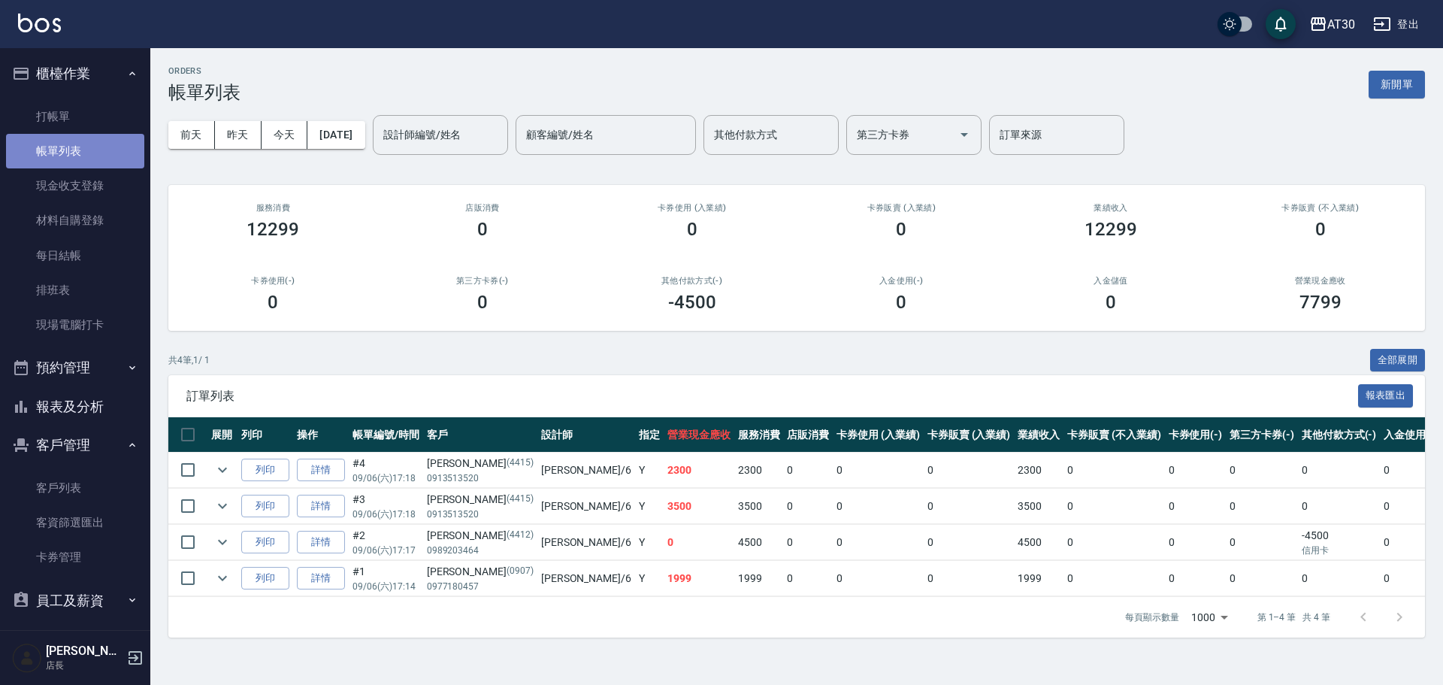
click at [81, 153] on link "帳單列表" at bounding box center [75, 151] width 138 height 35
click at [76, 109] on link "打帳單" at bounding box center [75, 116] width 138 height 35
